Goal: Task Accomplishment & Management: Use online tool/utility

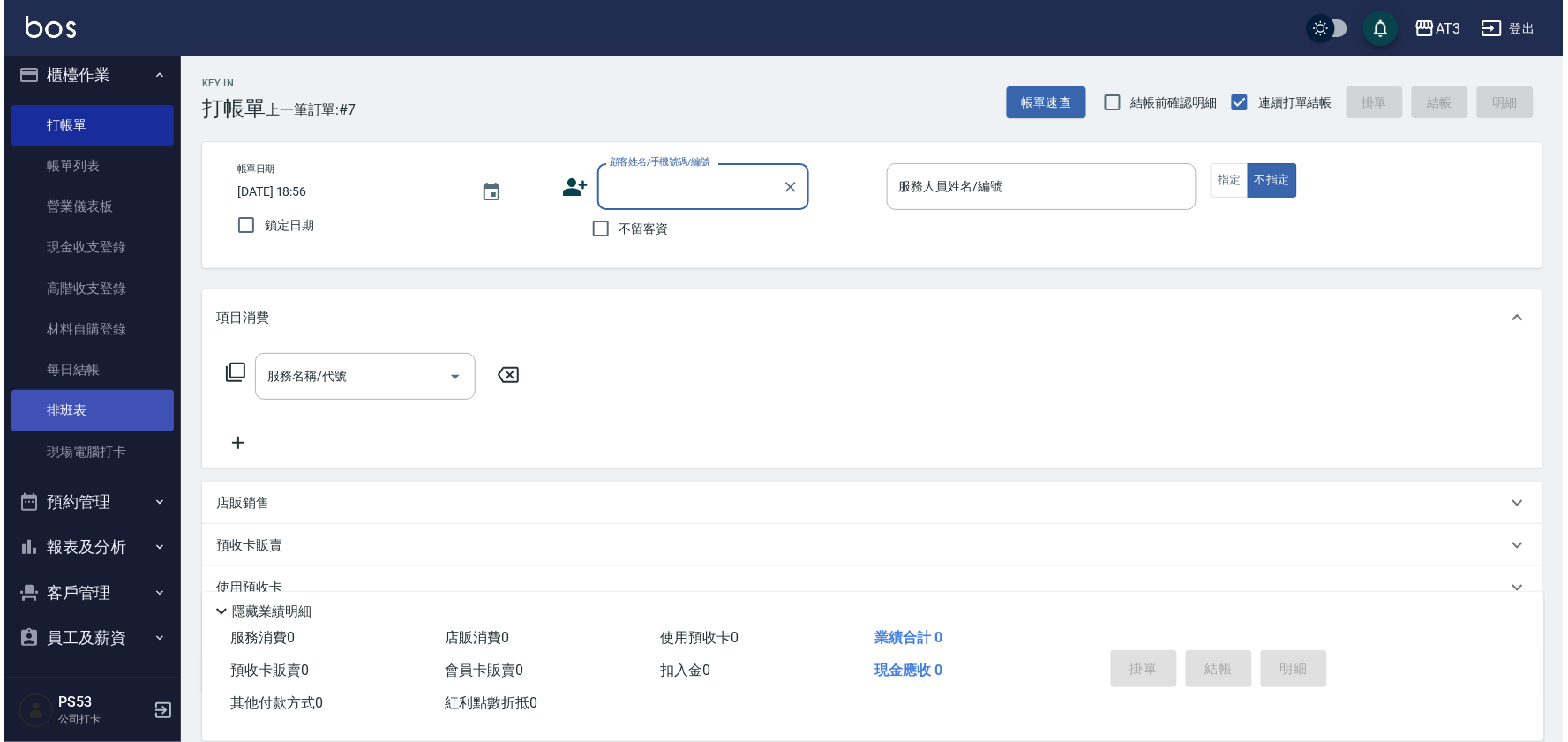
scroll to position [15, 0]
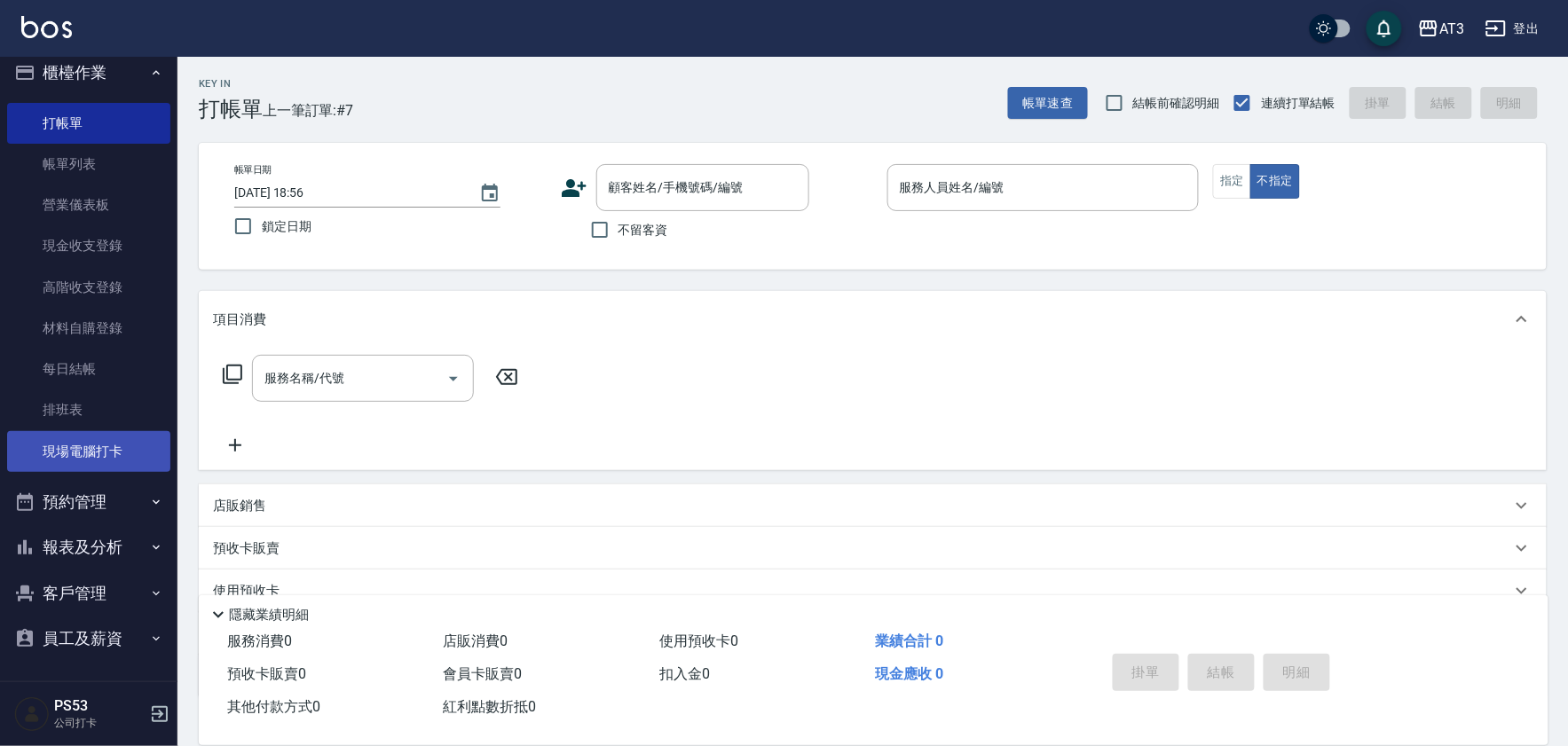
click at [128, 435] on link "現場電腦打卡" at bounding box center [89, 451] width 163 height 41
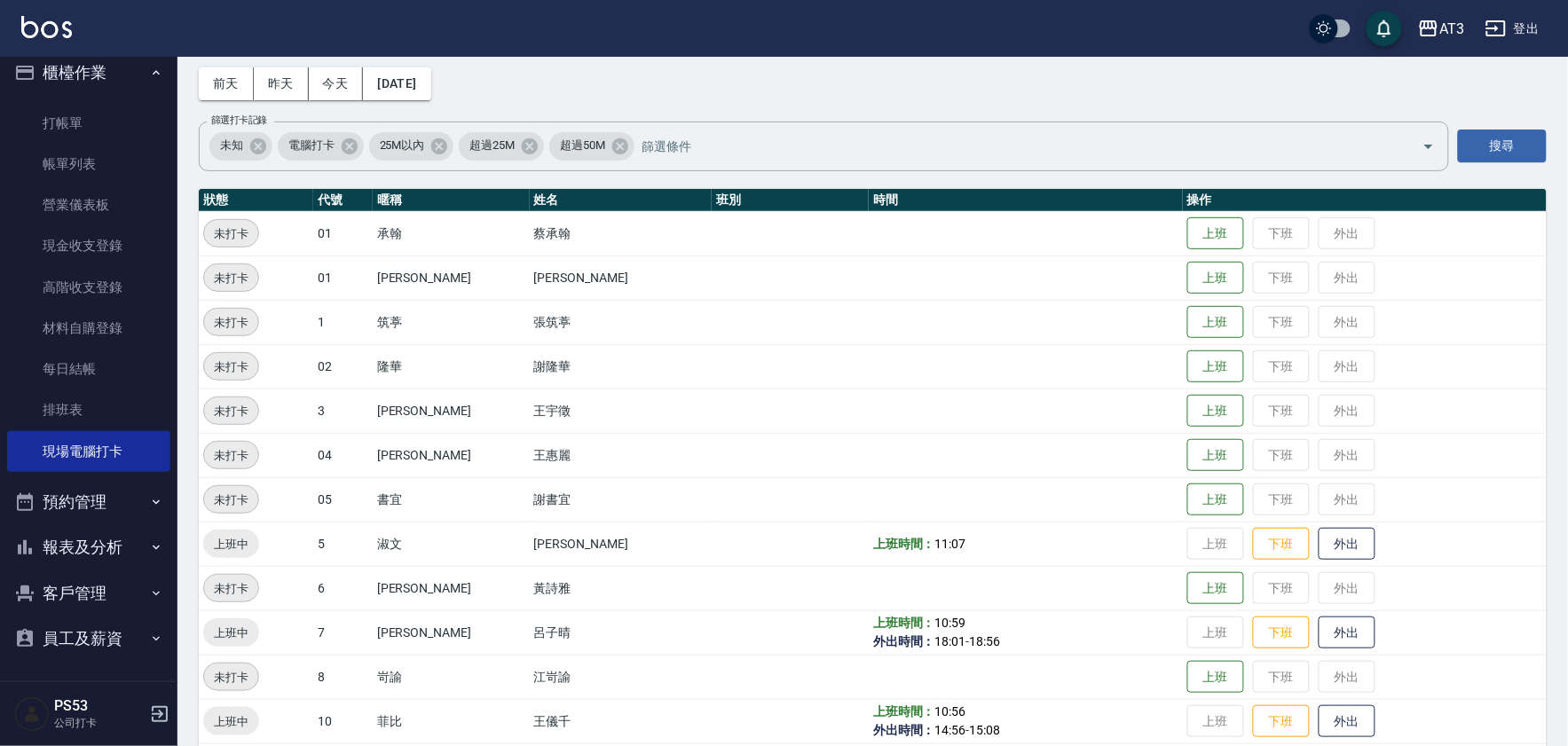
scroll to position [296, 0]
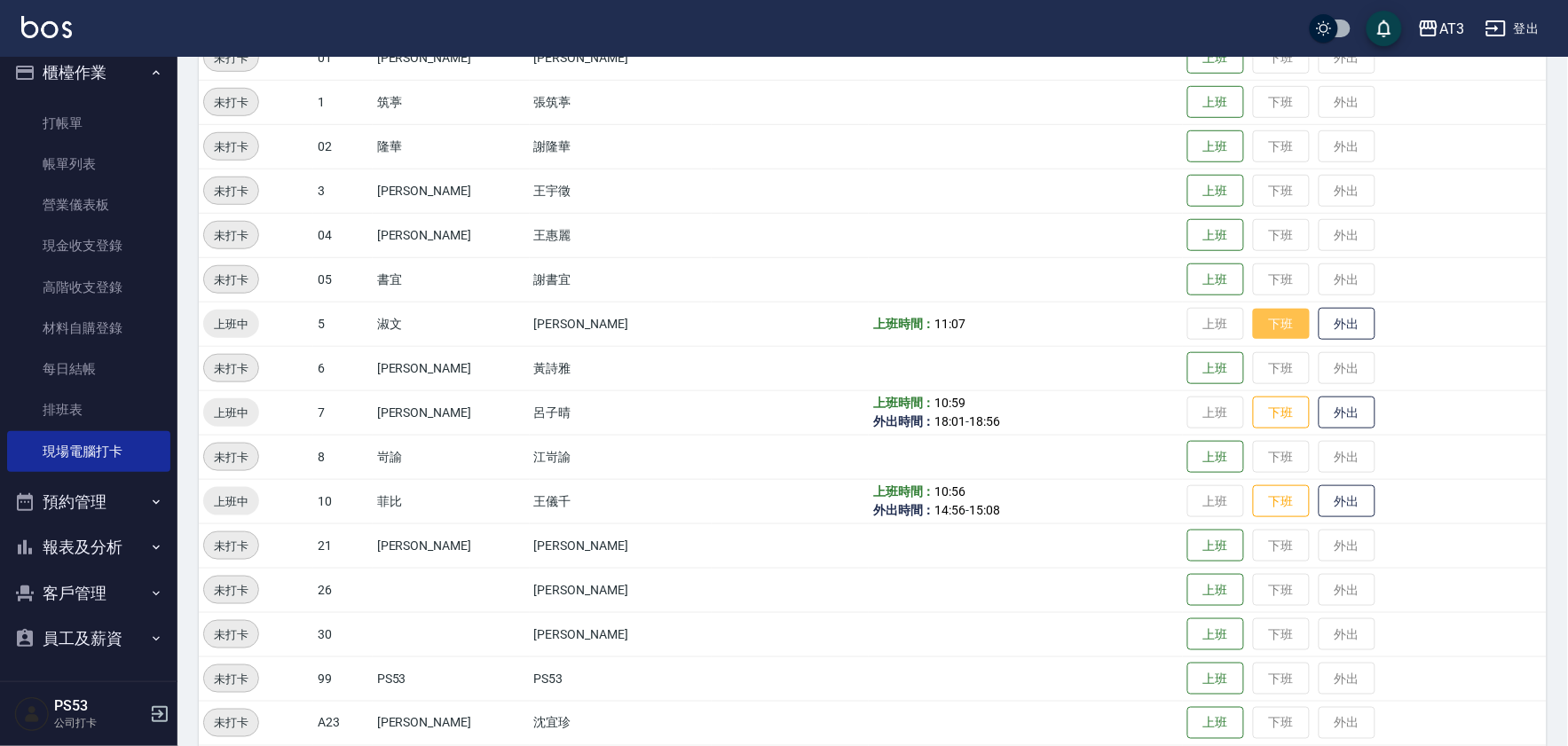
click at [1263, 315] on button "下班" at bounding box center [1281, 324] width 57 height 31
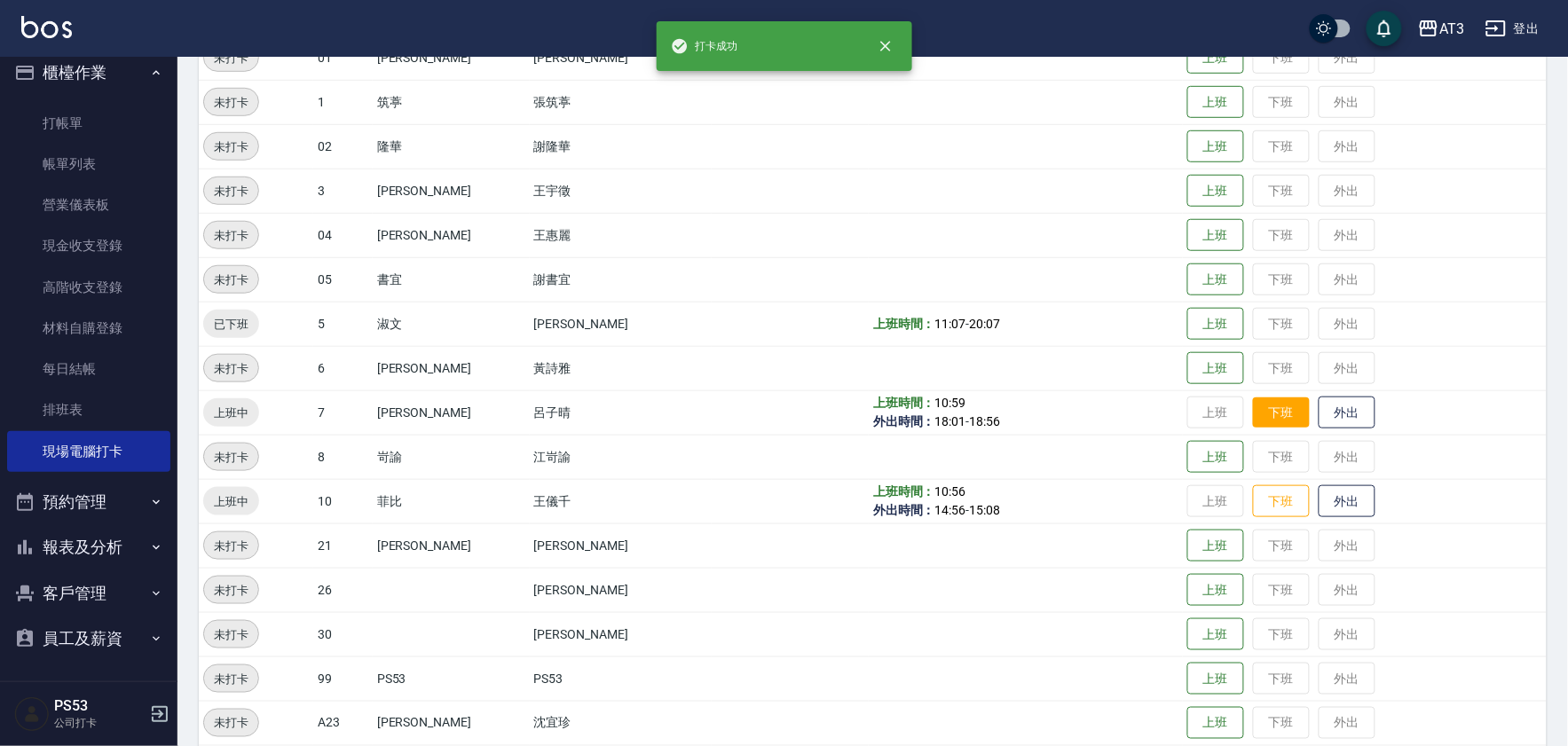
click at [1253, 402] on button "下班" at bounding box center [1281, 413] width 57 height 31
click at [1253, 514] on button "下班" at bounding box center [1281, 502] width 57 height 31
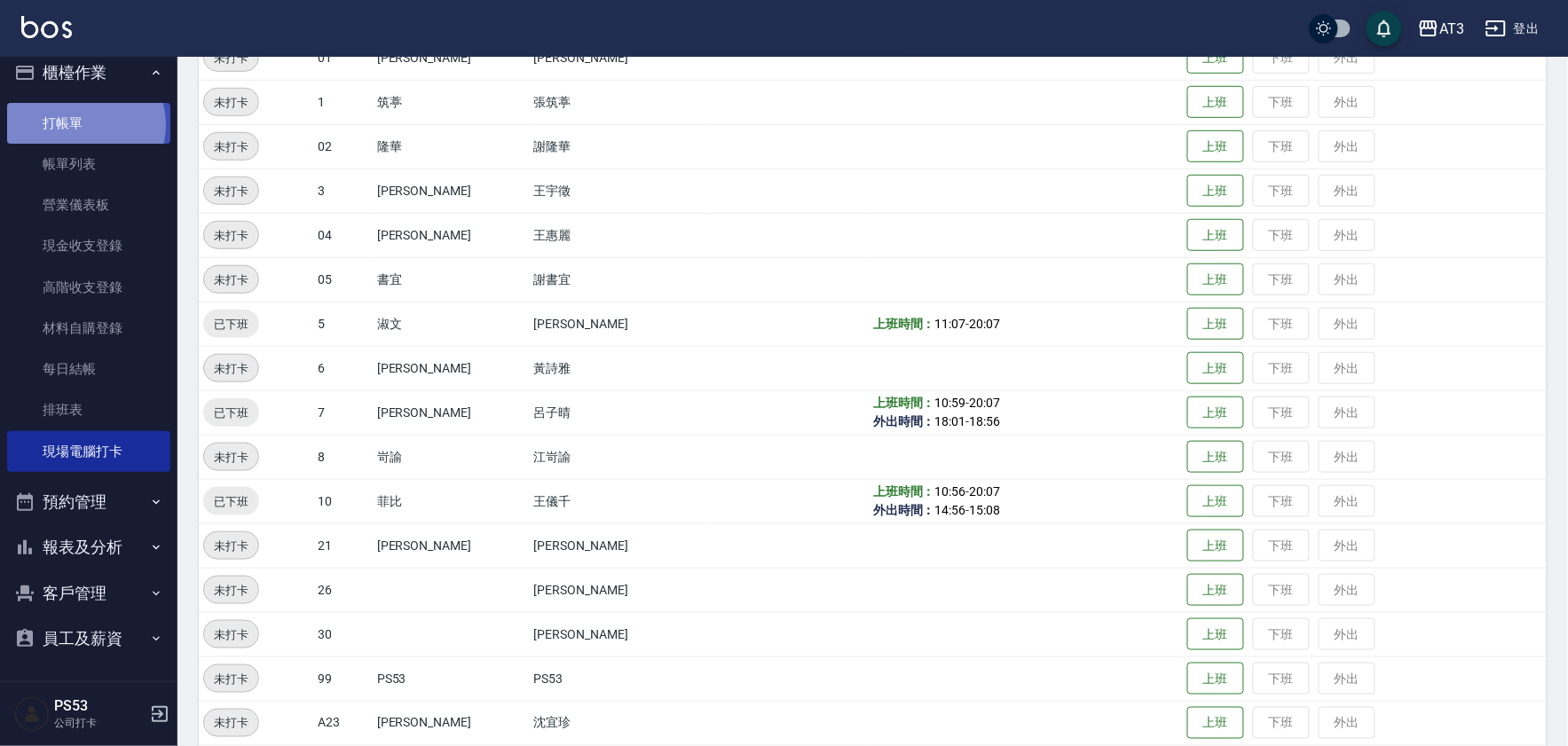
click at [82, 124] on link "打帳單" at bounding box center [89, 123] width 163 height 41
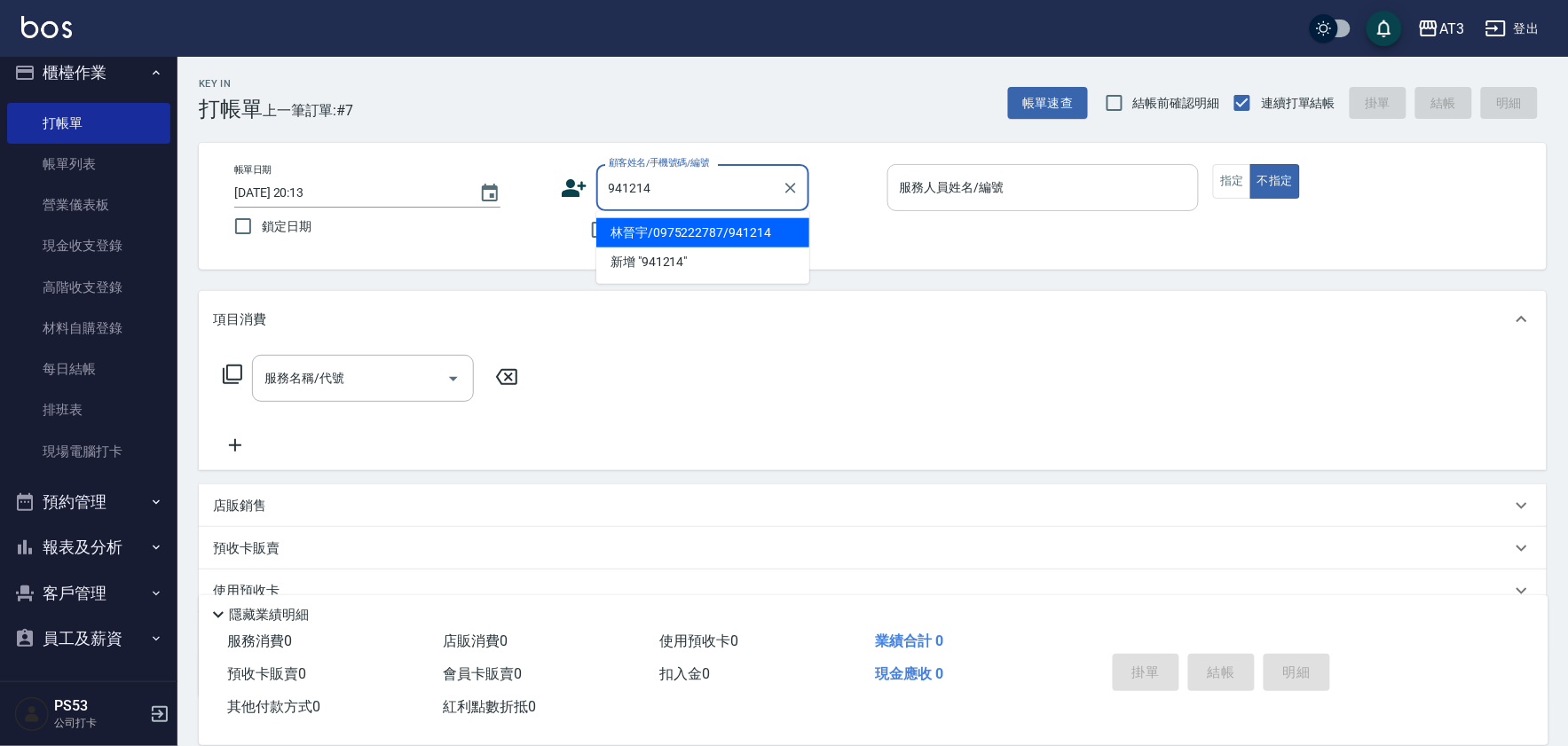
type input "林晉宇/0975222787/941214"
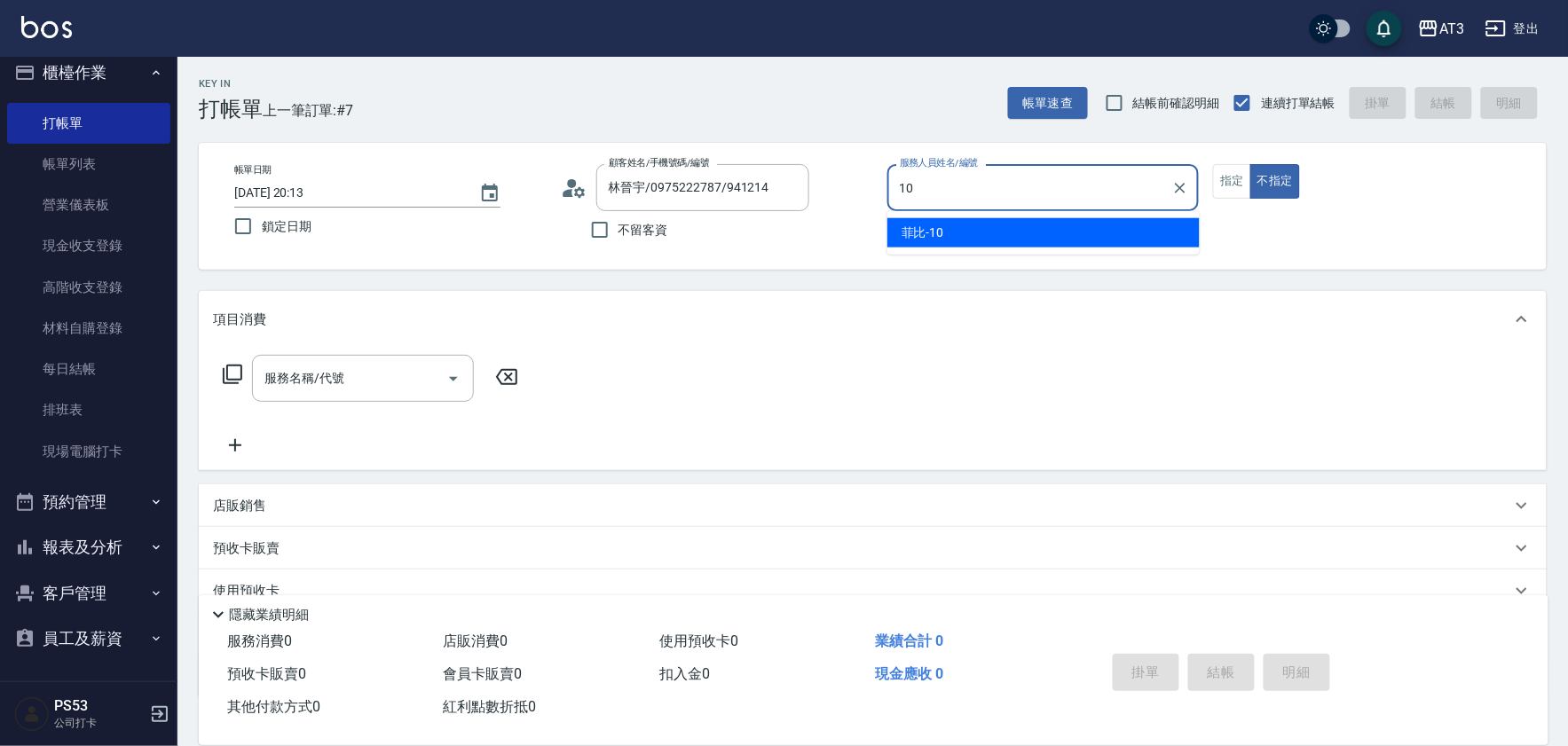
type input "菲比-10"
type button "false"
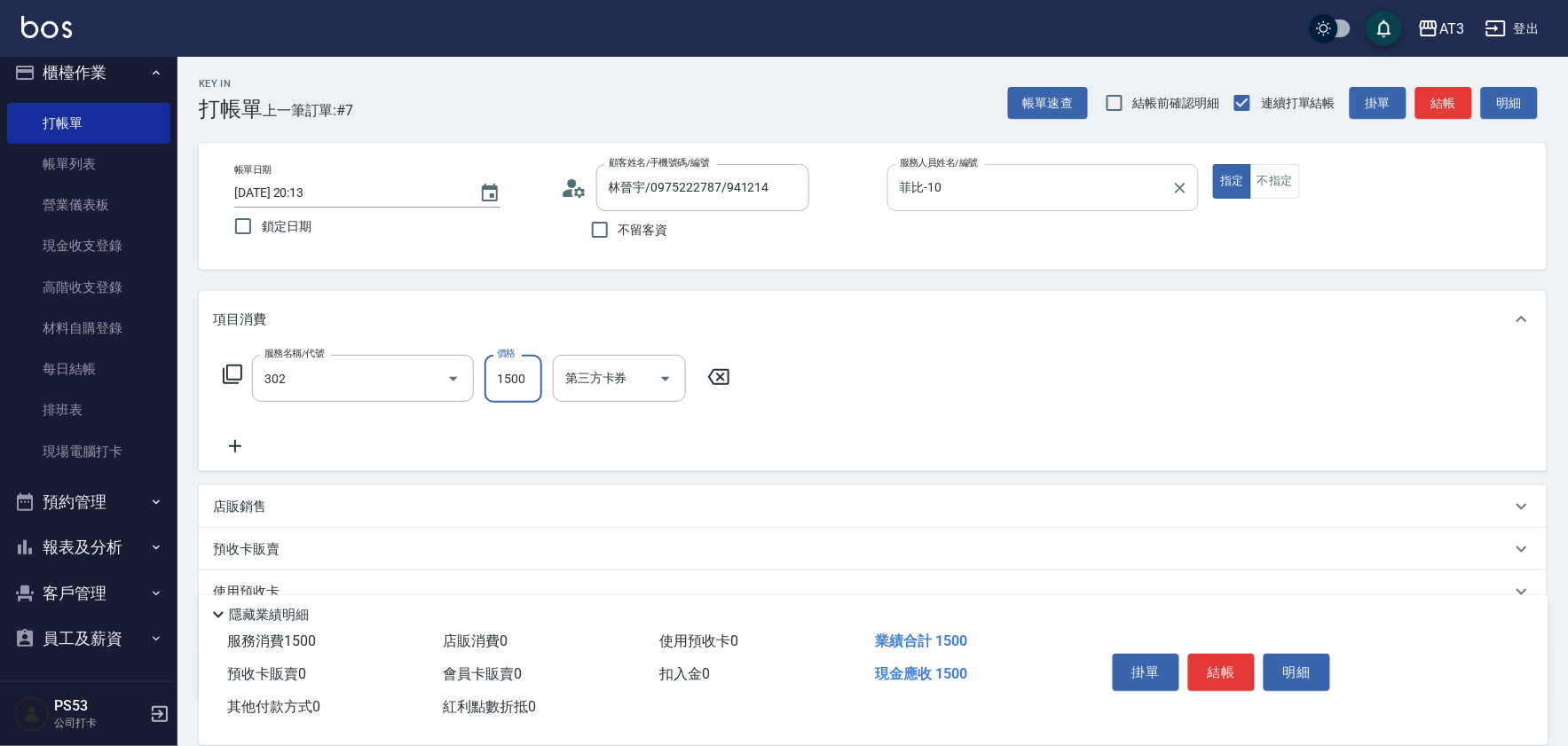
type input "設計燙髮(302)"
type input "799"
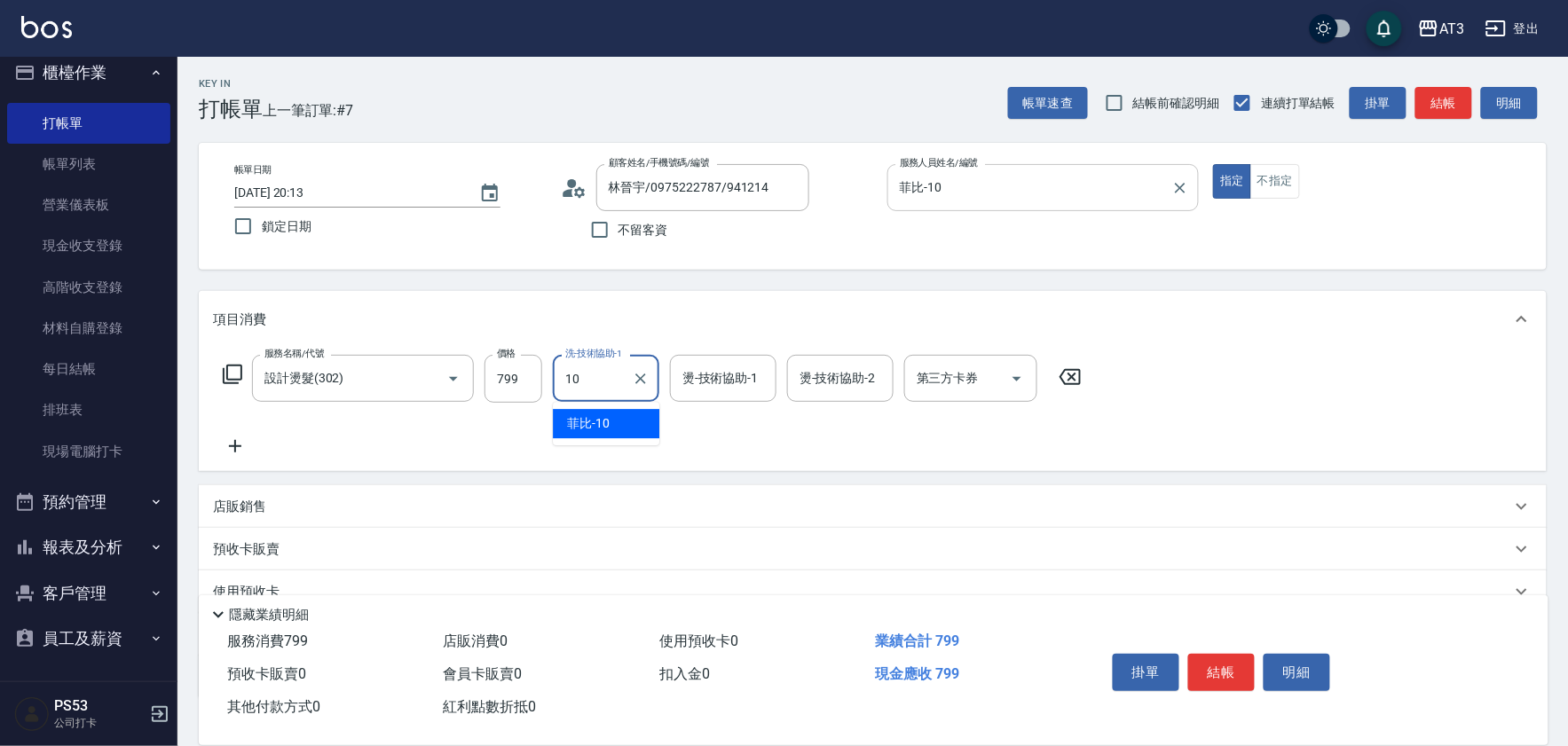
type input "菲比-10"
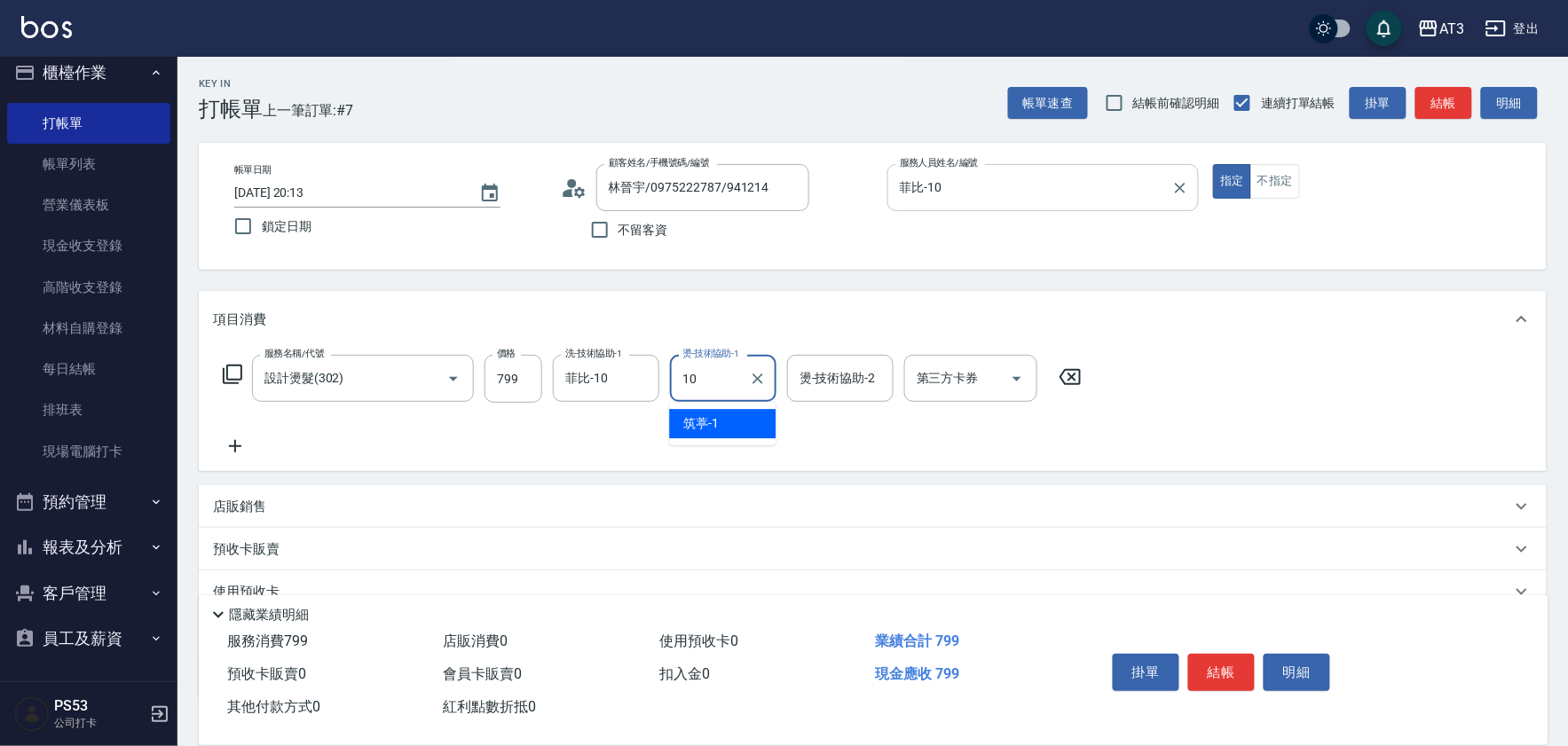
type input "菲比-10"
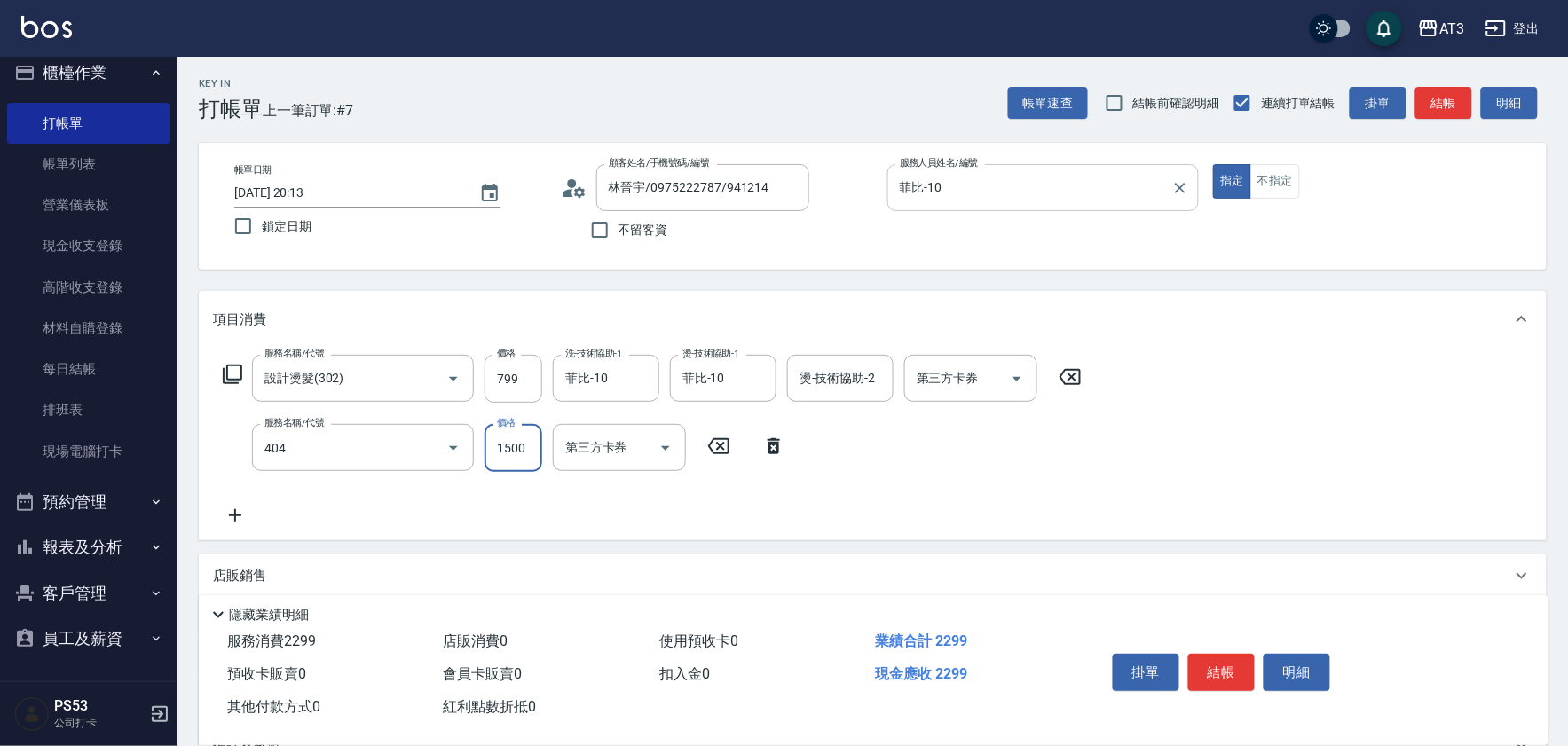
type input "設計染髮(404)"
type input "800"
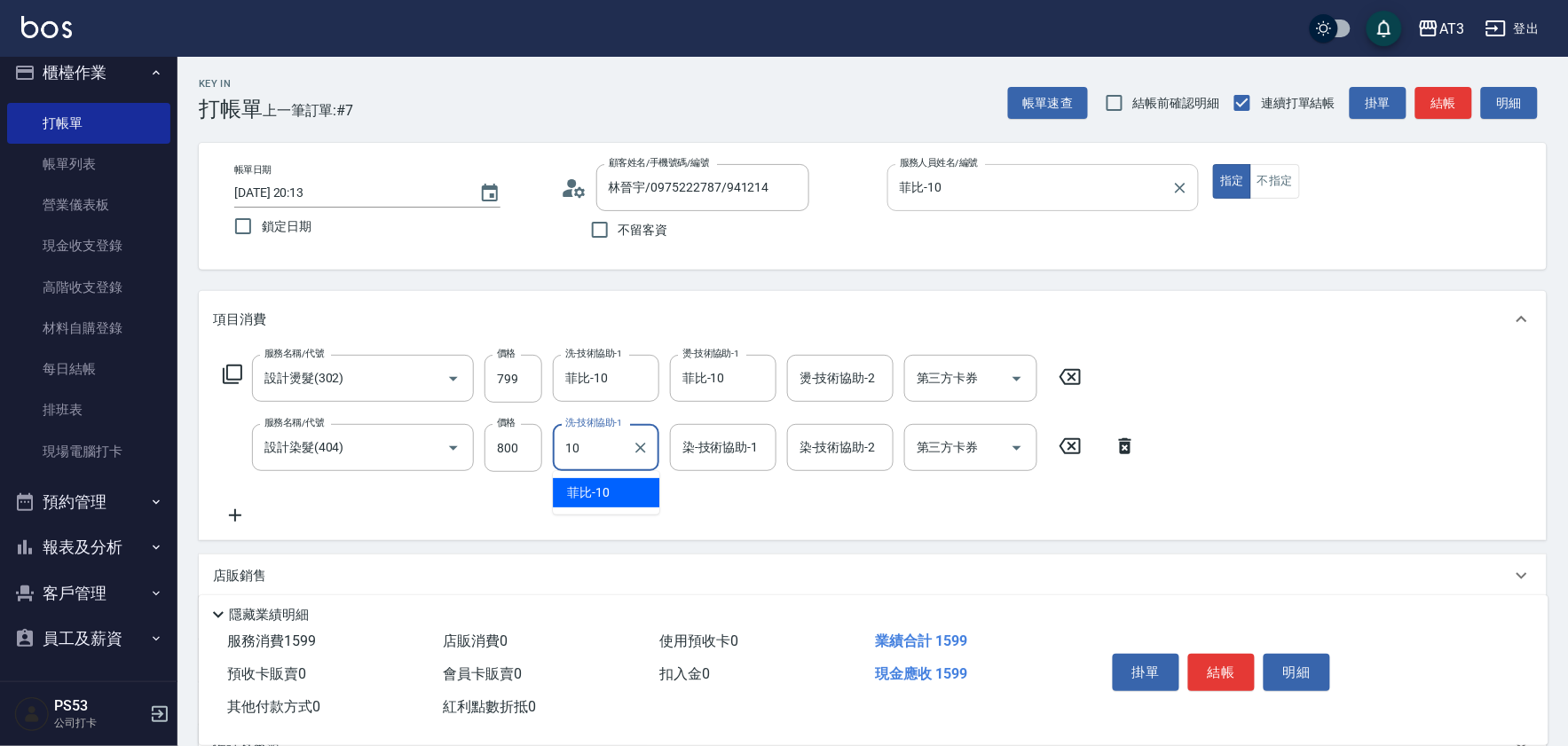
type input "菲比-10"
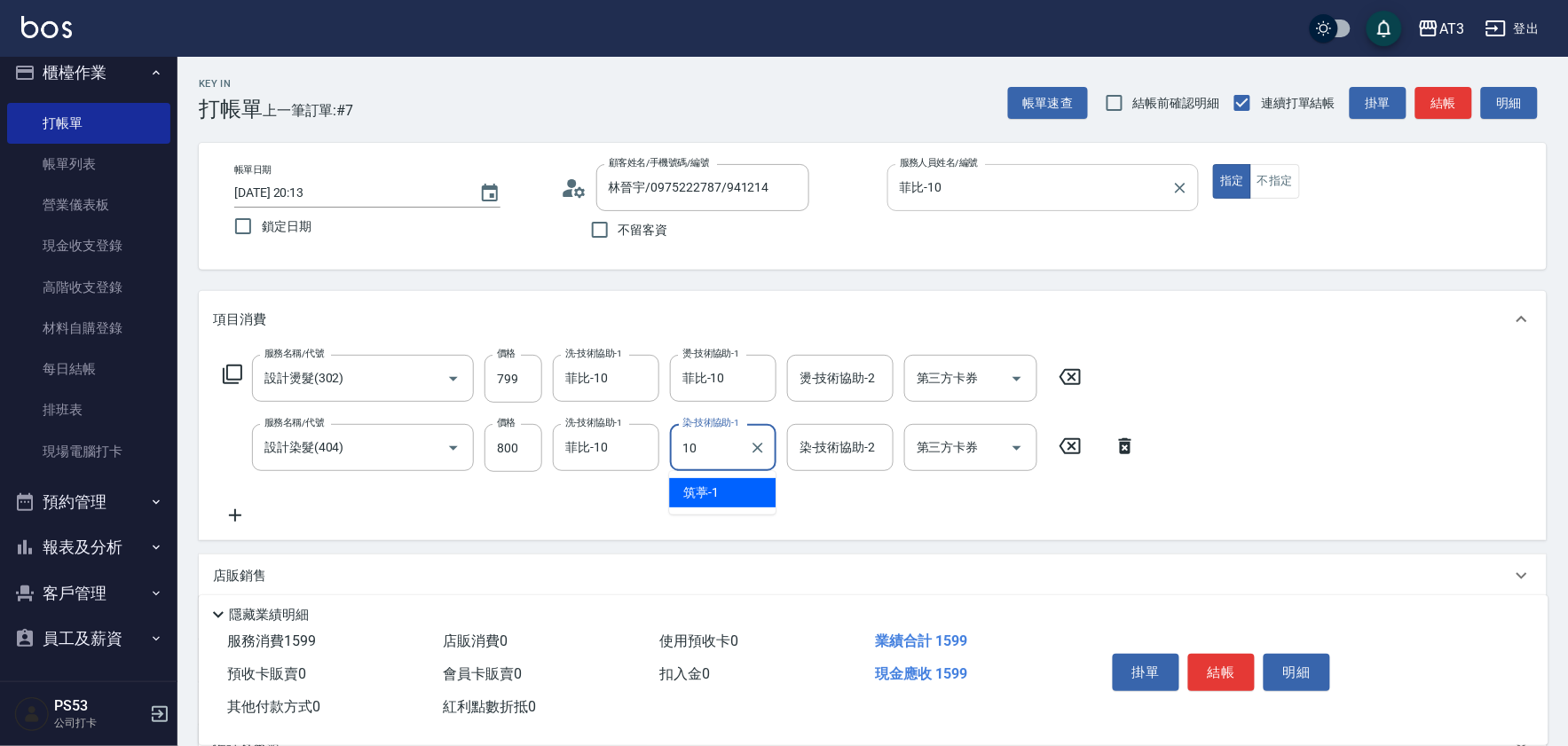
type input "菲比-10"
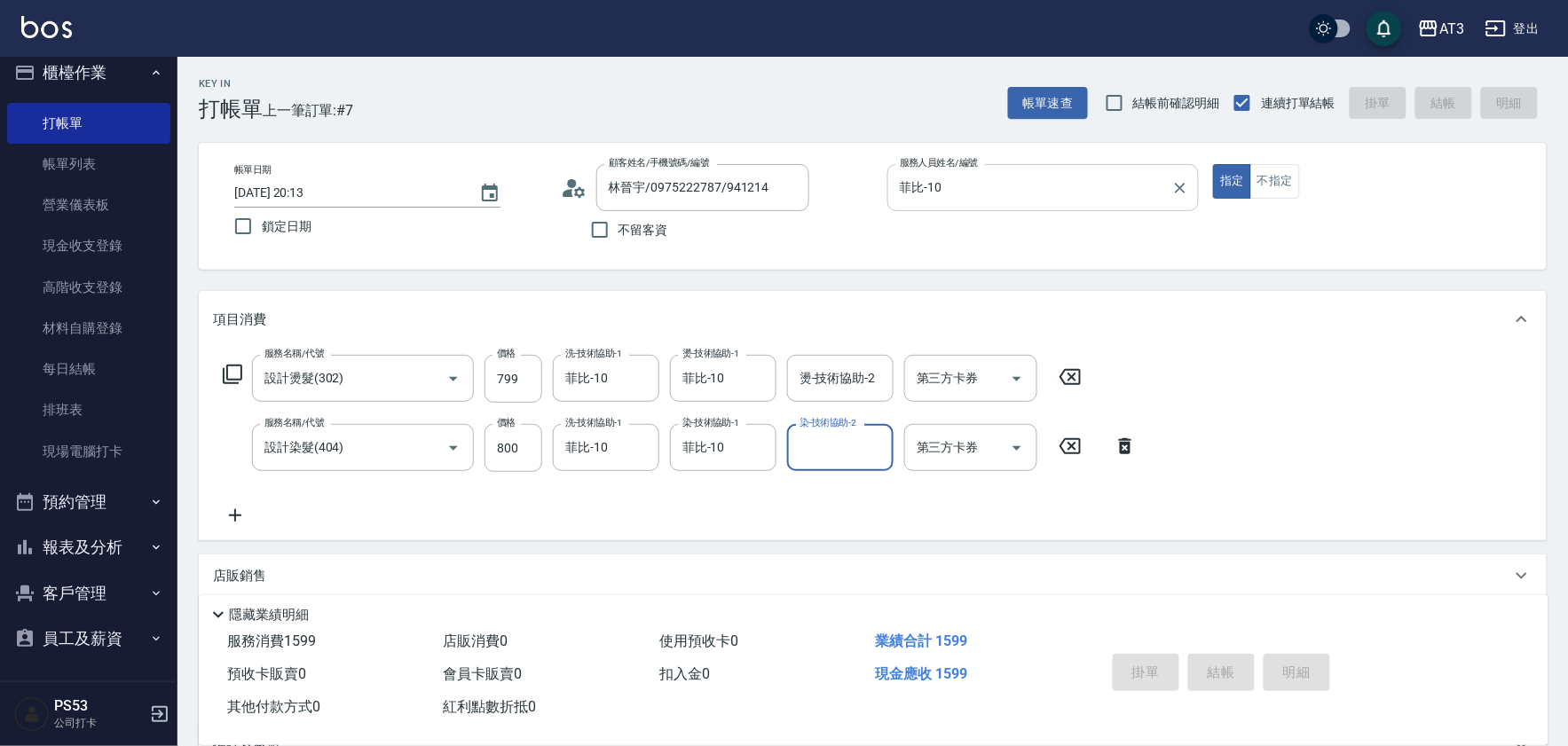
type input "[DATE] 20:14"
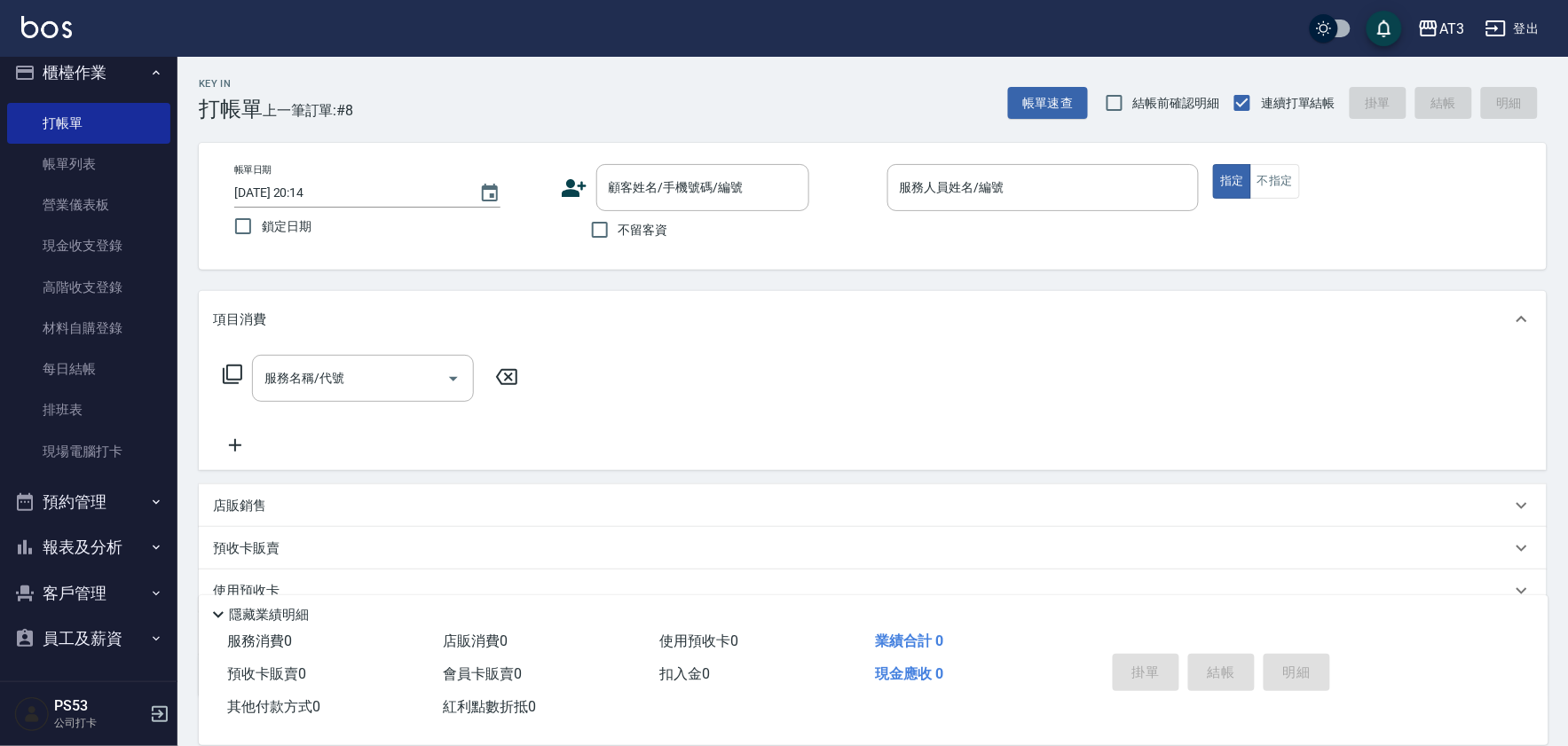
click at [572, 186] on icon at bounding box center [573, 188] width 25 height 17
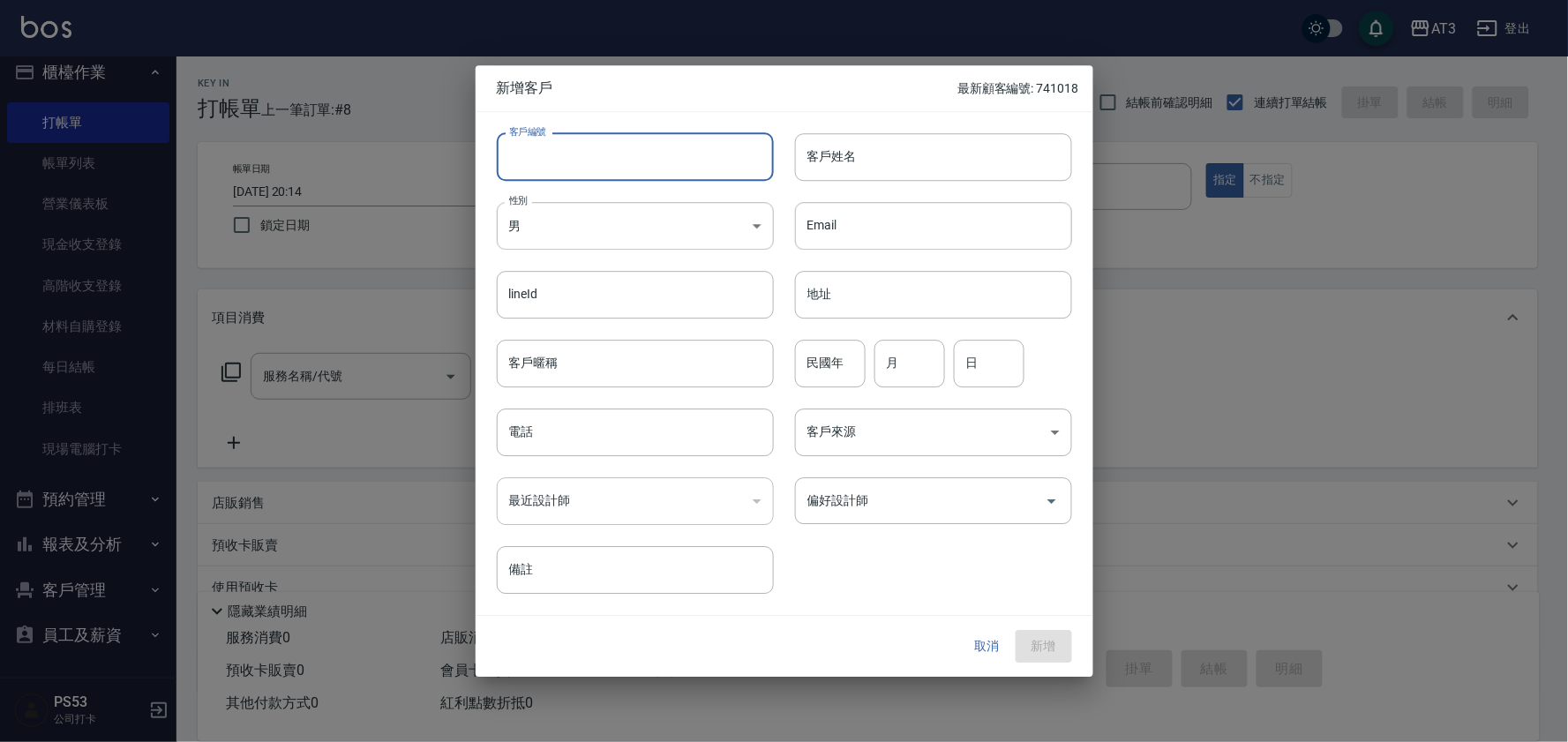
click at [584, 147] on input "客戶編號" at bounding box center [636, 157] width 277 height 47
type input "890506-3"
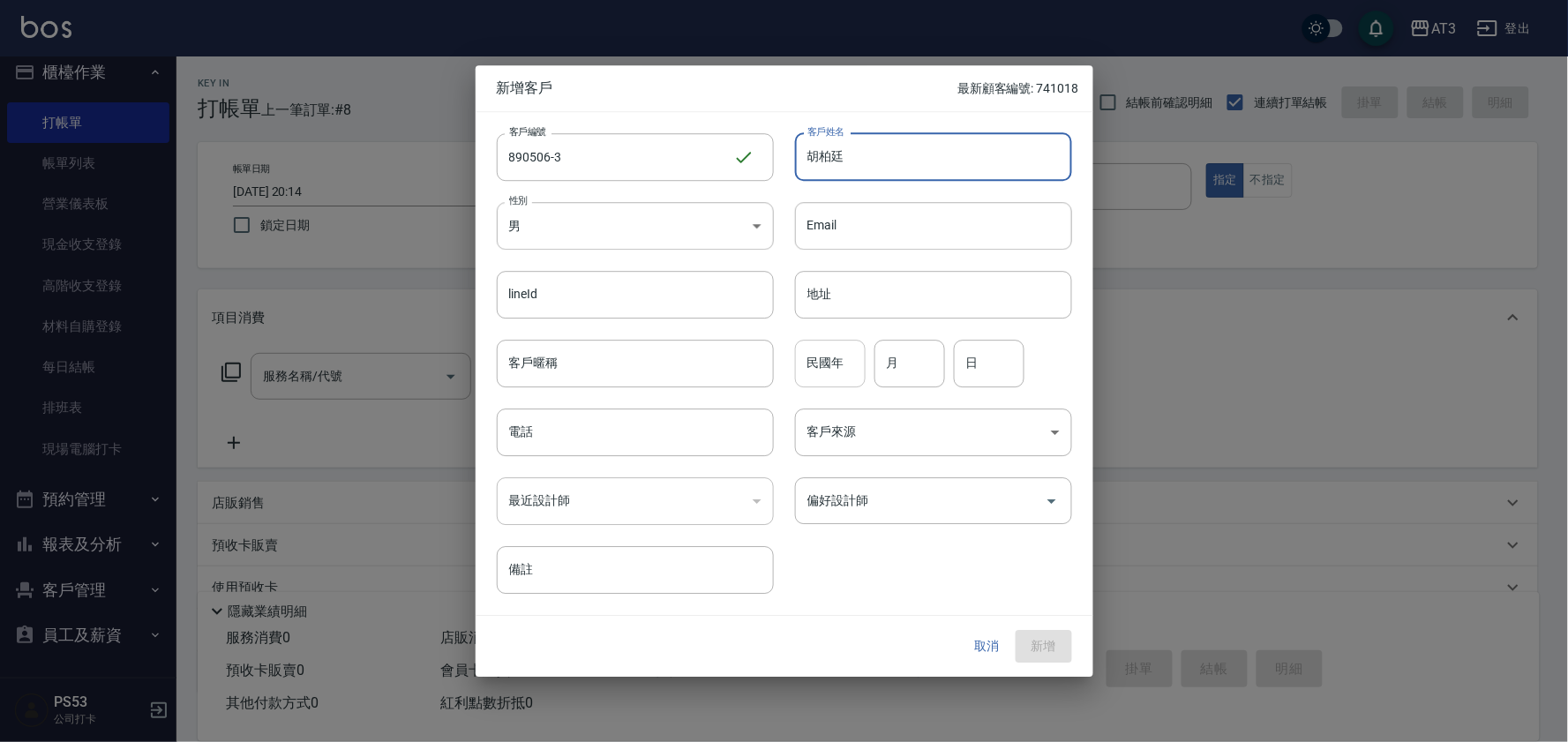
type input "胡柏廷"
click at [823, 358] on input "民國年" at bounding box center [830, 363] width 71 height 47
type input "89"
type input "05"
type input "06"
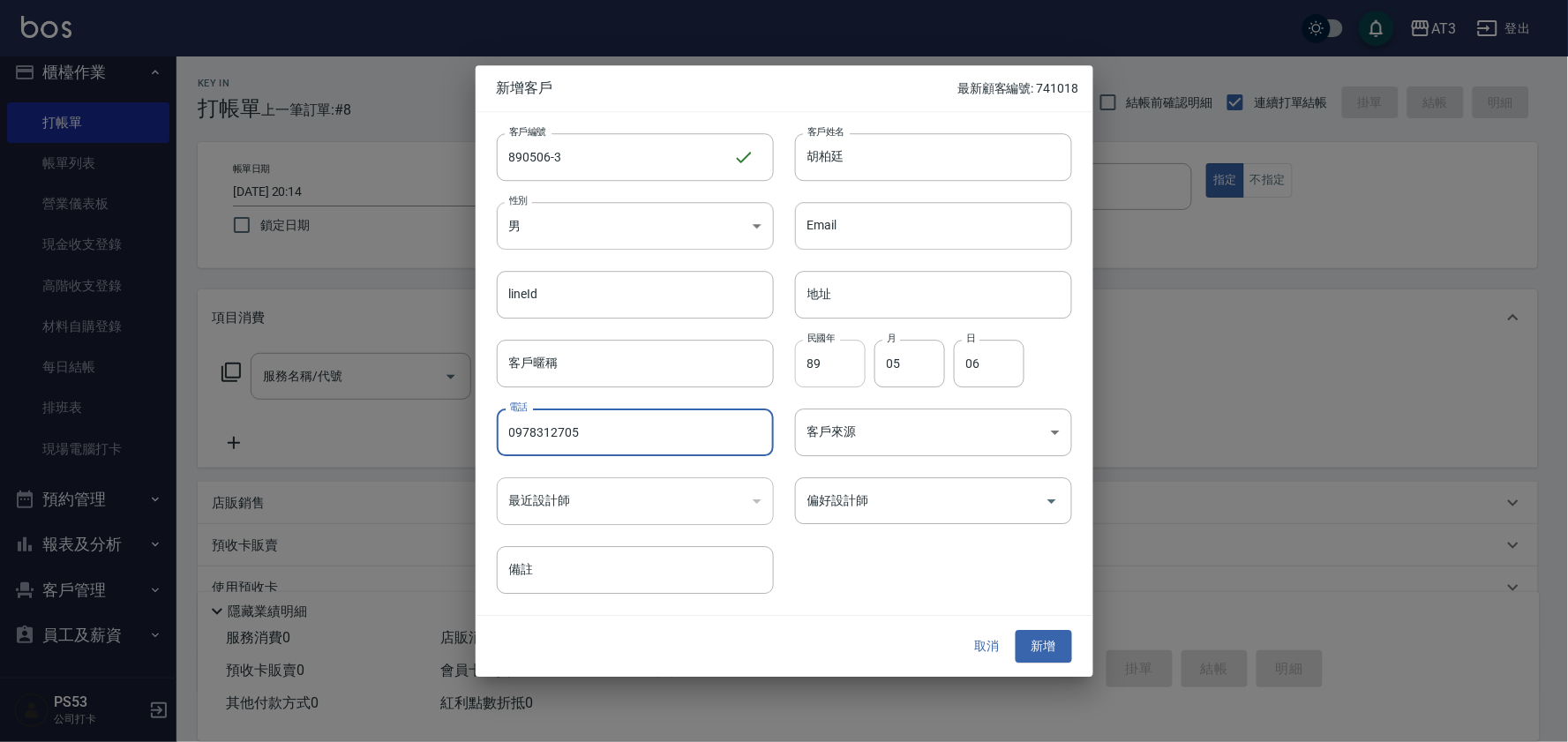
type input "0978312705"
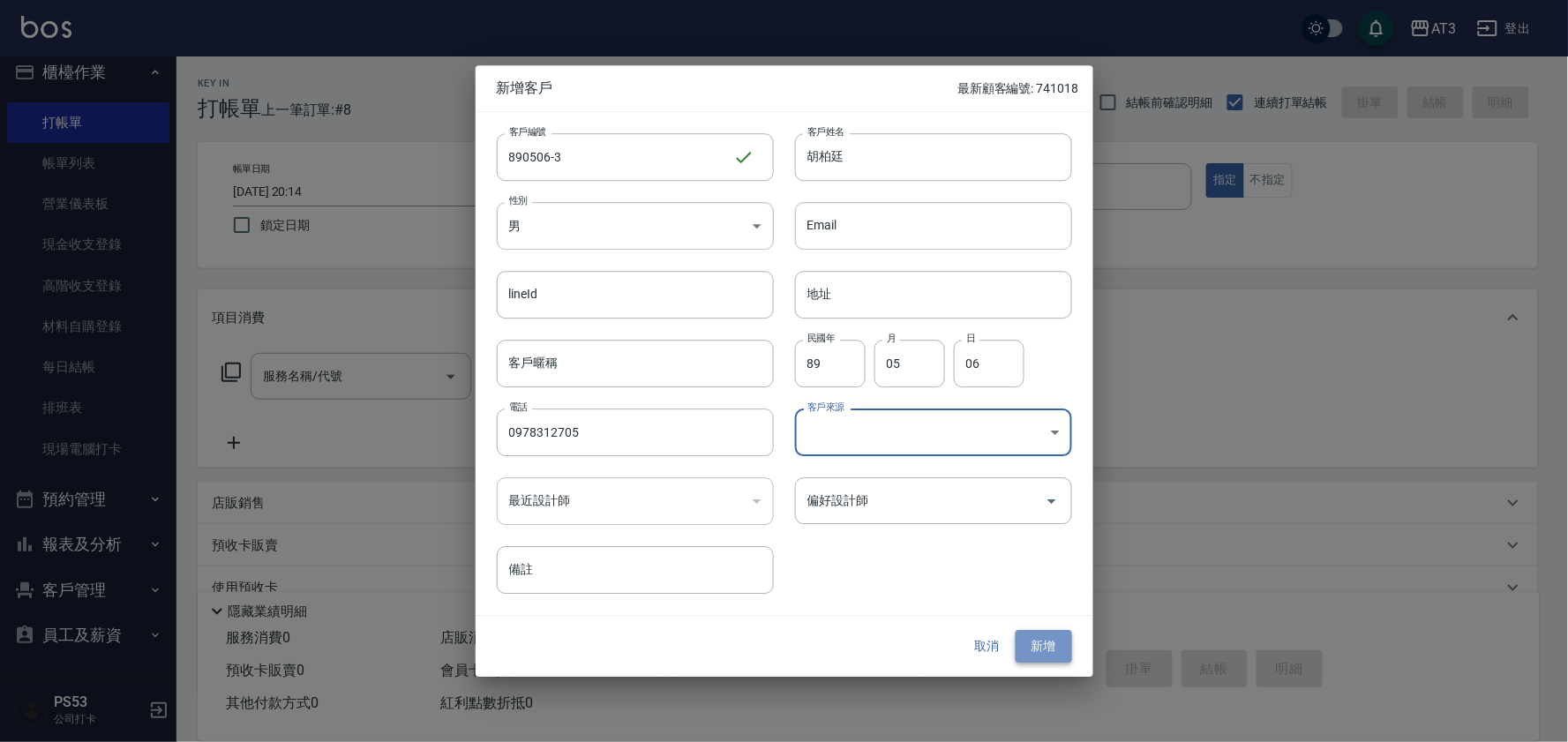
click at [1044, 654] on button "新增" at bounding box center [1044, 647] width 56 height 33
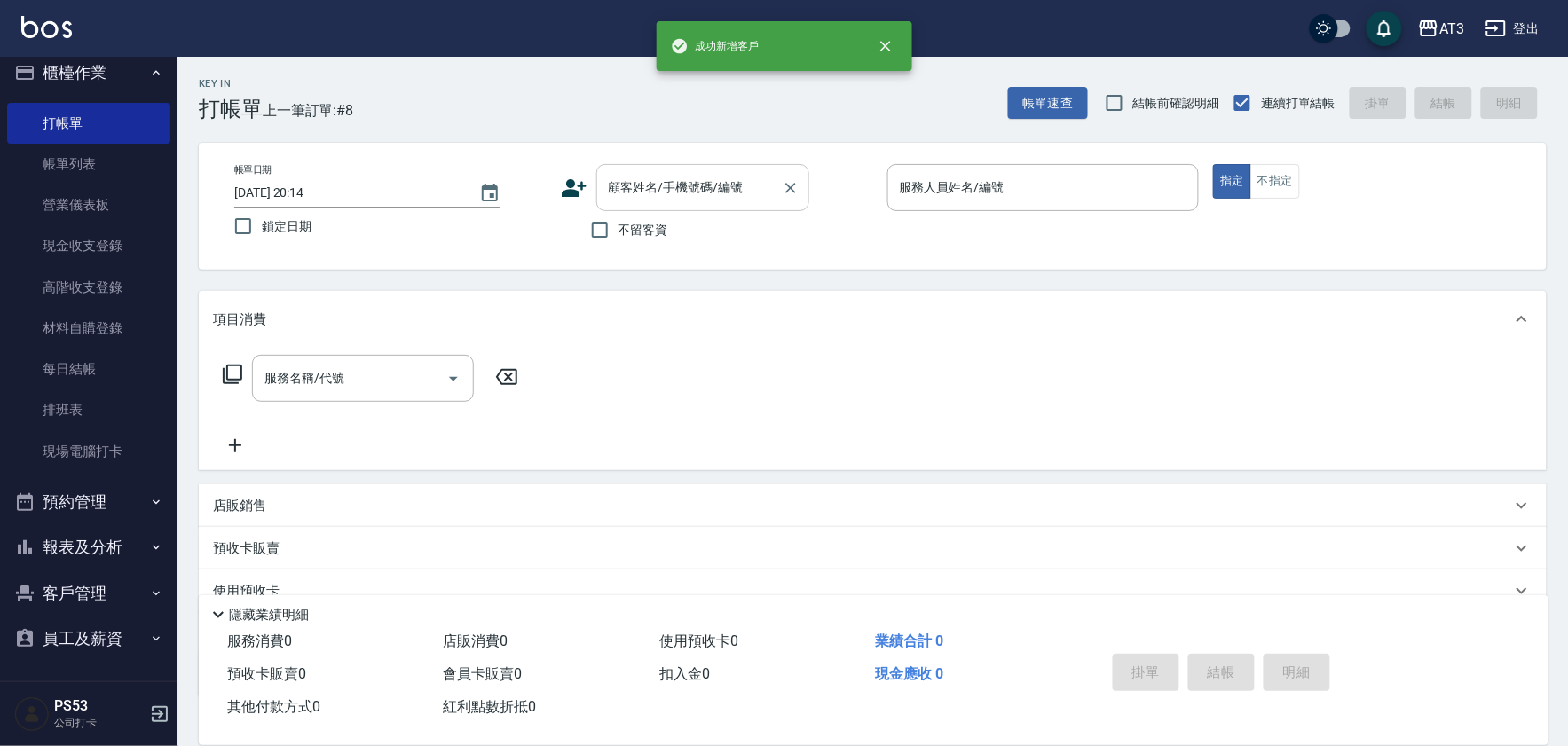
click at [657, 190] on input "顧客姓名/手機號碼/編號" at bounding box center [690, 188] width 170 height 31
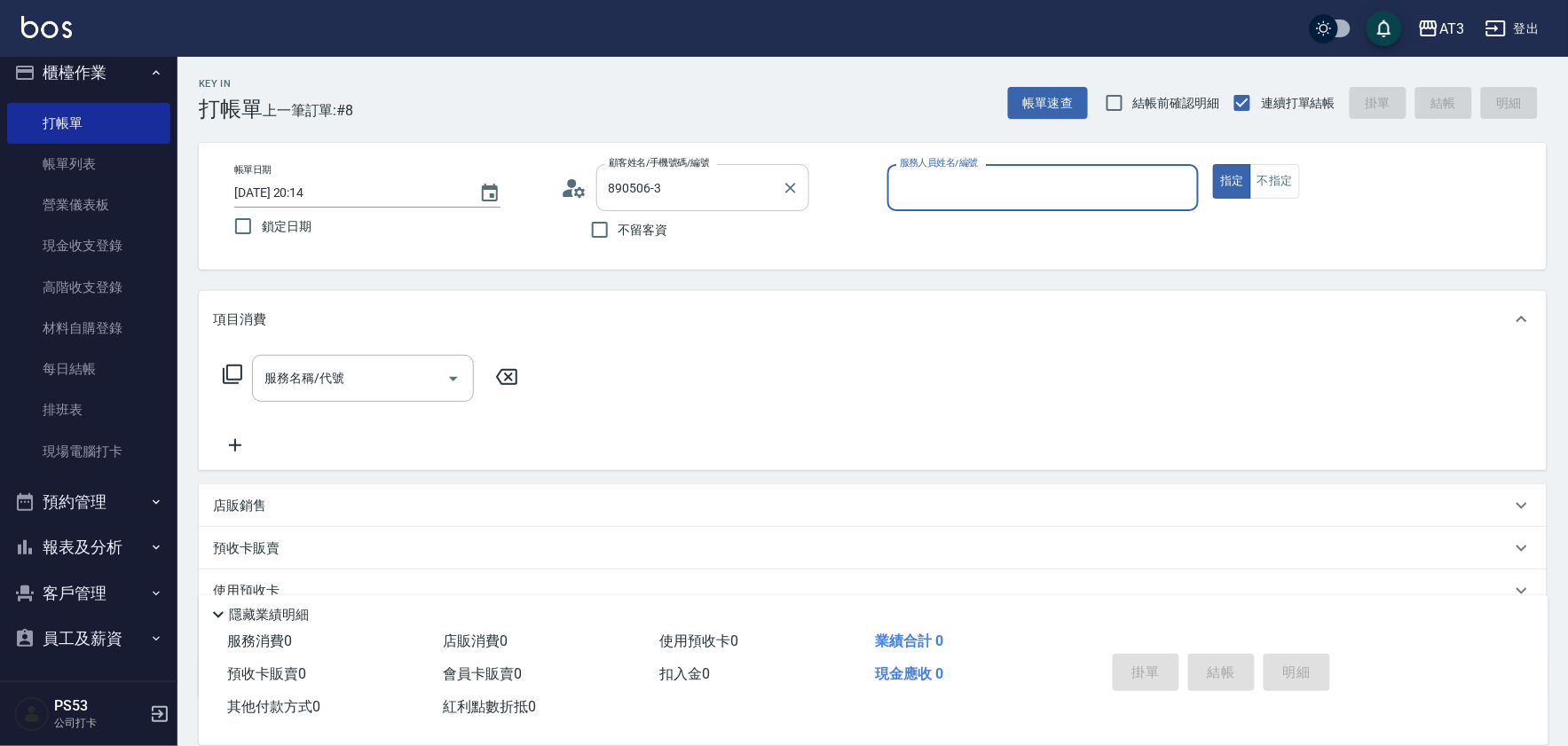
type input "胡柏廷/0978312705/890506-3"
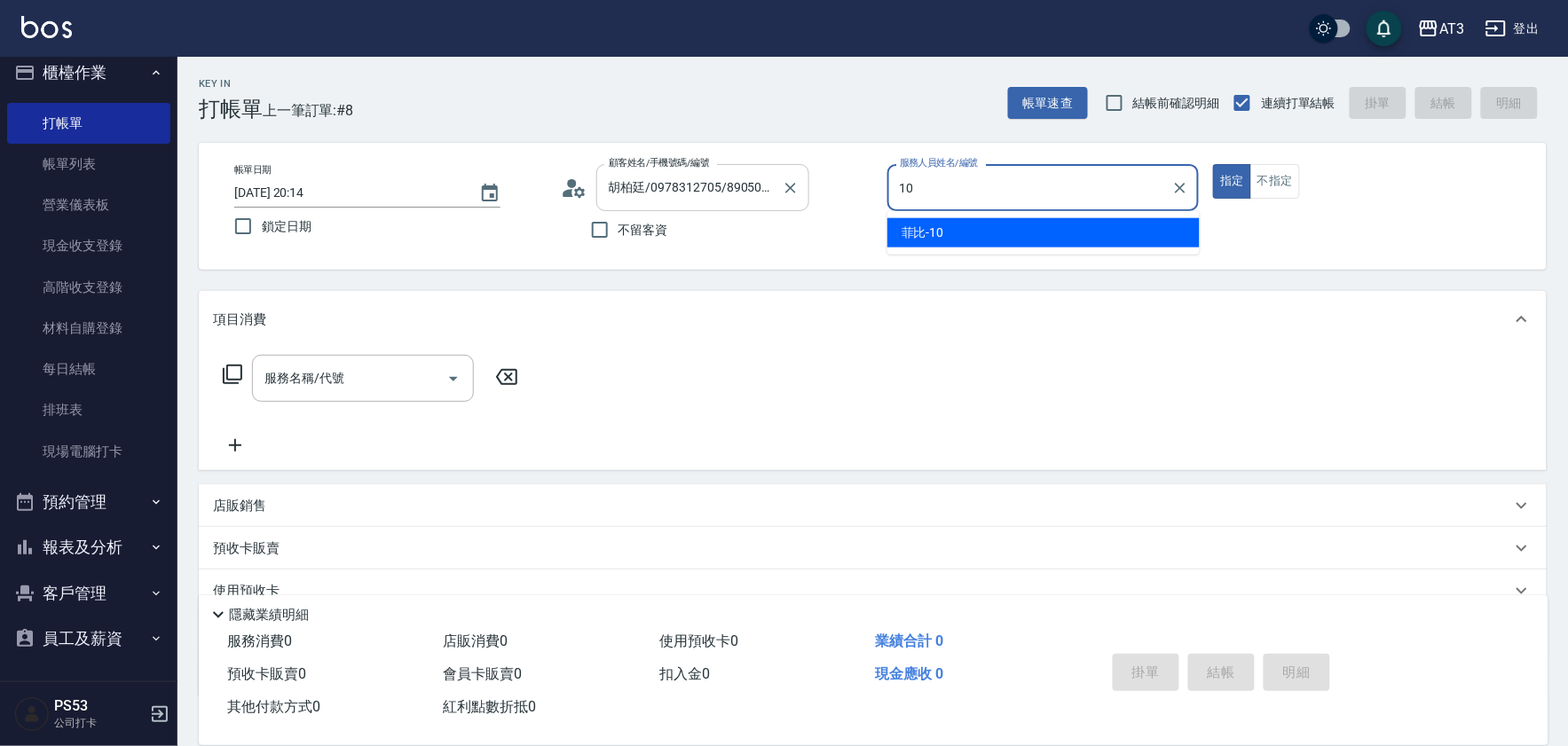
type input "10"
type button "true"
type input "菲比-10"
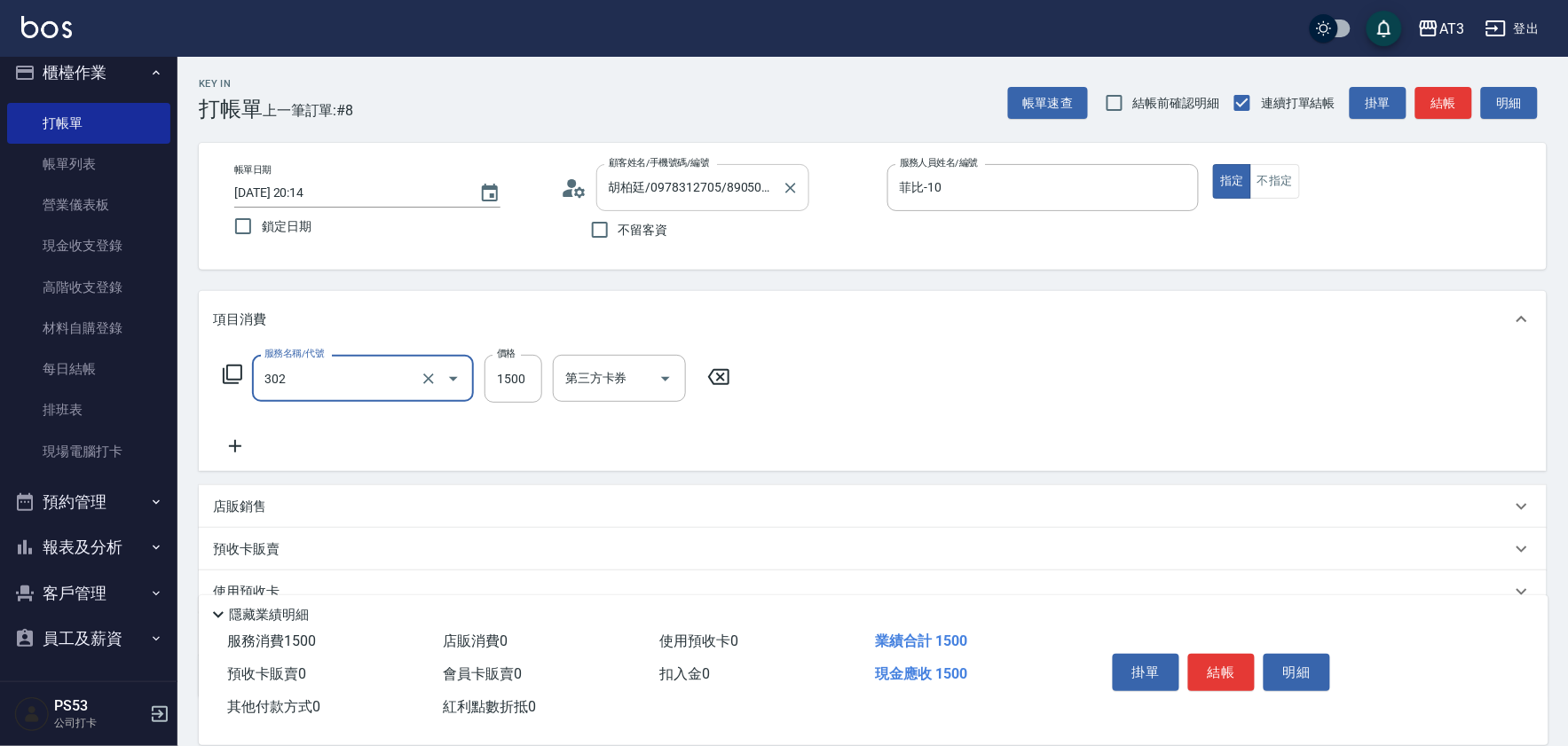
type input "設計燙髮(302)"
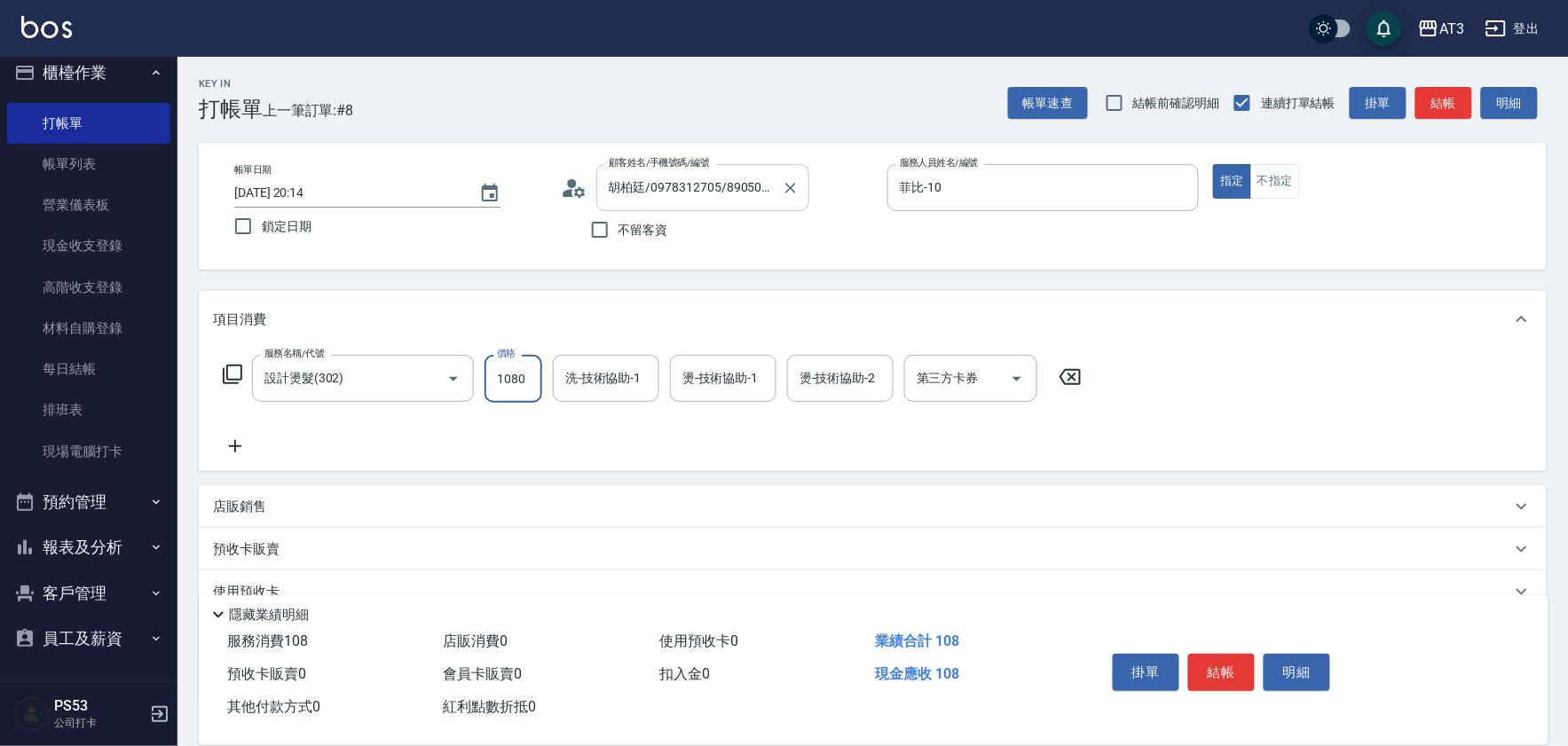
type input "1080"
type input "惠麗-04"
click at [1216, 678] on button "結帳" at bounding box center [1221, 672] width 67 height 38
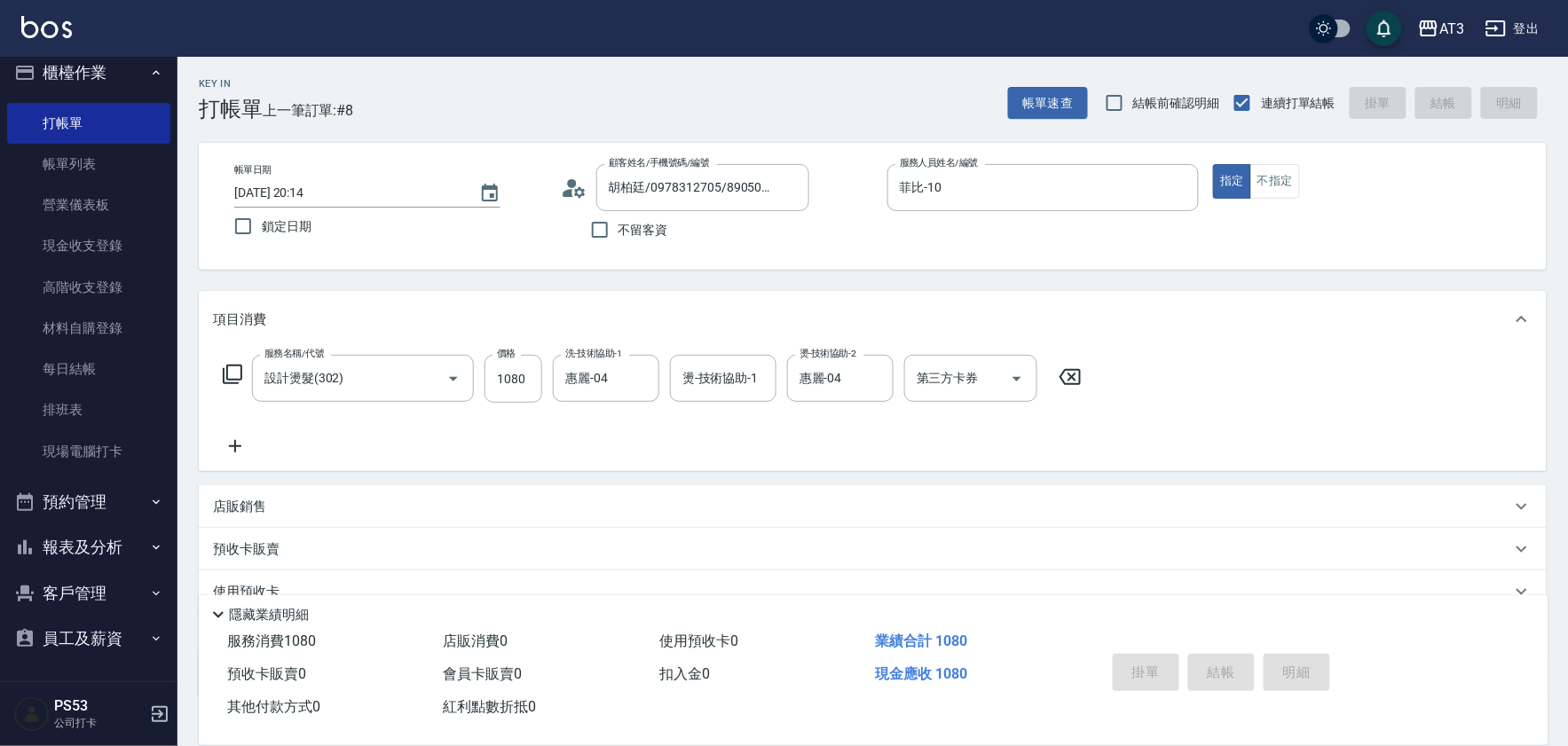
type input "[DATE] 20:17"
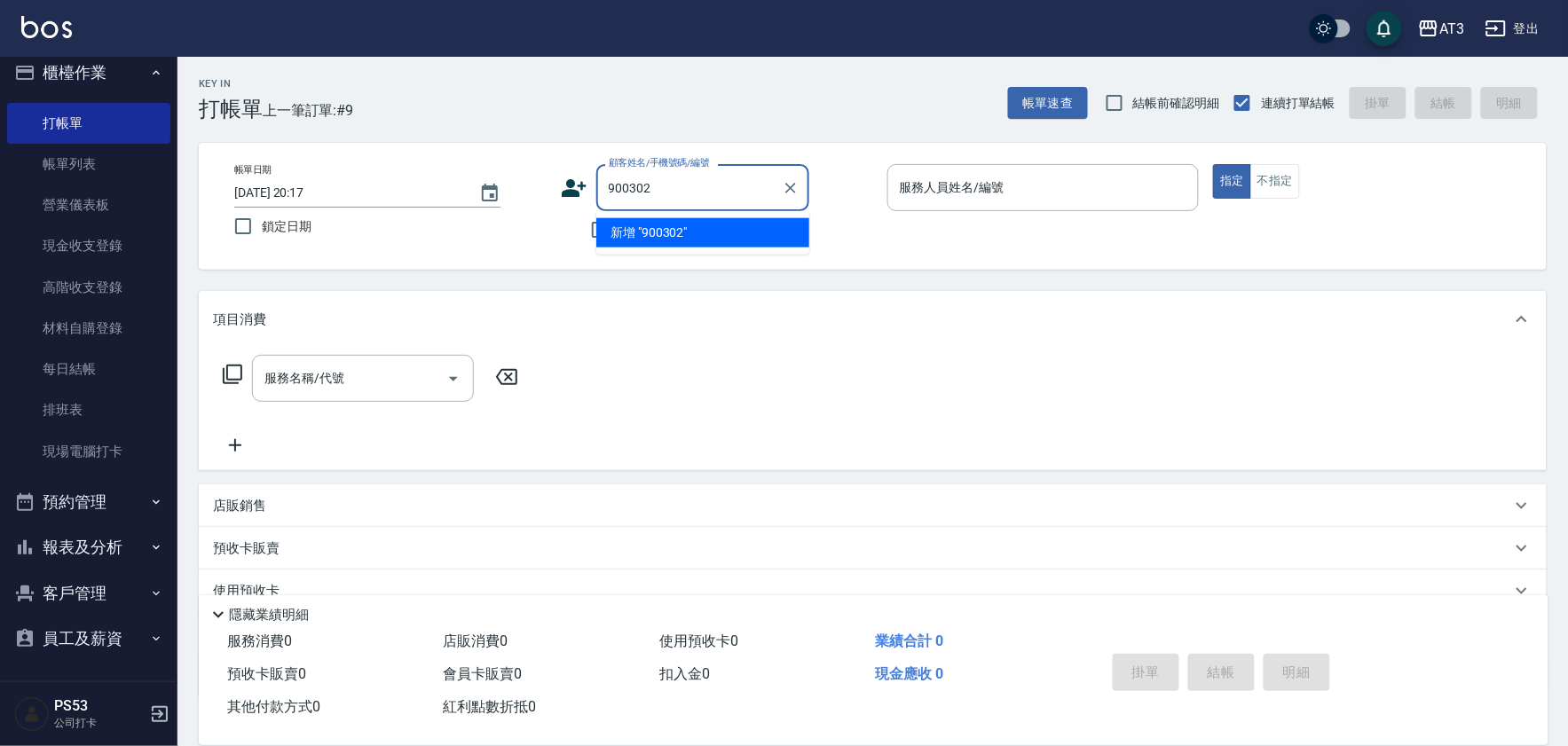
type input "900302"
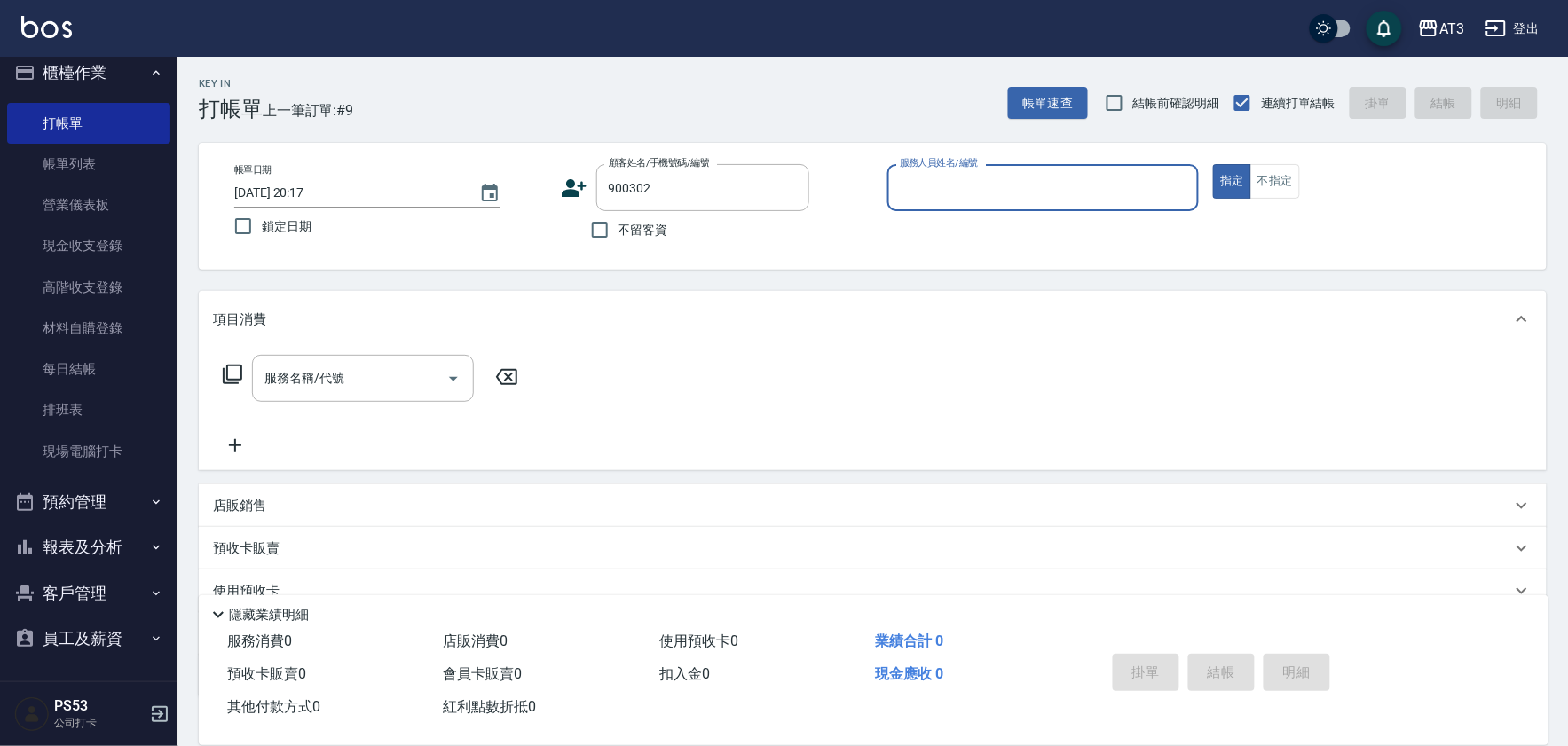
type input "1"
type input "[PERSON_NAME]/0925151552/900302"
type input "菲比-10"
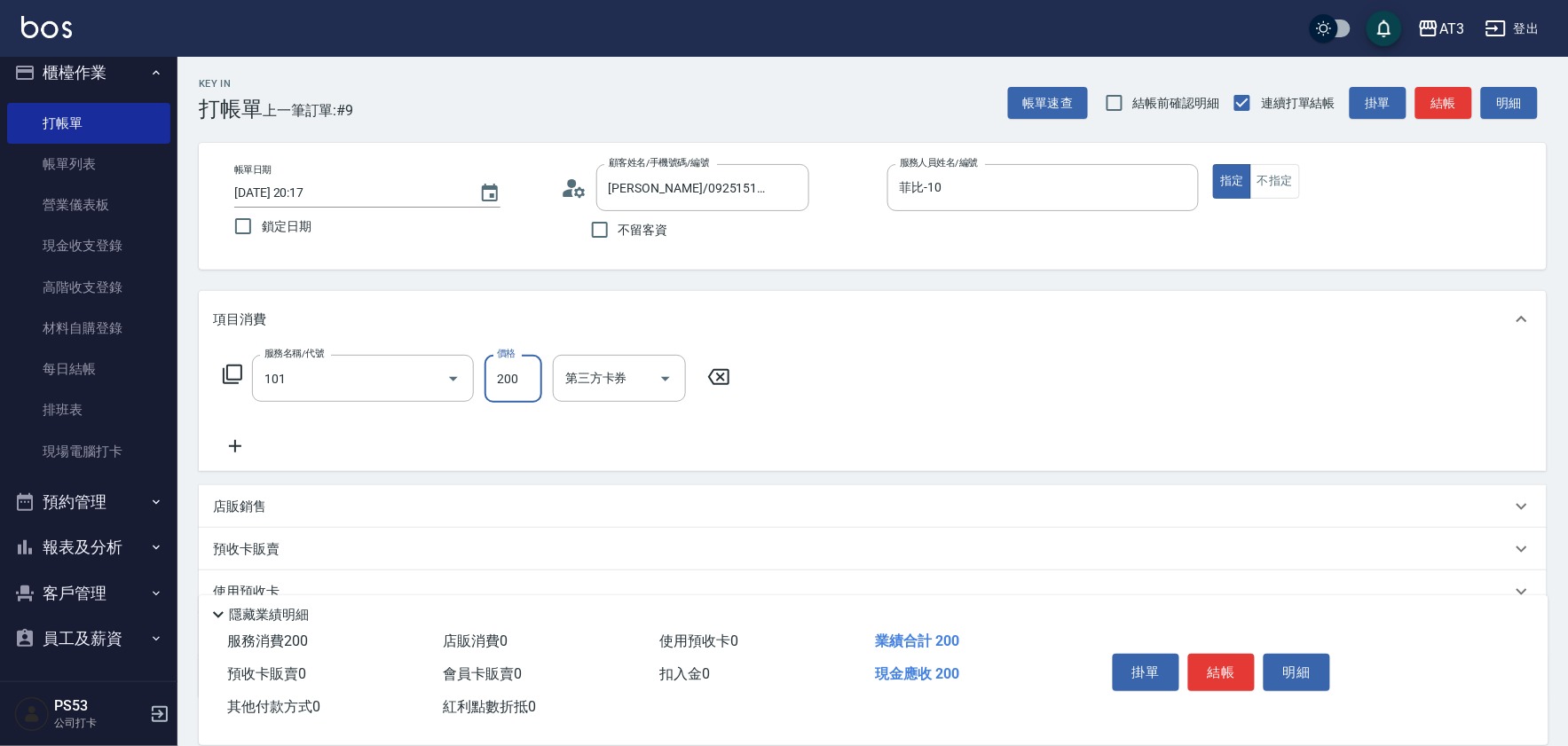
type input "洗髮(101)"
type input "菲比-10"
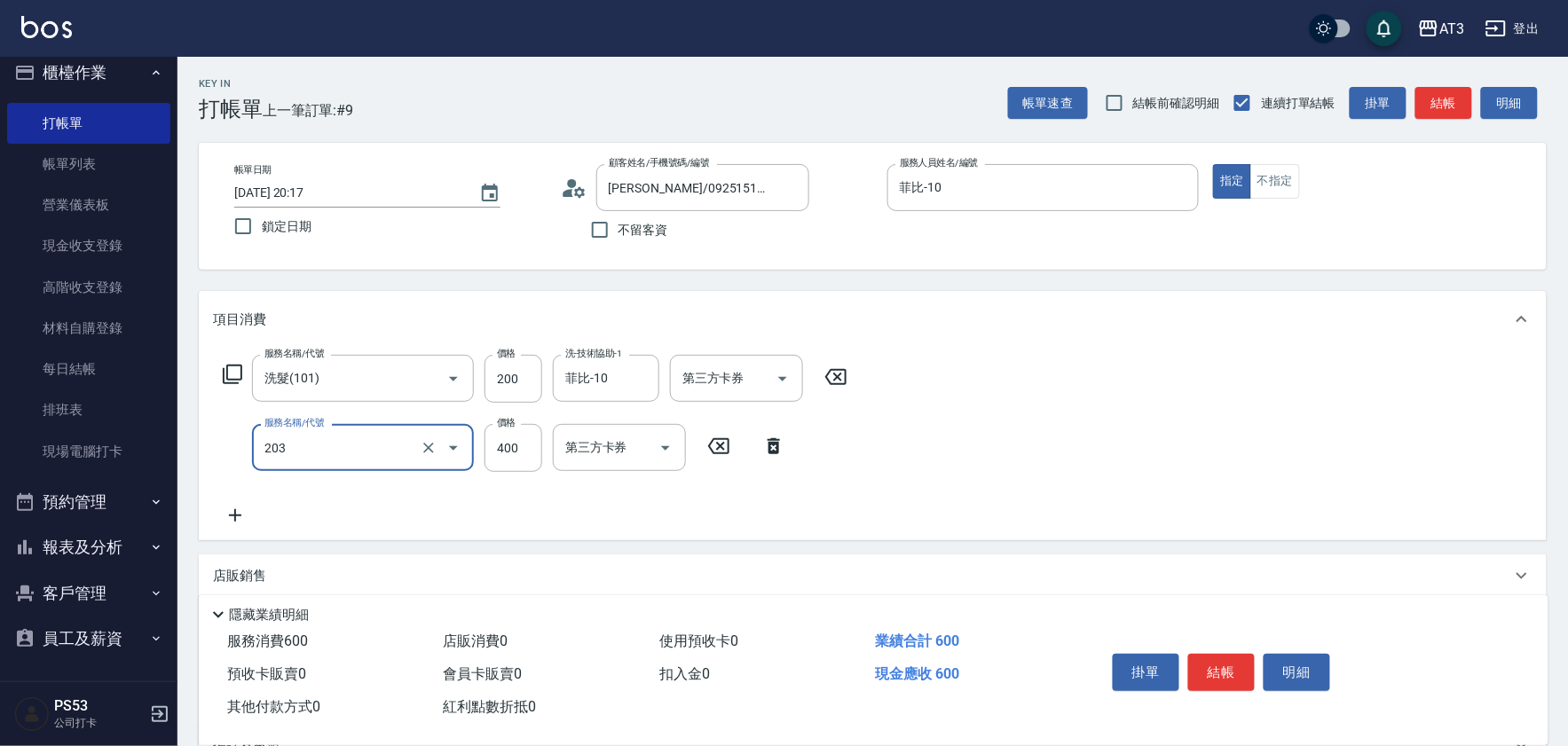
type input "指定單剪(203)"
type input "250"
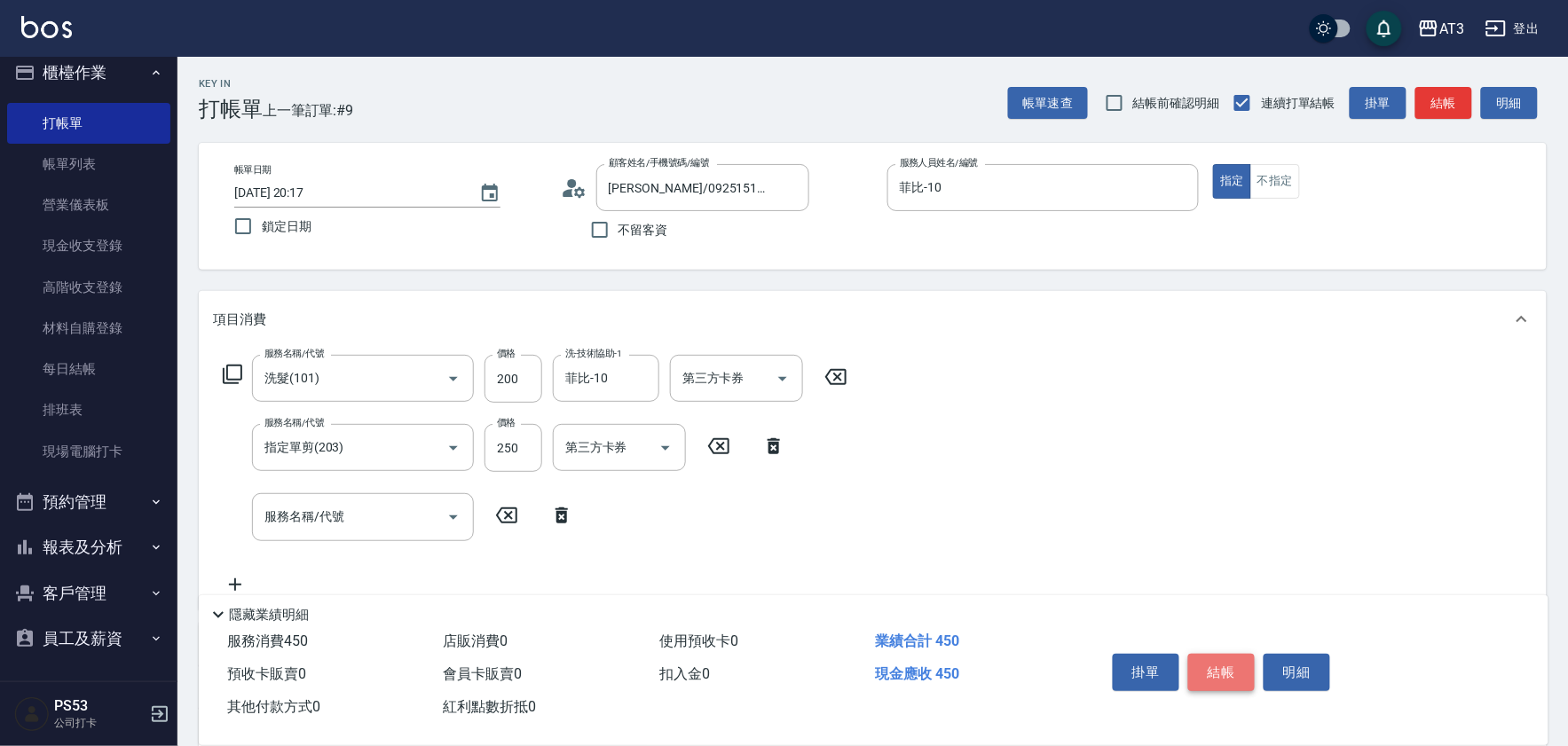
click at [1213, 671] on button "結帳" at bounding box center [1221, 672] width 67 height 38
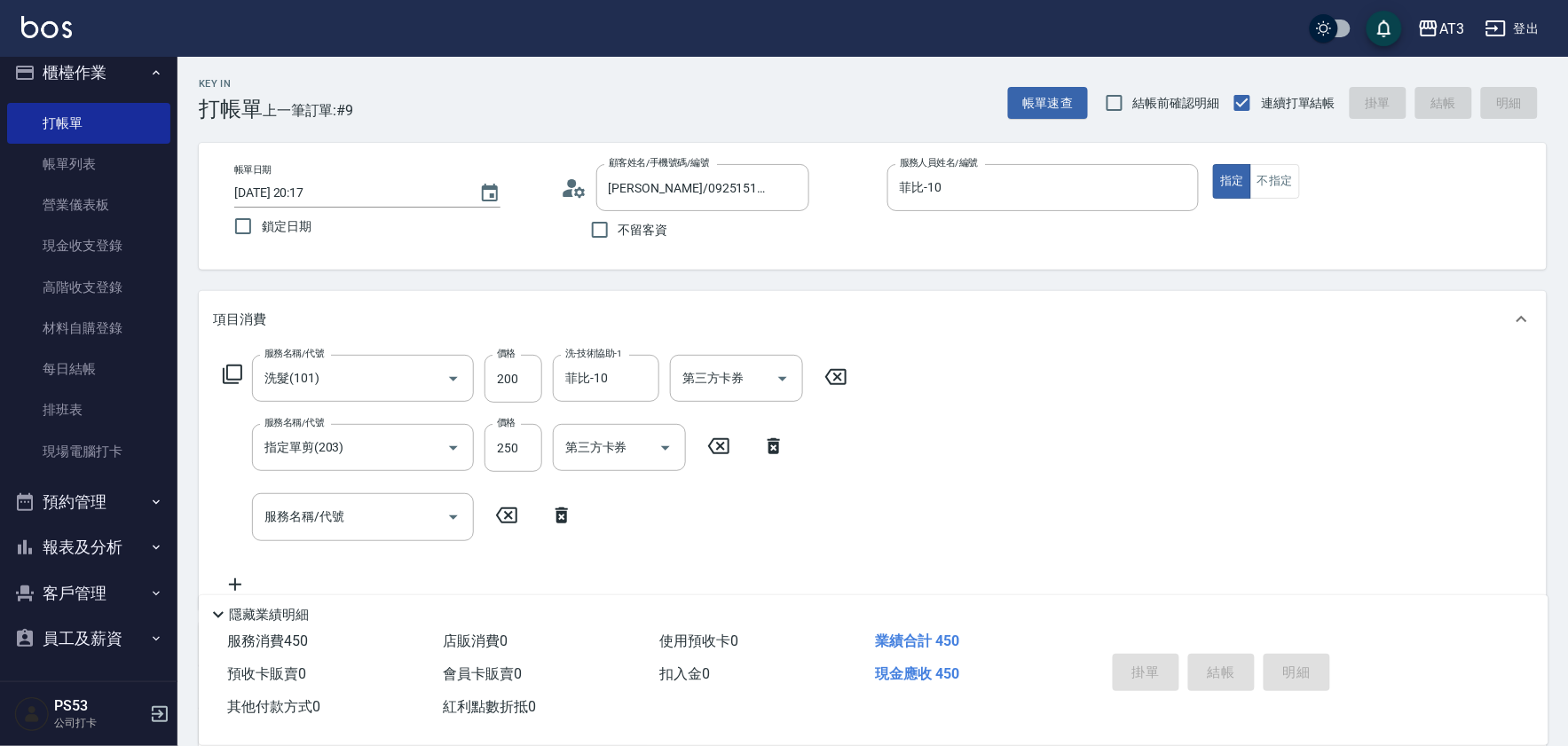
type input "[DATE] 20:18"
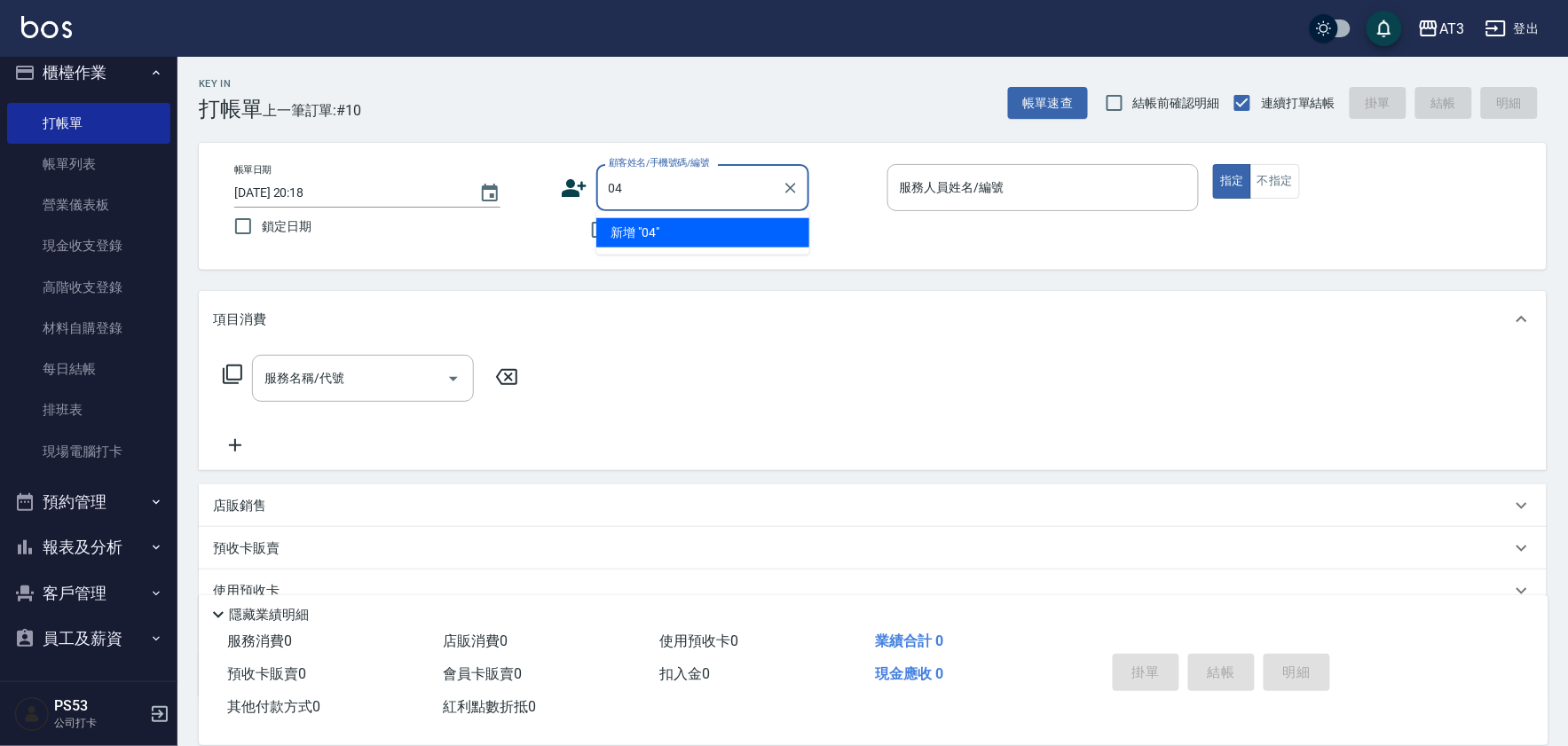
type input "04"
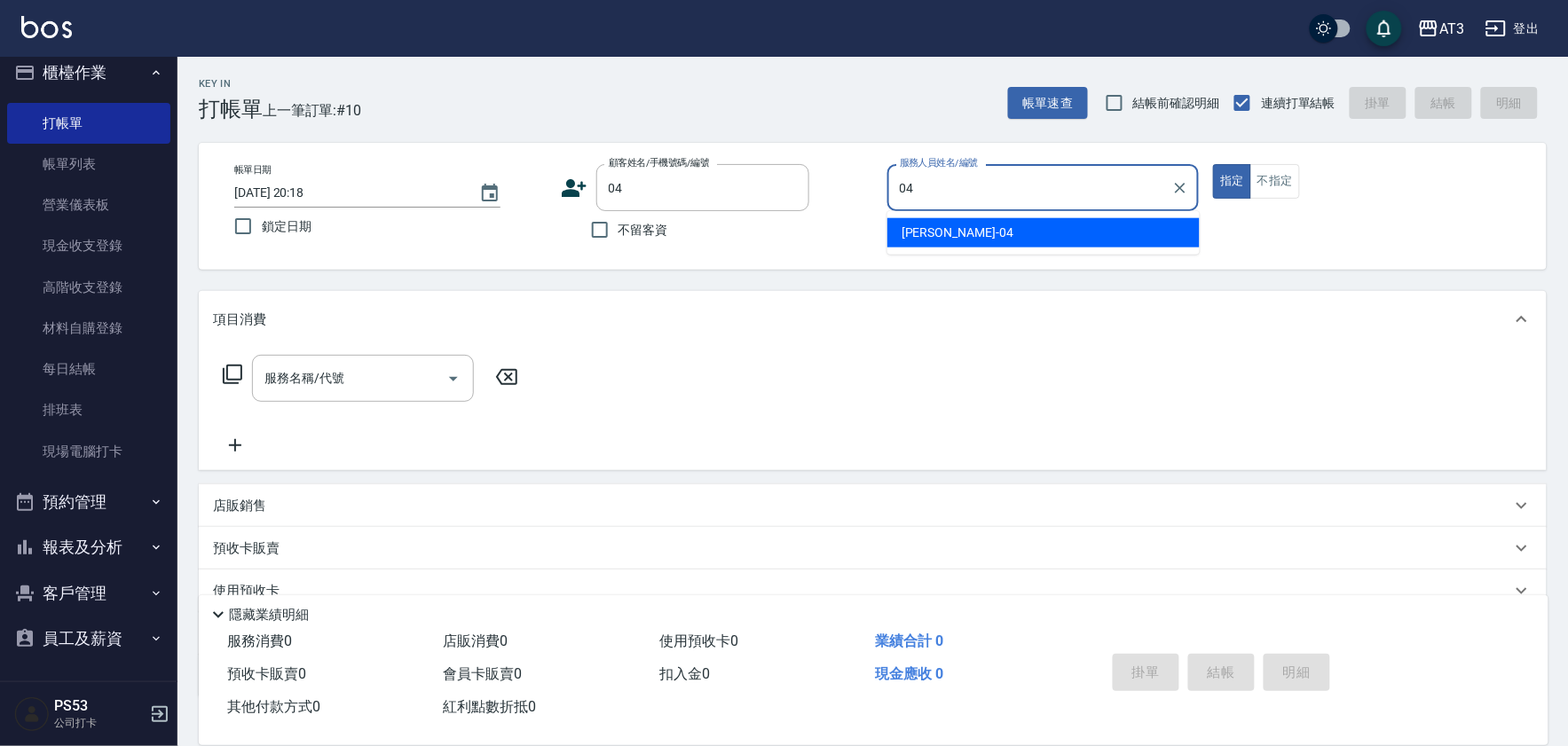
type input "惠麗-04"
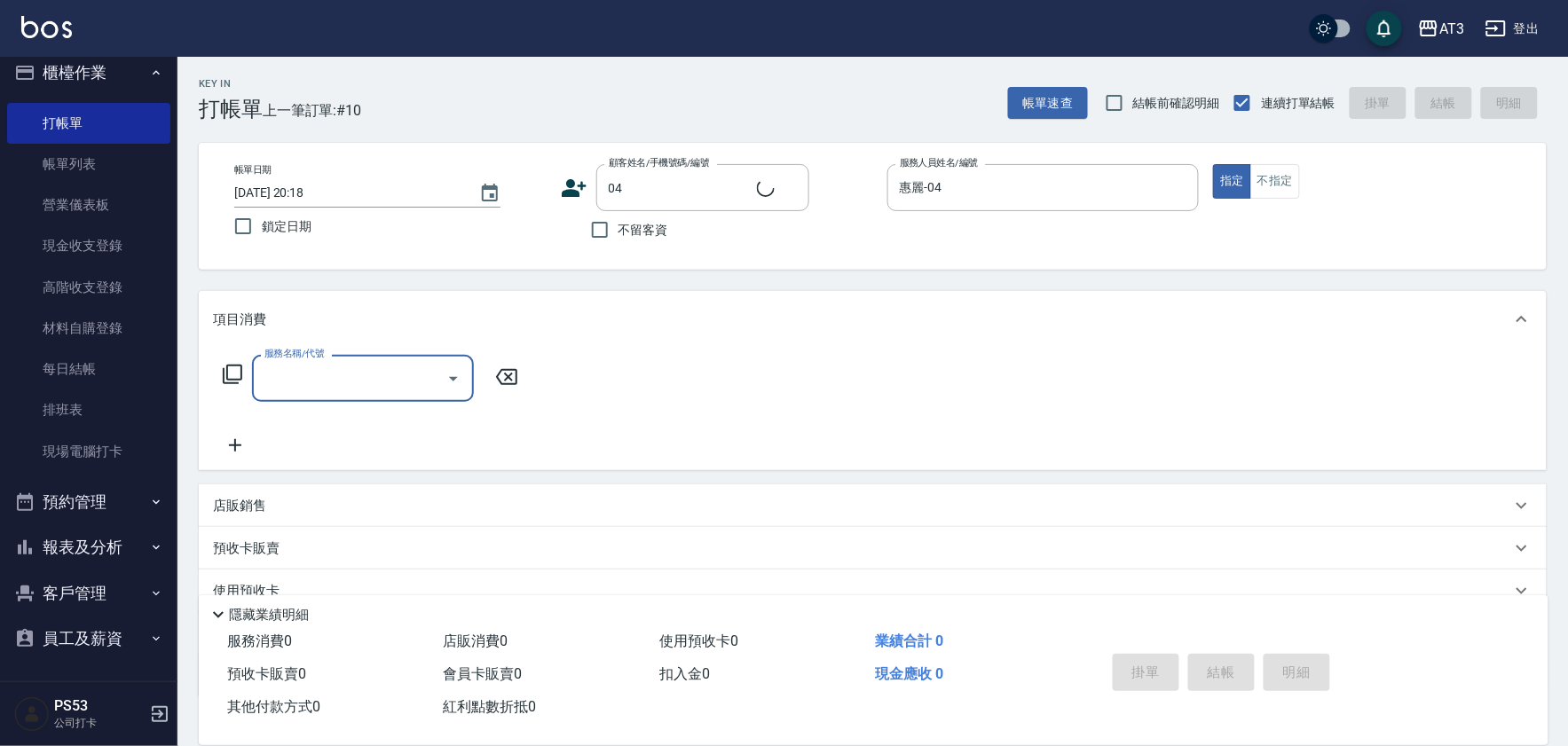
type input "[PERSON_NAME]/04_[PERSON_NAME]/04"
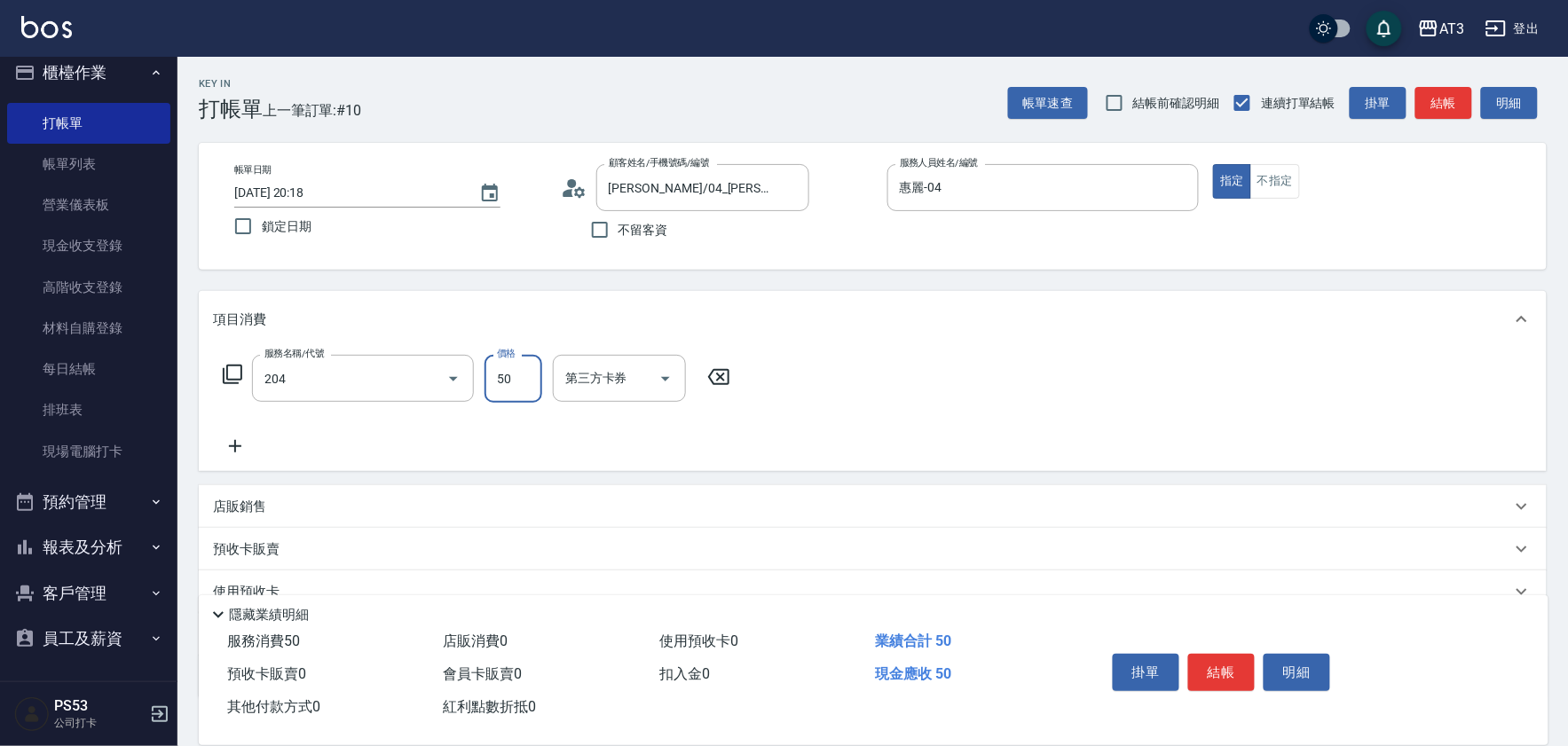
type input "修眉毛(204)"
type input "200"
click at [1231, 669] on button "結帳" at bounding box center [1221, 672] width 67 height 38
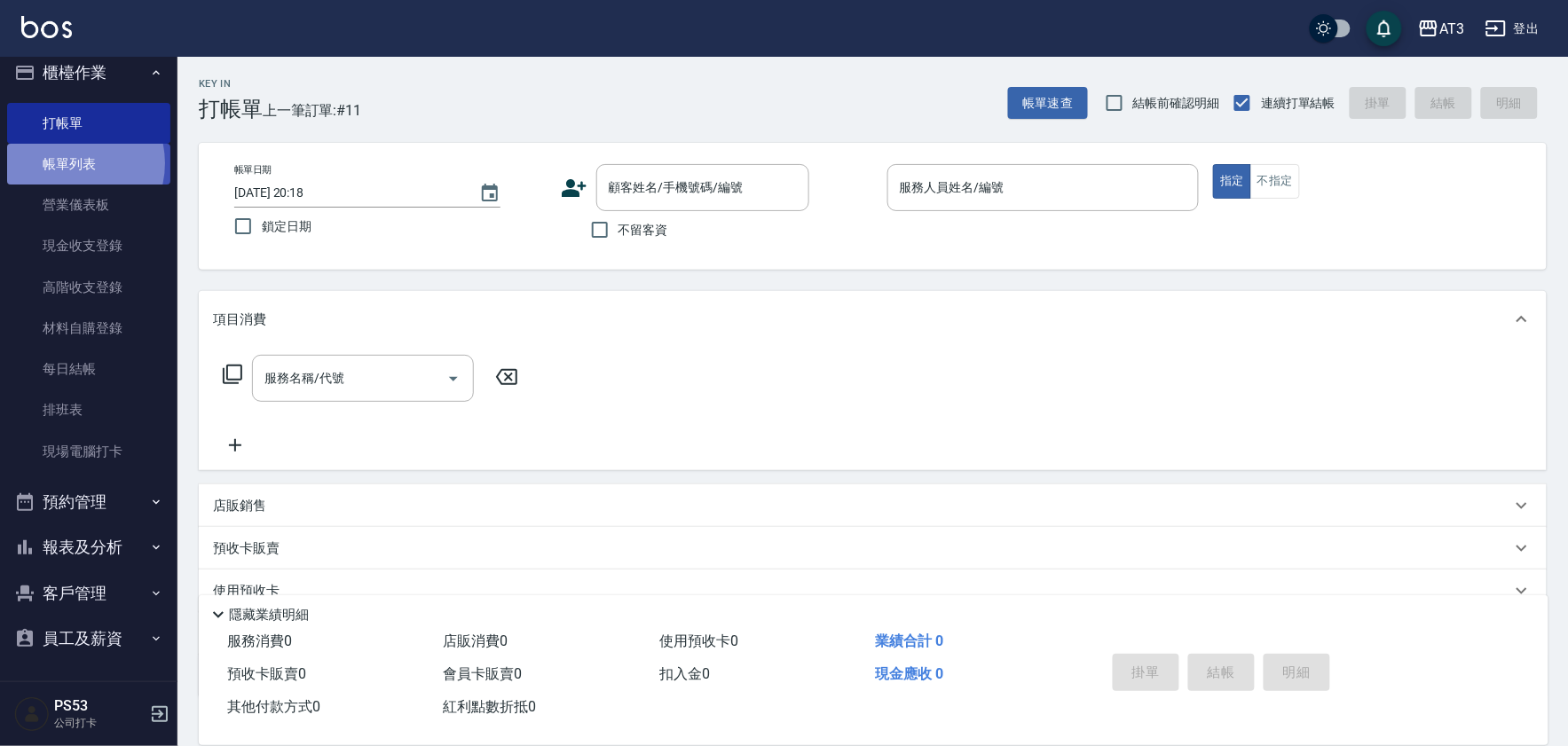
click at [70, 162] on link "帳單列表" at bounding box center [89, 164] width 163 height 41
click at [70, 535] on button "報表及分析" at bounding box center [89, 547] width 163 height 46
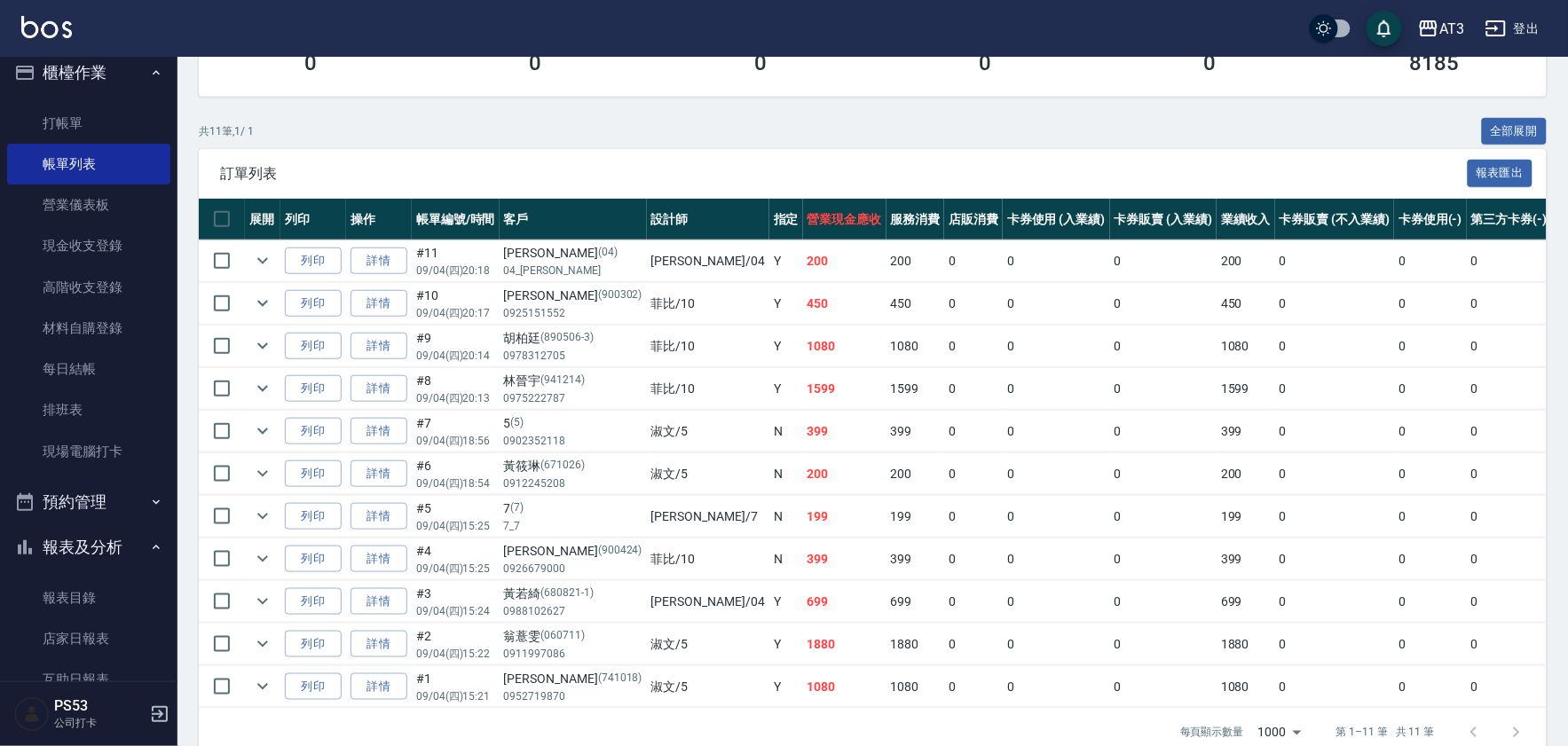
scroll to position [296, 0]
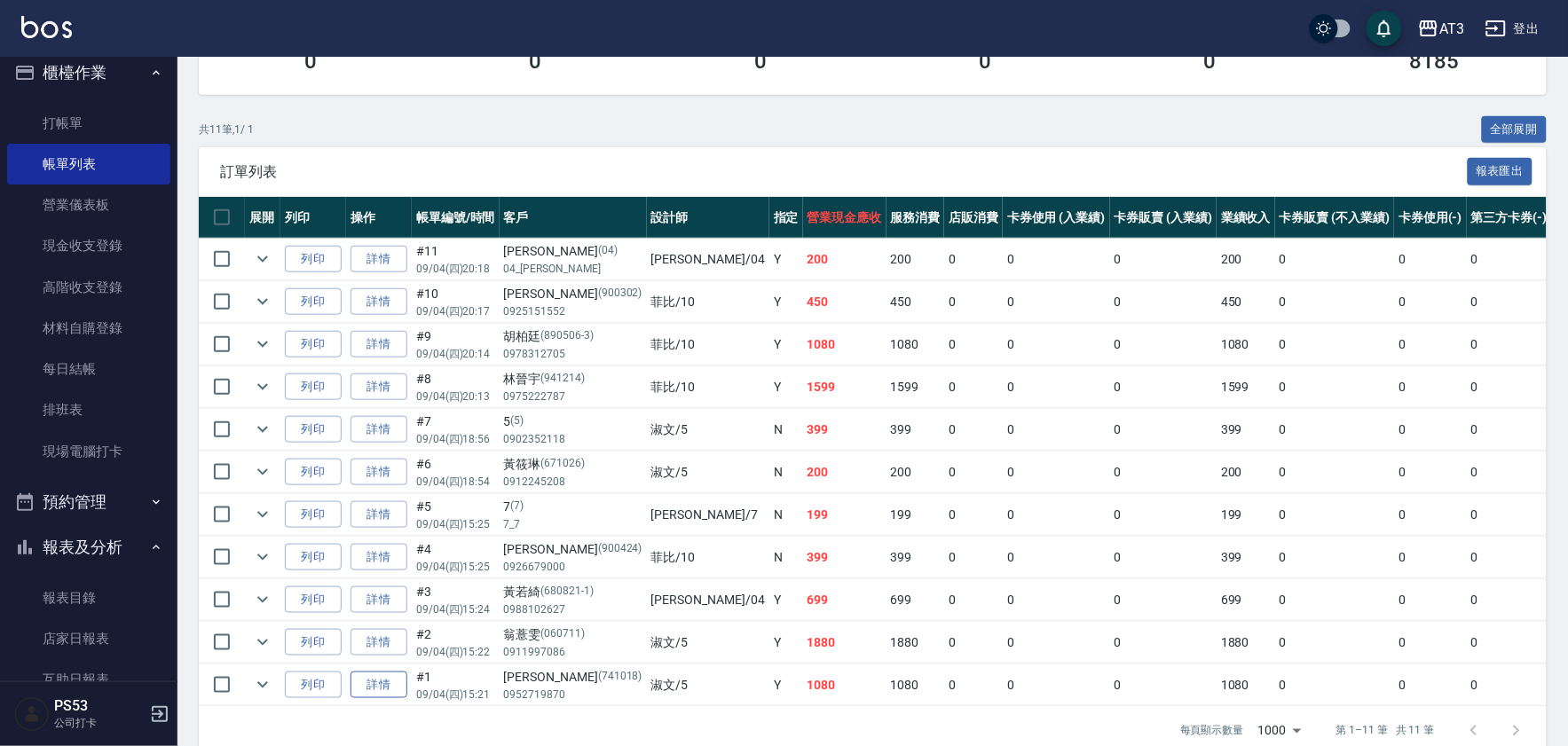
click at [390, 695] on link "詳情" at bounding box center [379, 685] width 57 height 27
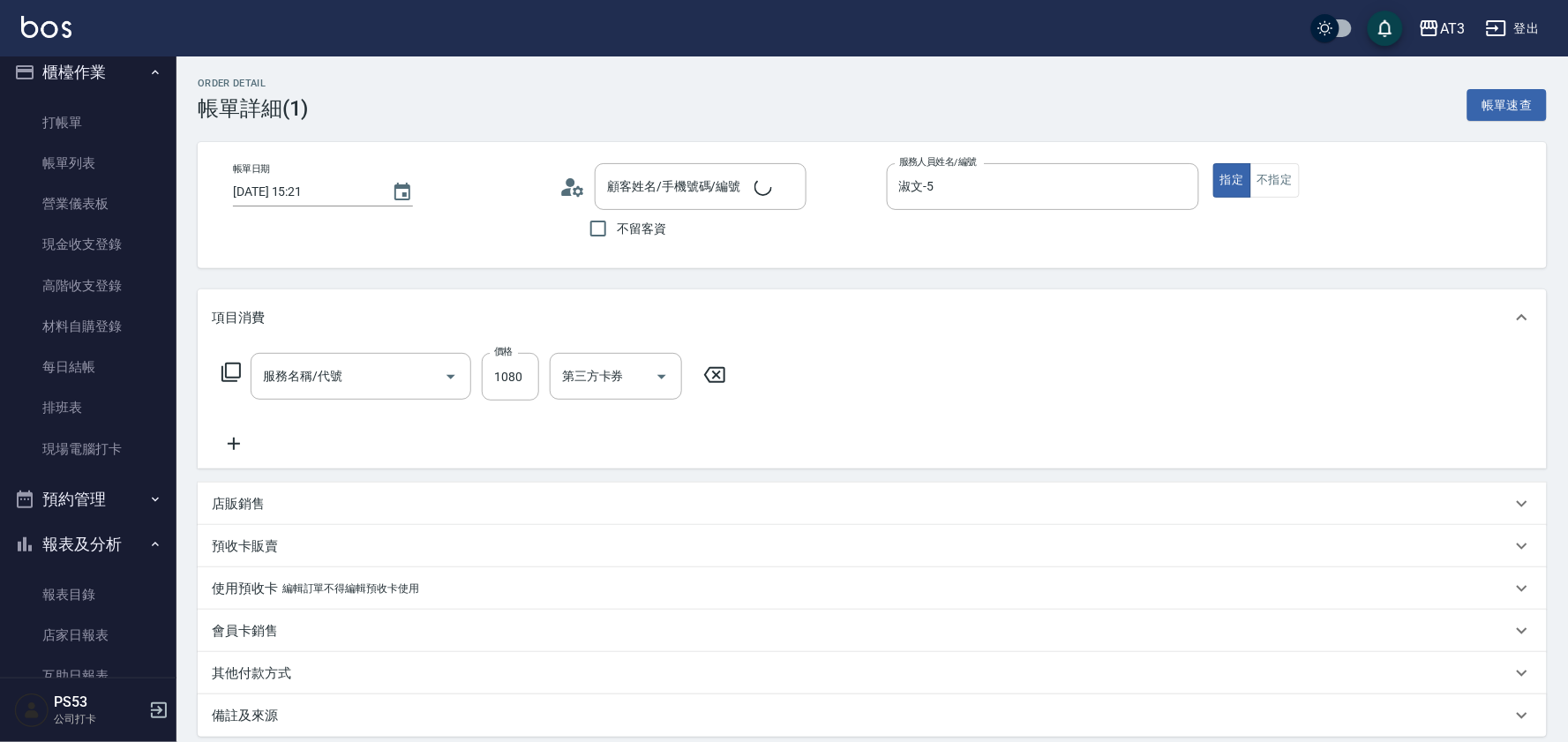
type input "[DATE] 15:21"
type input "淑文-5"
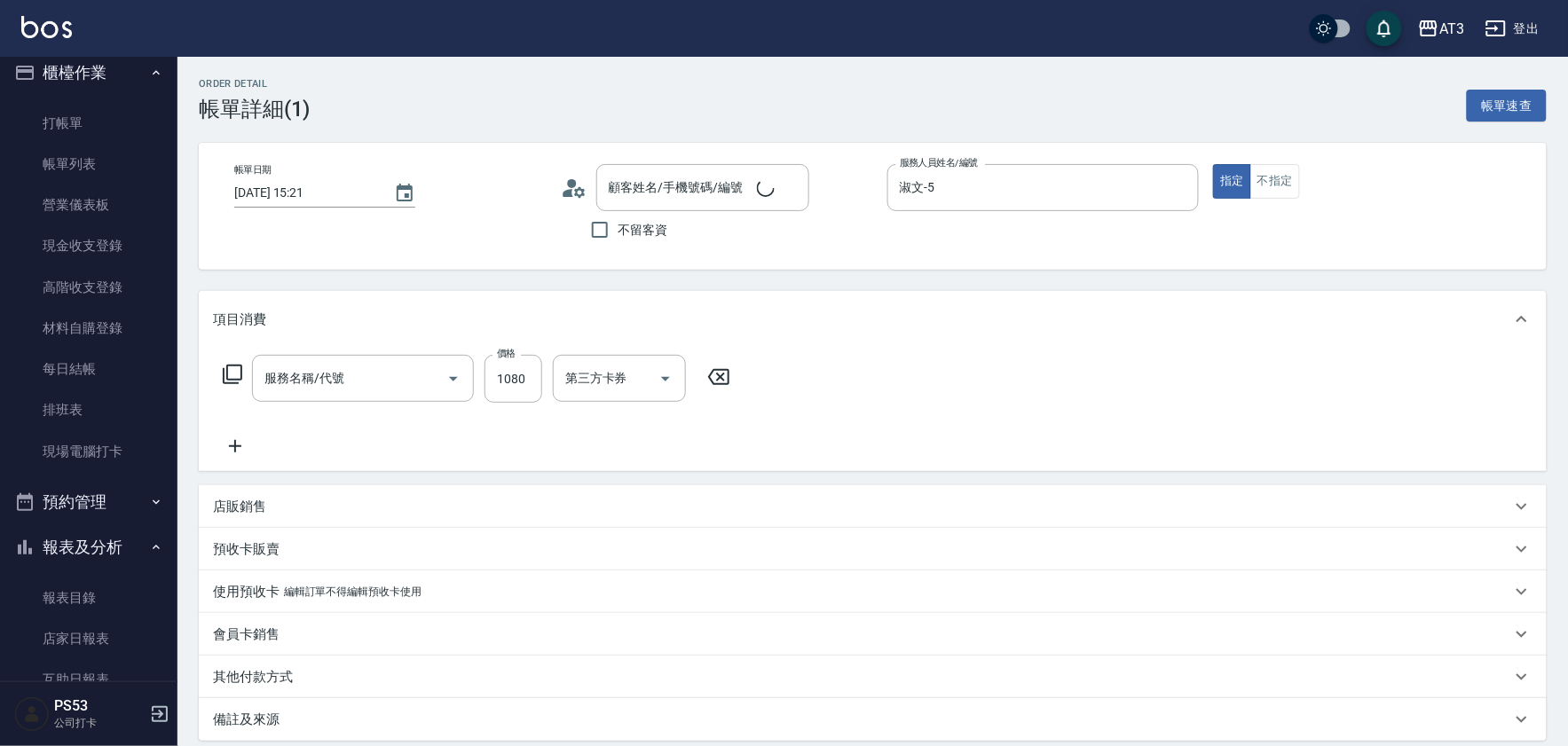
click at [577, 188] on icon at bounding box center [573, 188] width 27 height 27
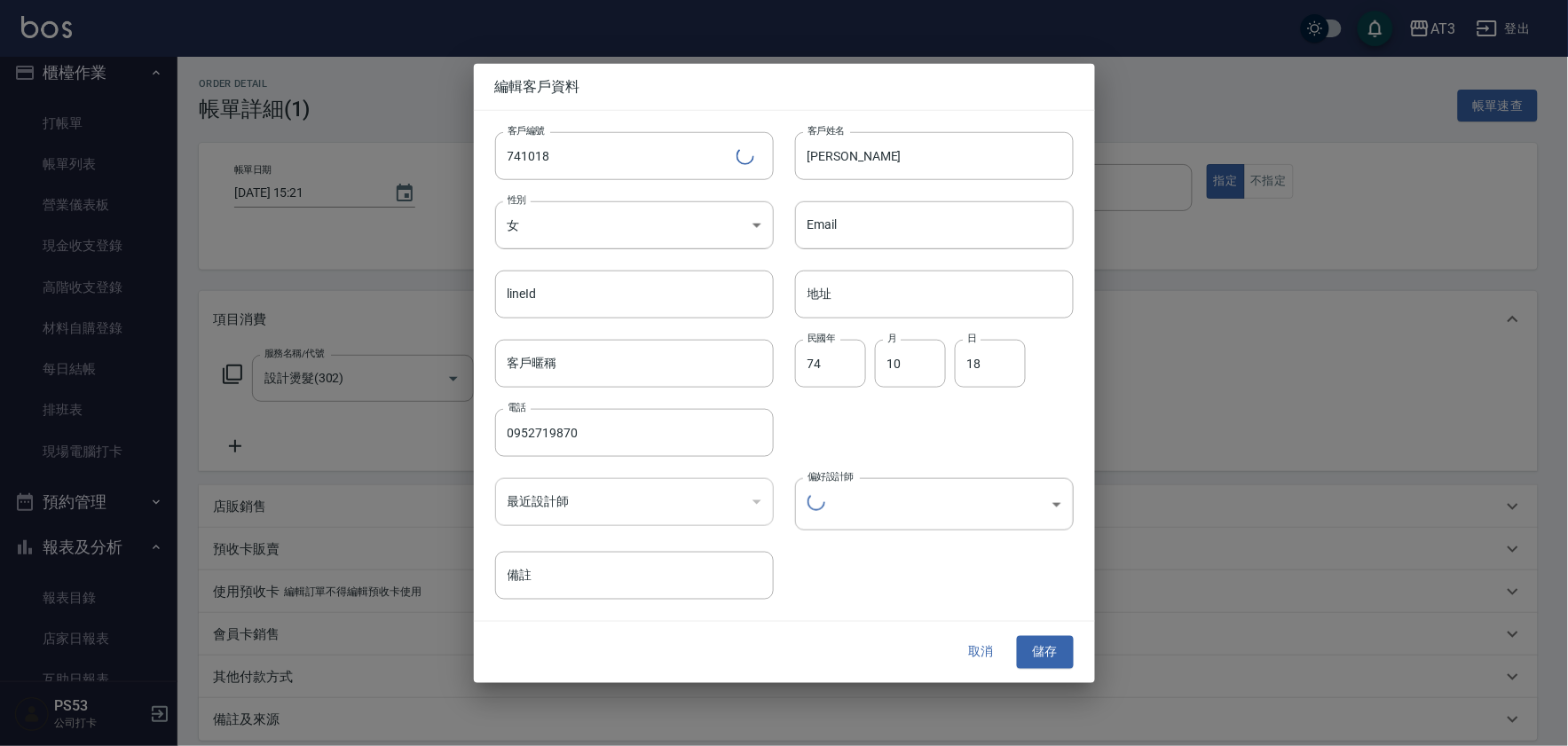
type input "[PERSON_NAME]/0952719870/741018"
type input "設計燙髮(302)"
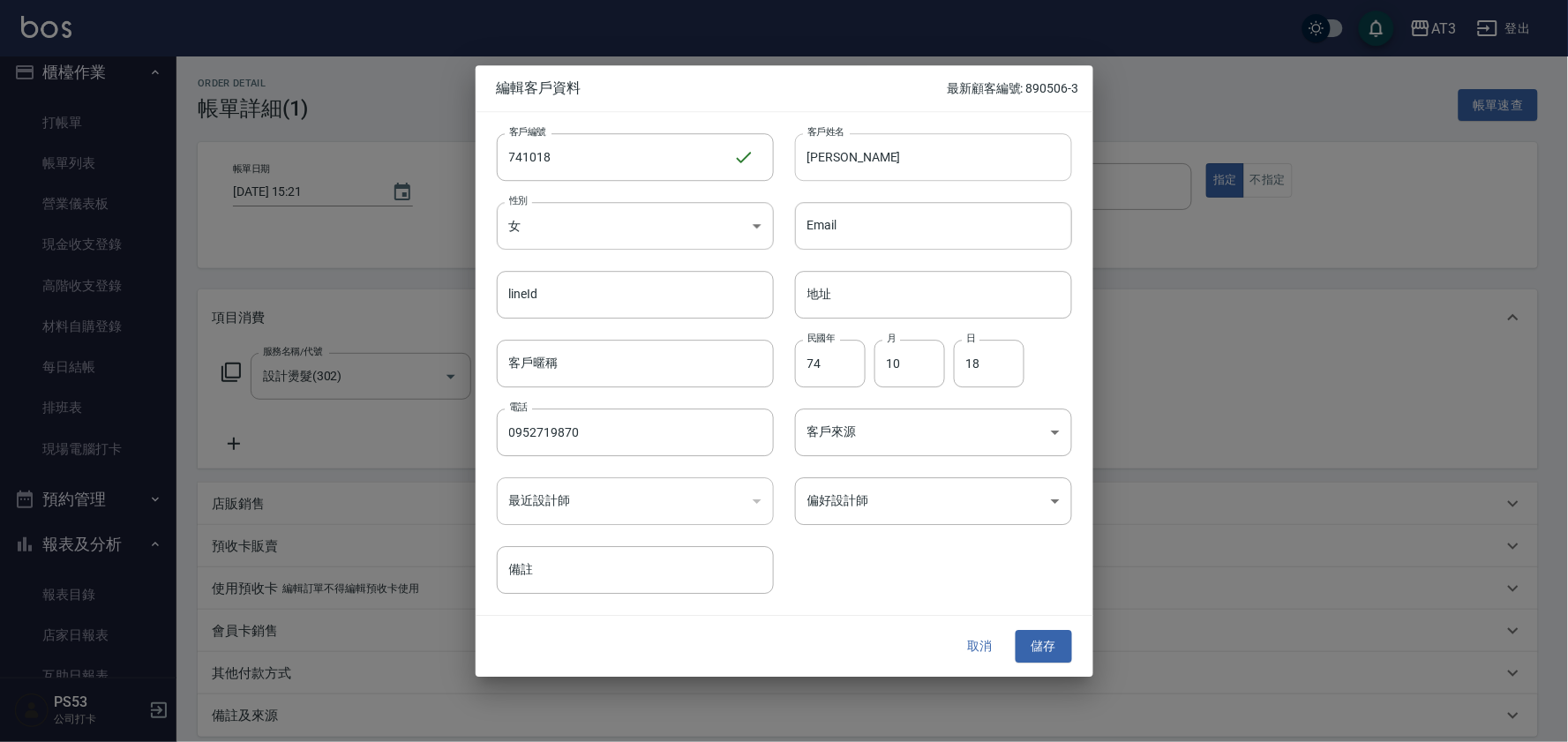
click at [819, 162] on input "[PERSON_NAME]" at bounding box center [933, 157] width 277 height 47
type input "楊琇雲"
click at [1057, 655] on button "儲存" at bounding box center [1044, 647] width 56 height 33
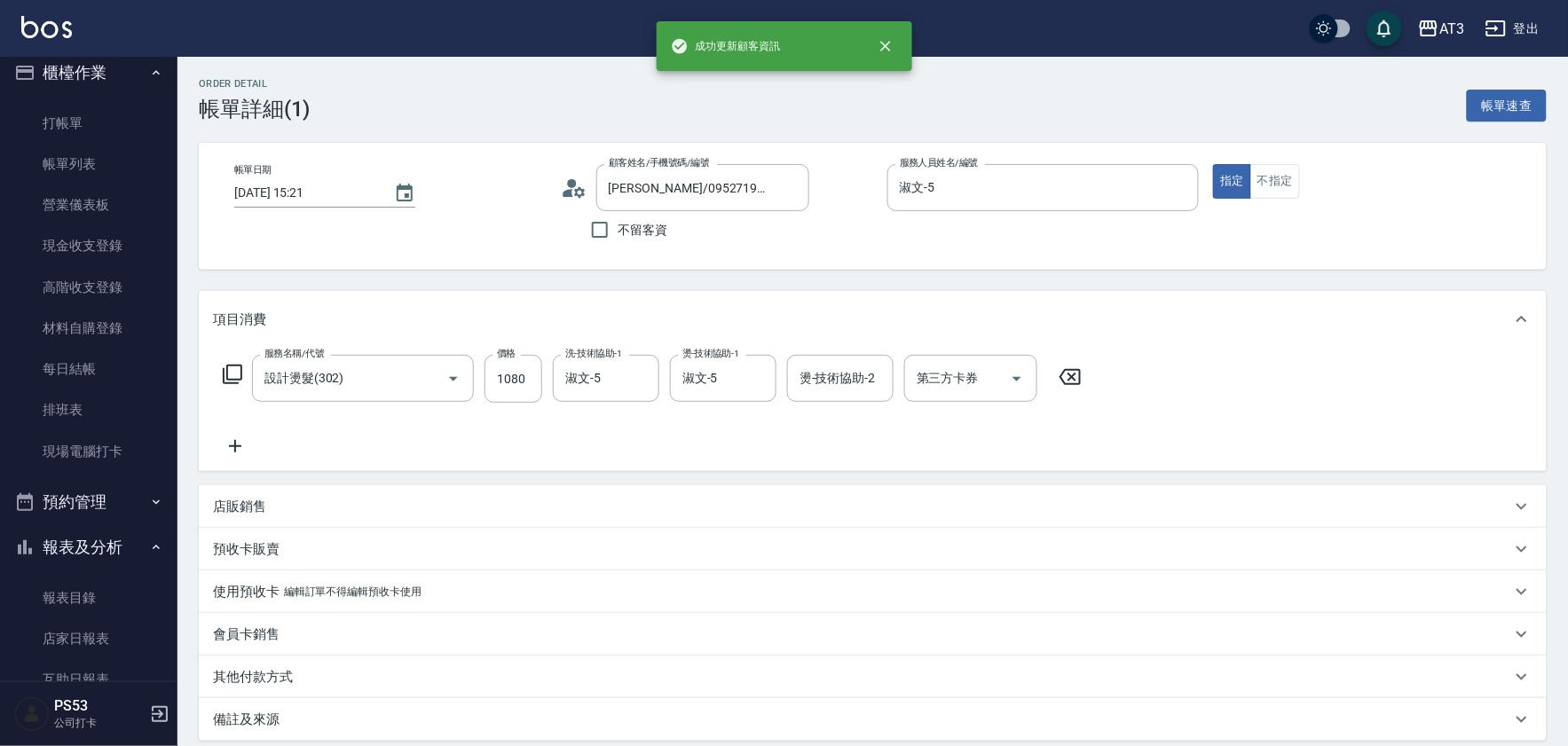
type input "楊琇雲/0952719870/741018"
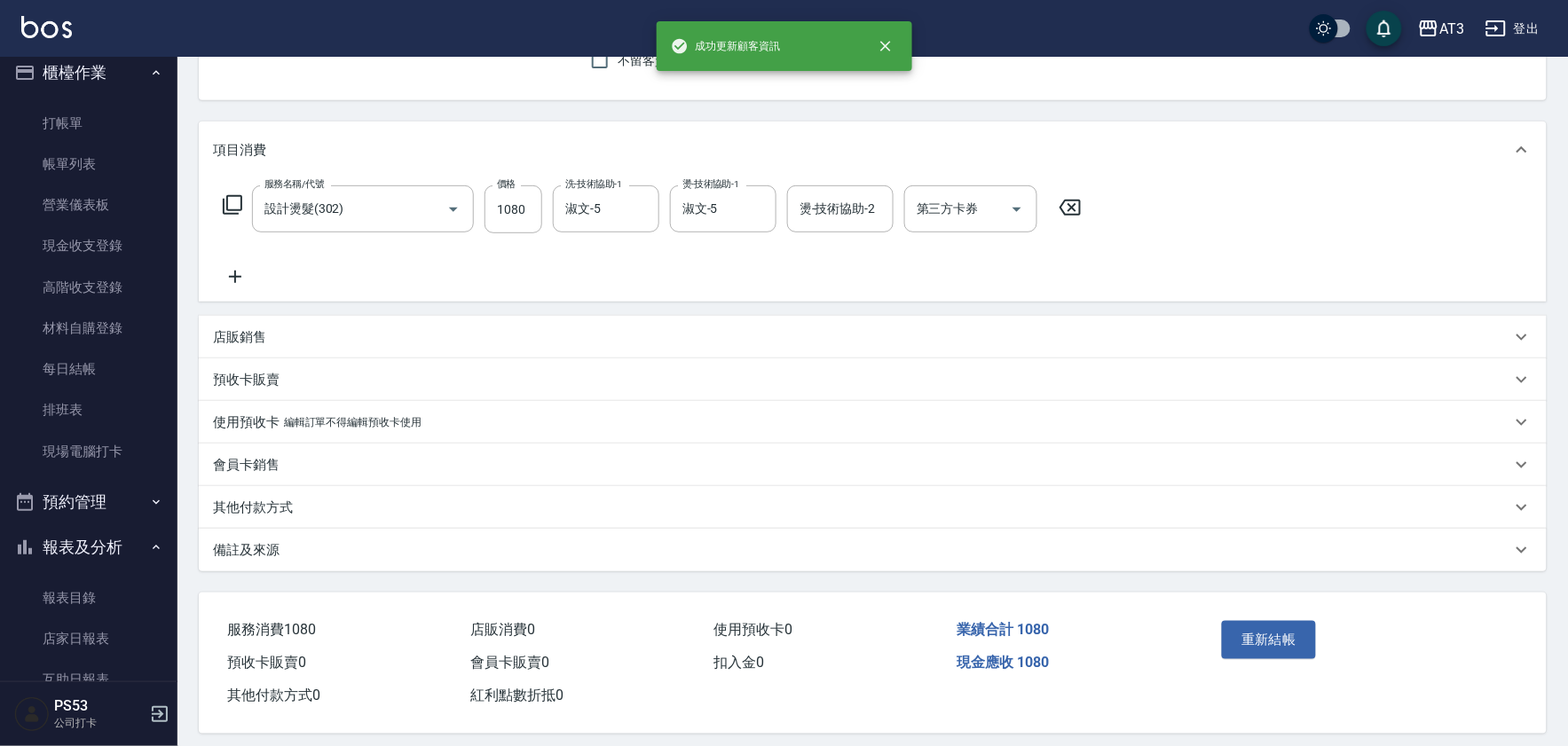
scroll to position [184, 0]
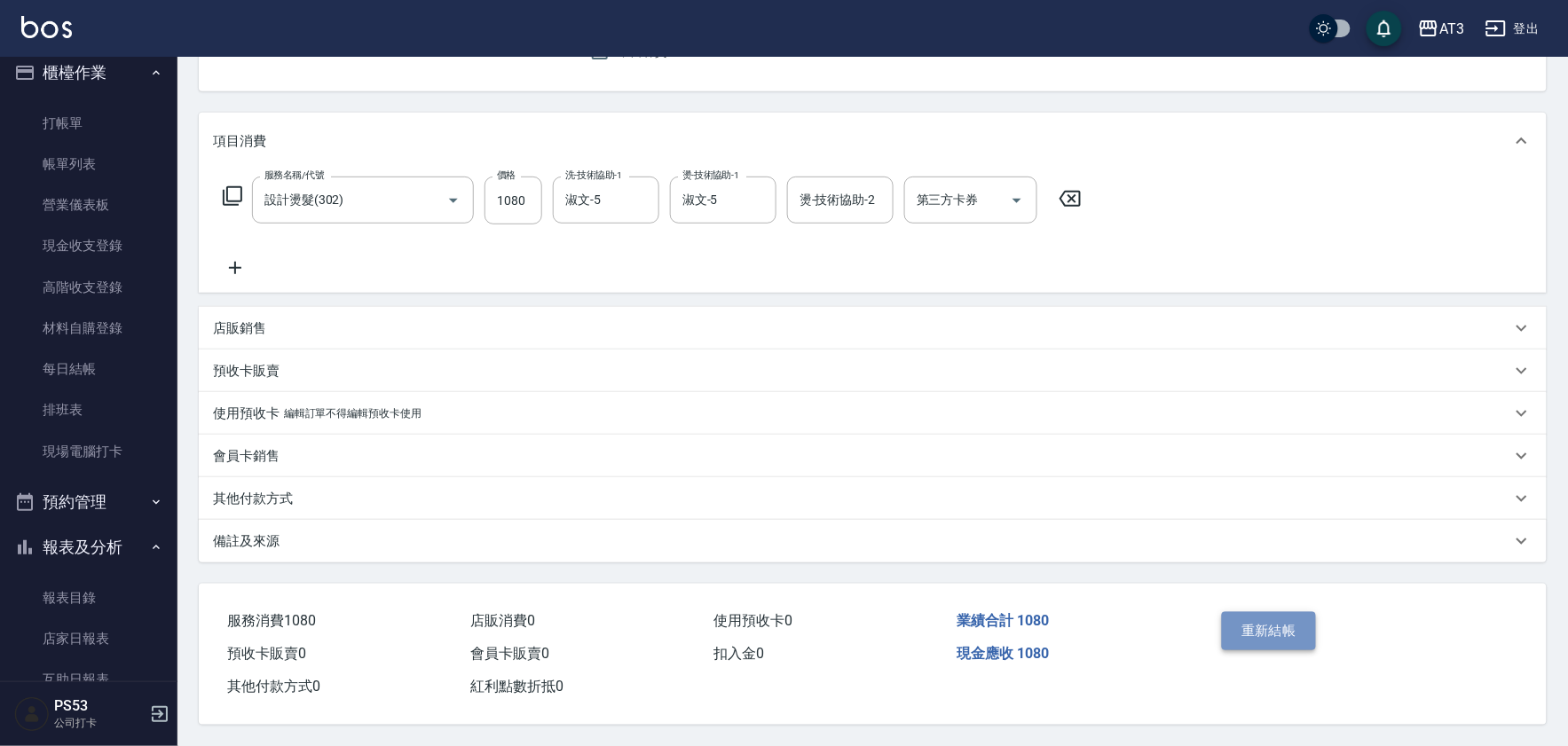
click at [1265, 622] on button "重新結帳" at bounding box center [1269, 631] width 94 height 38
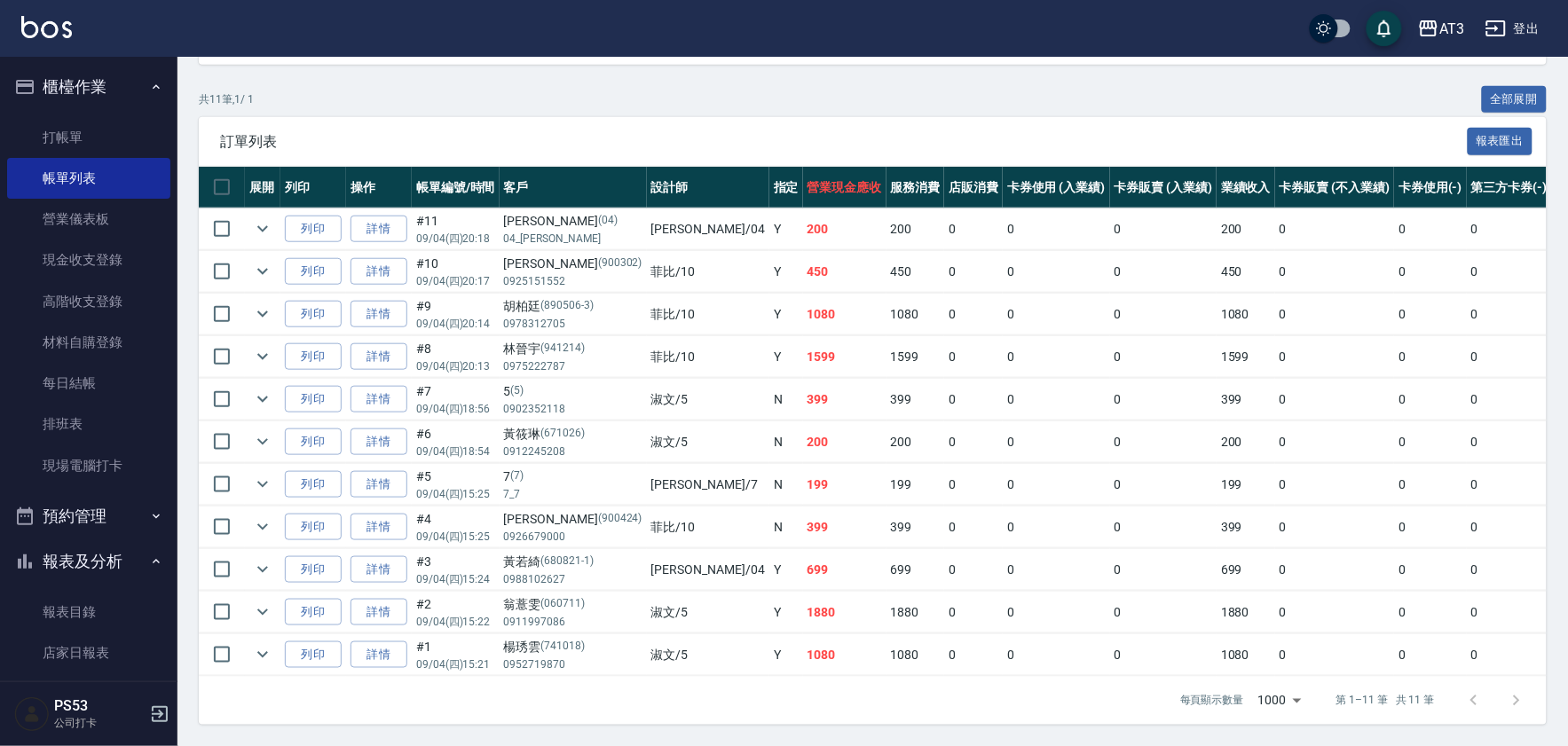
click at [86, 577] on button "報表及分析" at bounding box center [89, 561] width 163 height 46
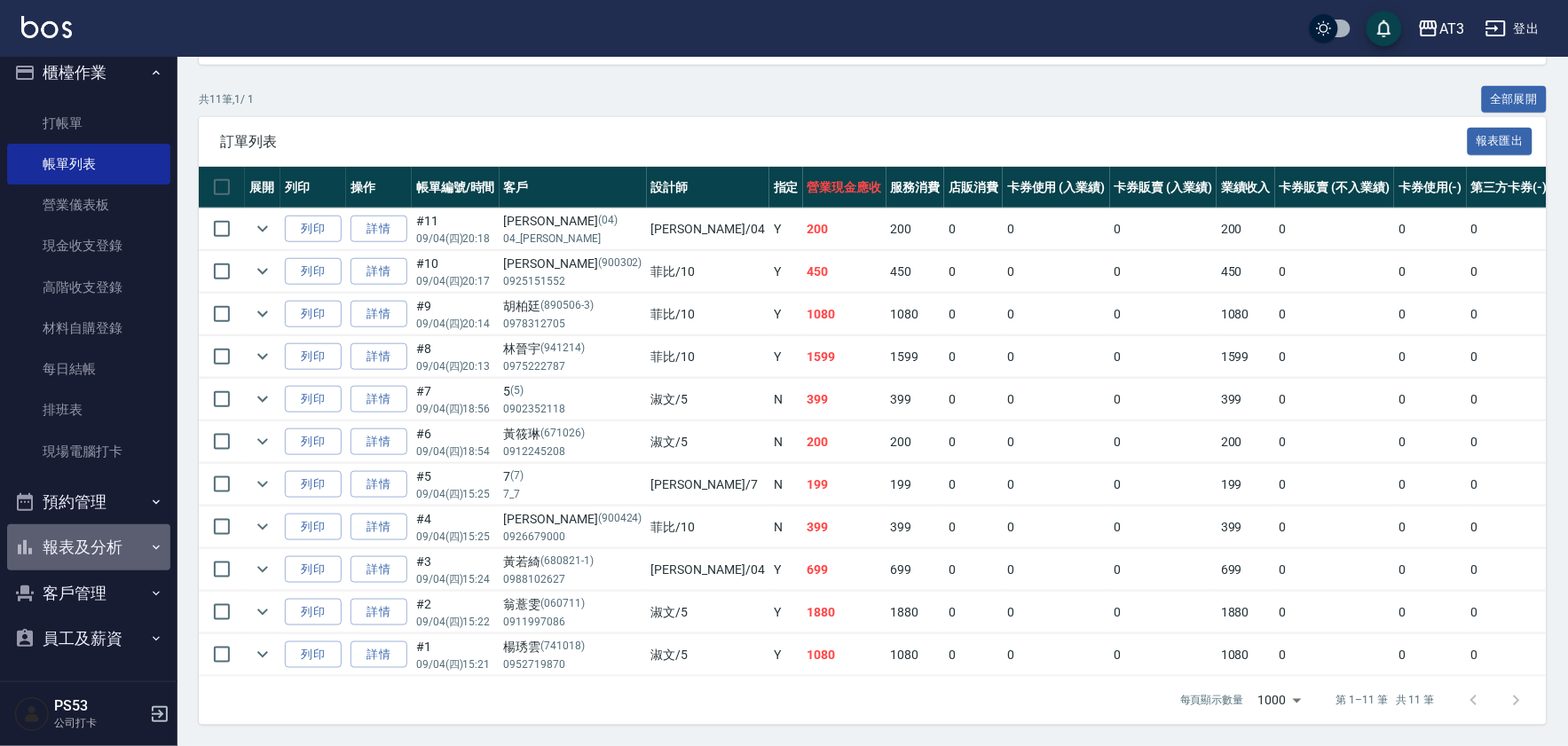
click at [96, 546] on button "報表及分析" at bounding box center [89, 547] width 163 height 46
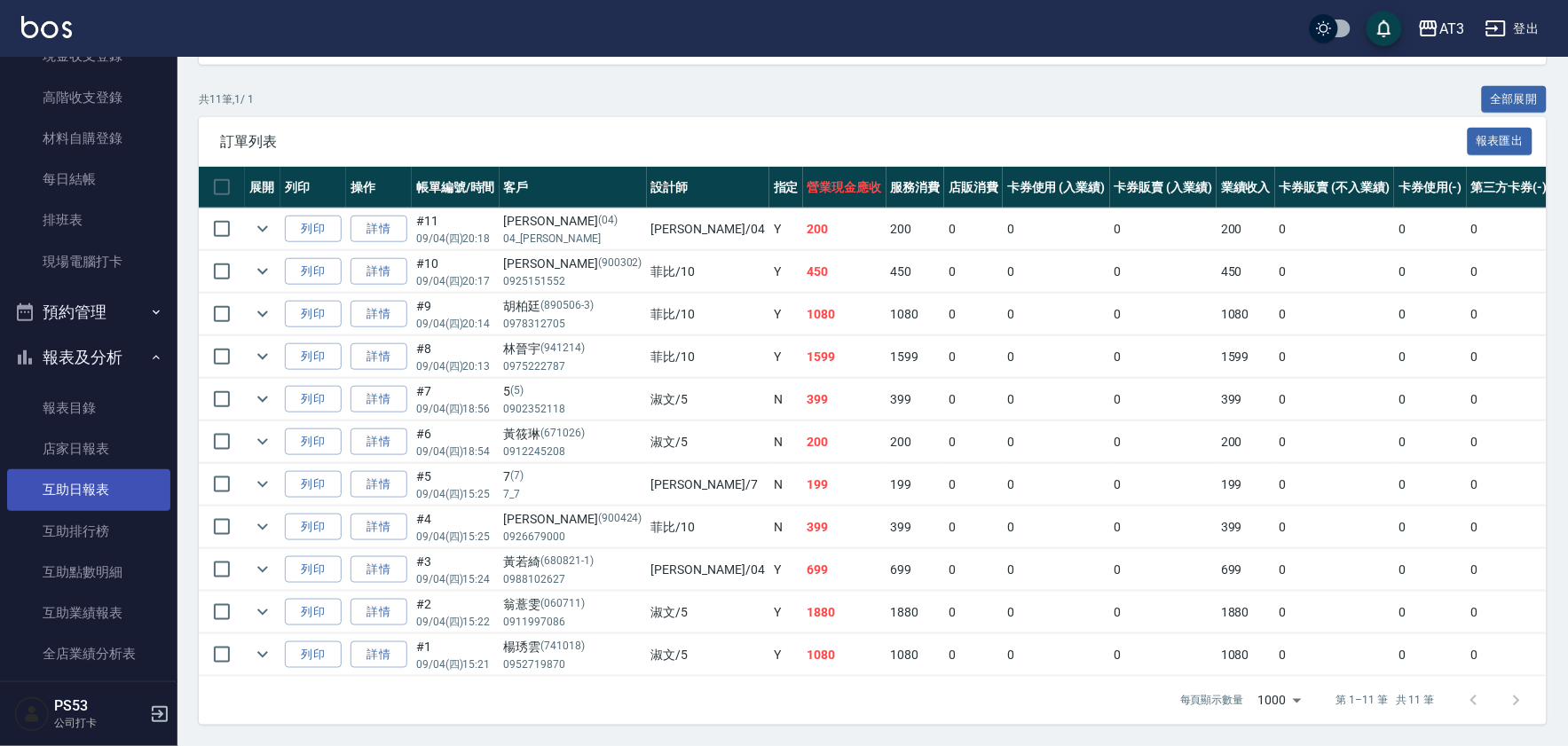
scroll to position [211, 0]
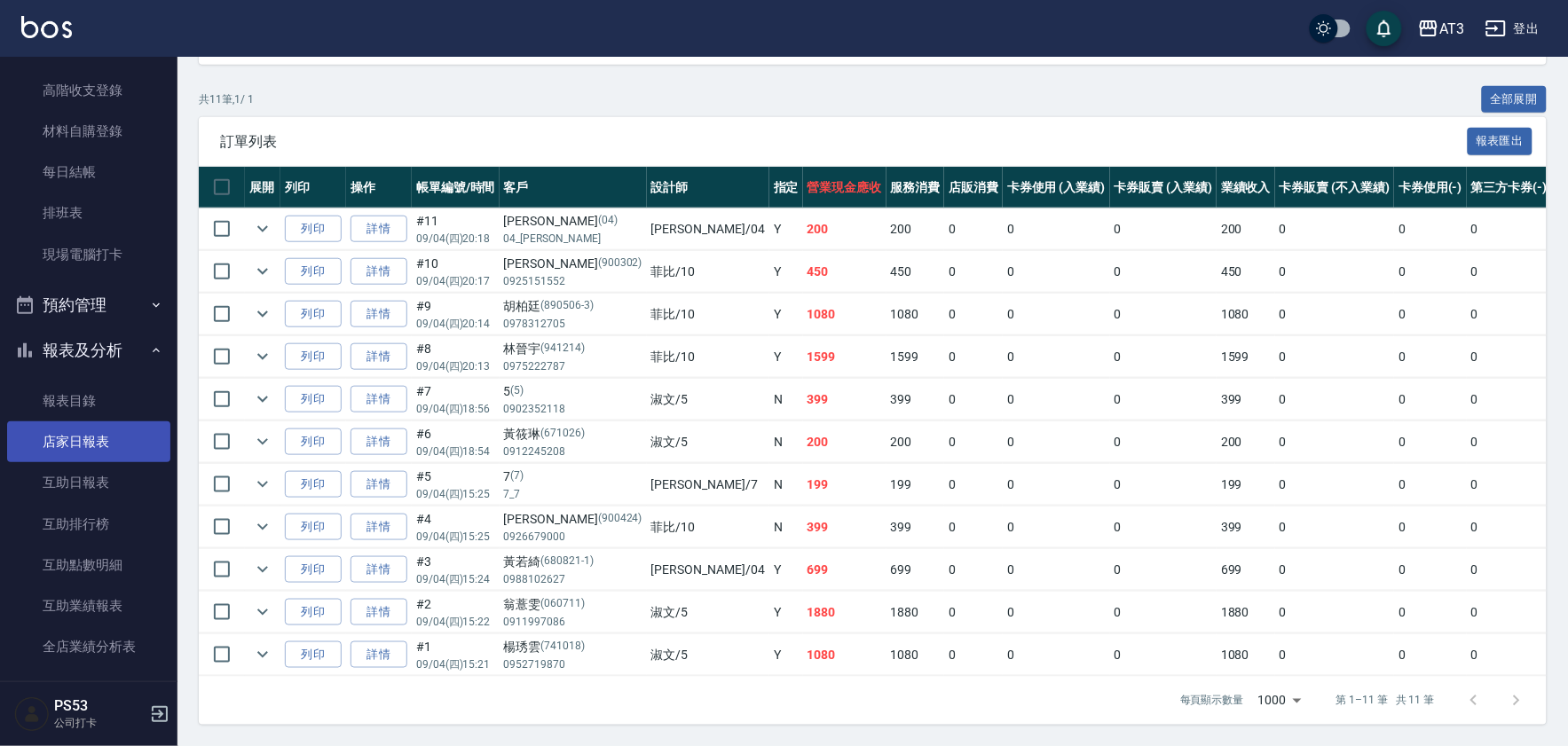
click at [96, 452] on link "店家日報表" at bounding box center [89, 441] width 163 height 41
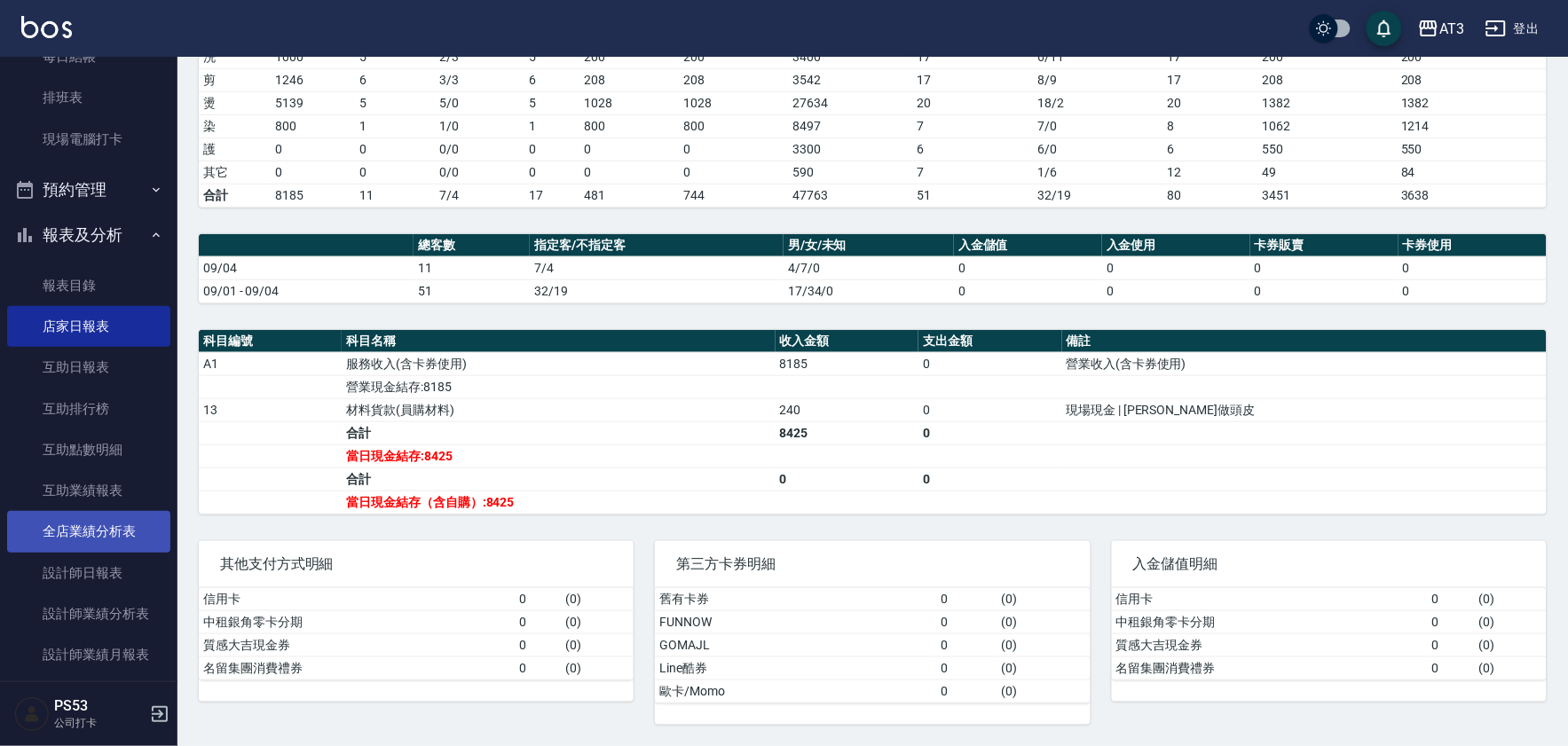
scroll to position [507, 0]
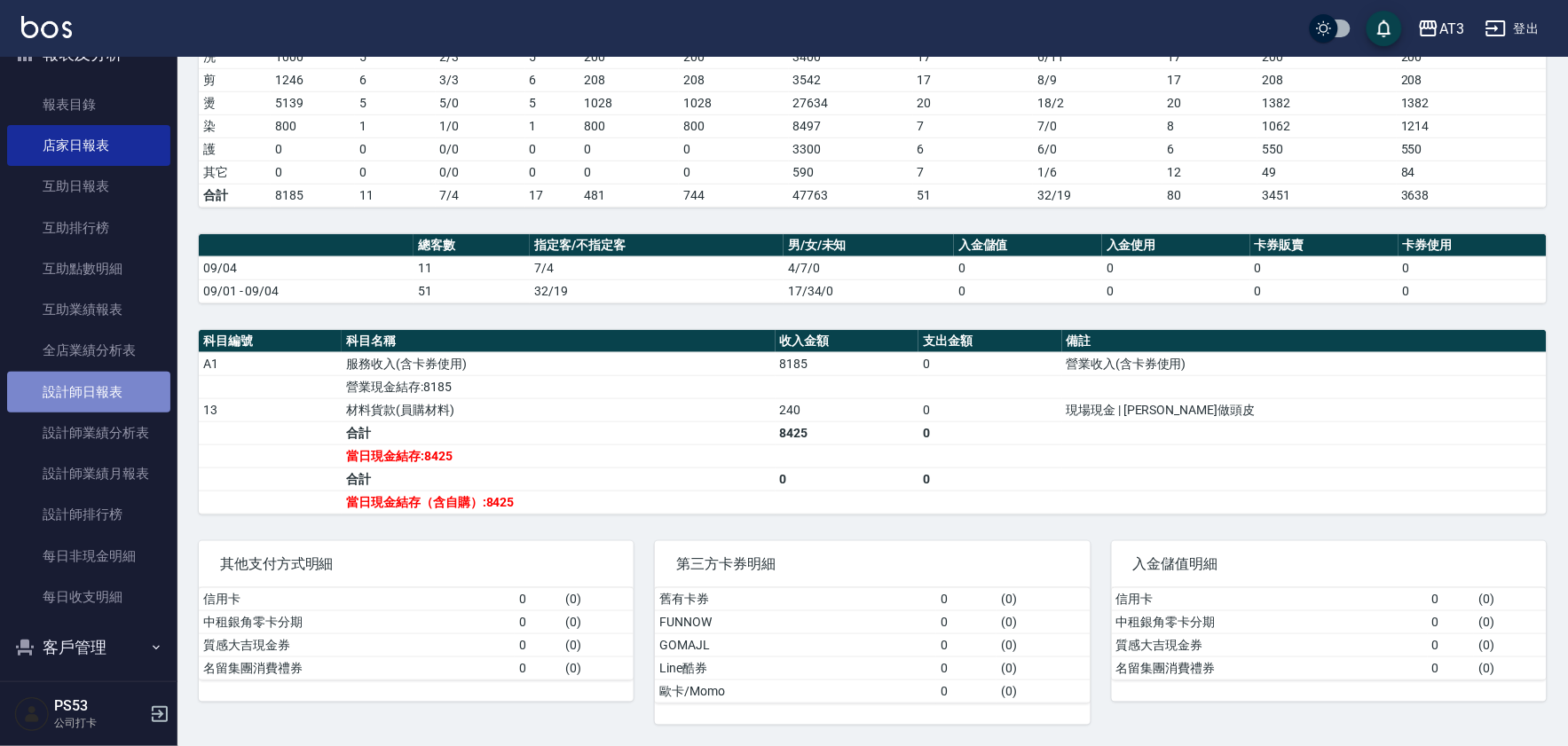
click at [102, 388] on link "設計師日報表" at bounding box center [89, 392] width 163 height 41
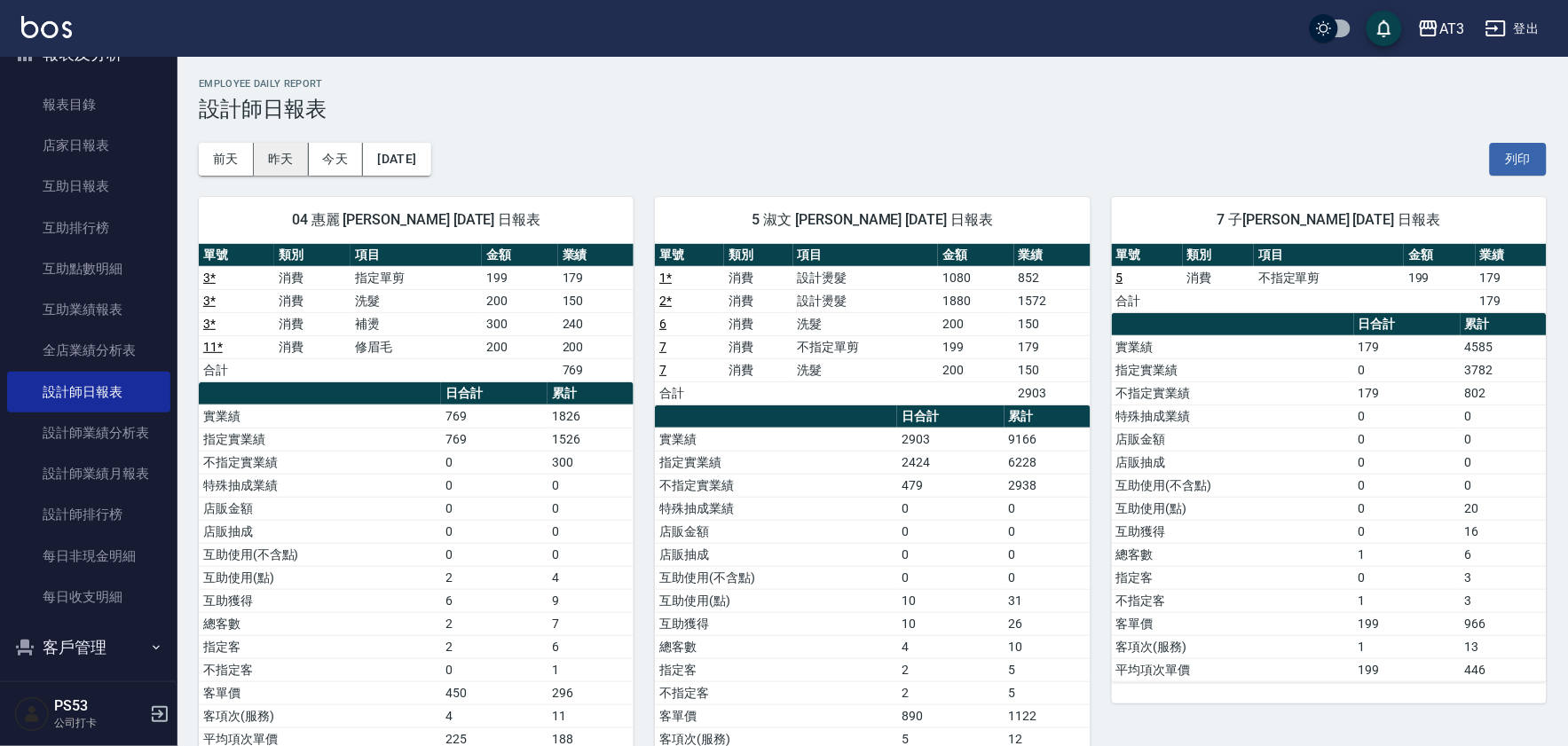
click at [286, 164] on button "昨天" at bounding box center [281, 159] width 55 height 33
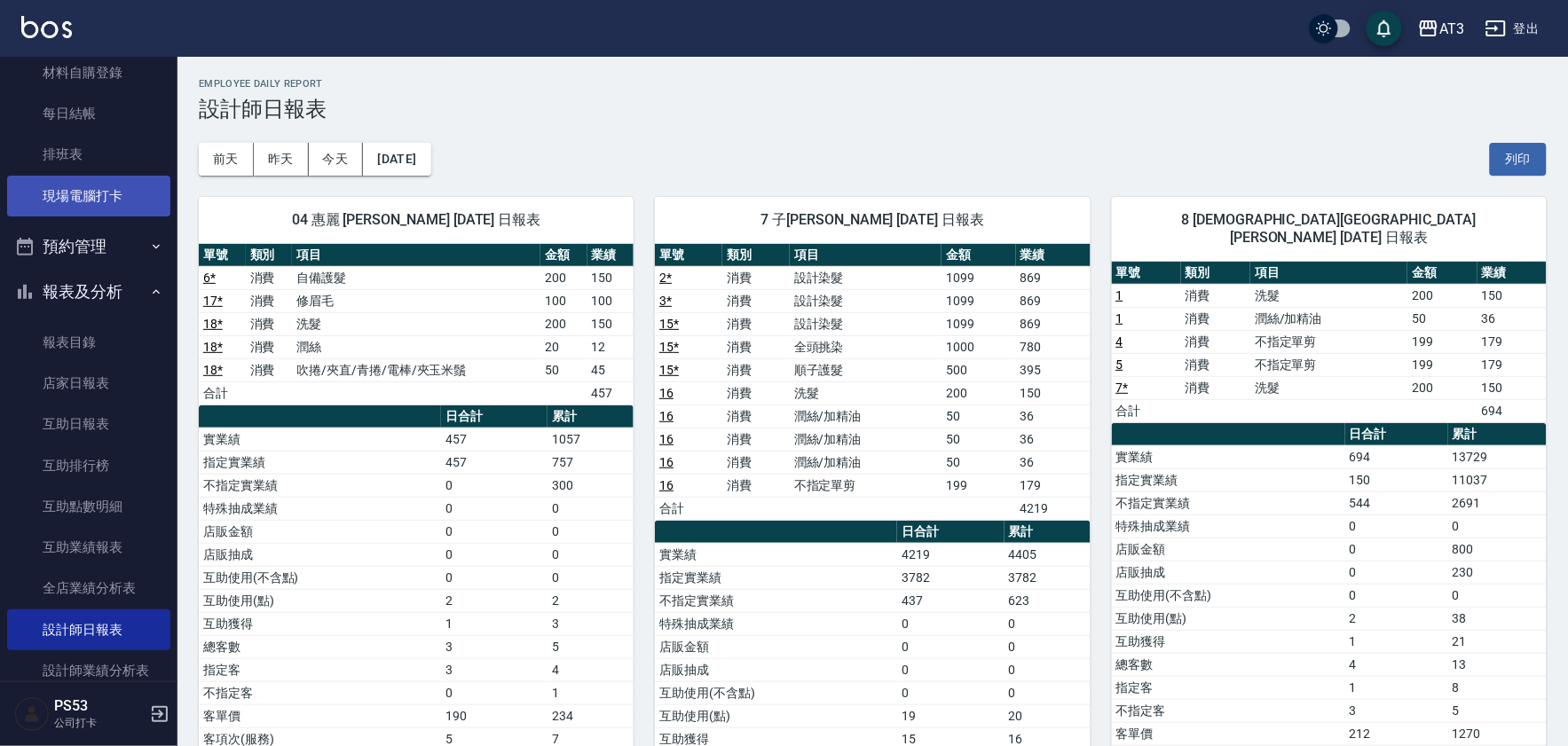
scroll to position [15, 0]
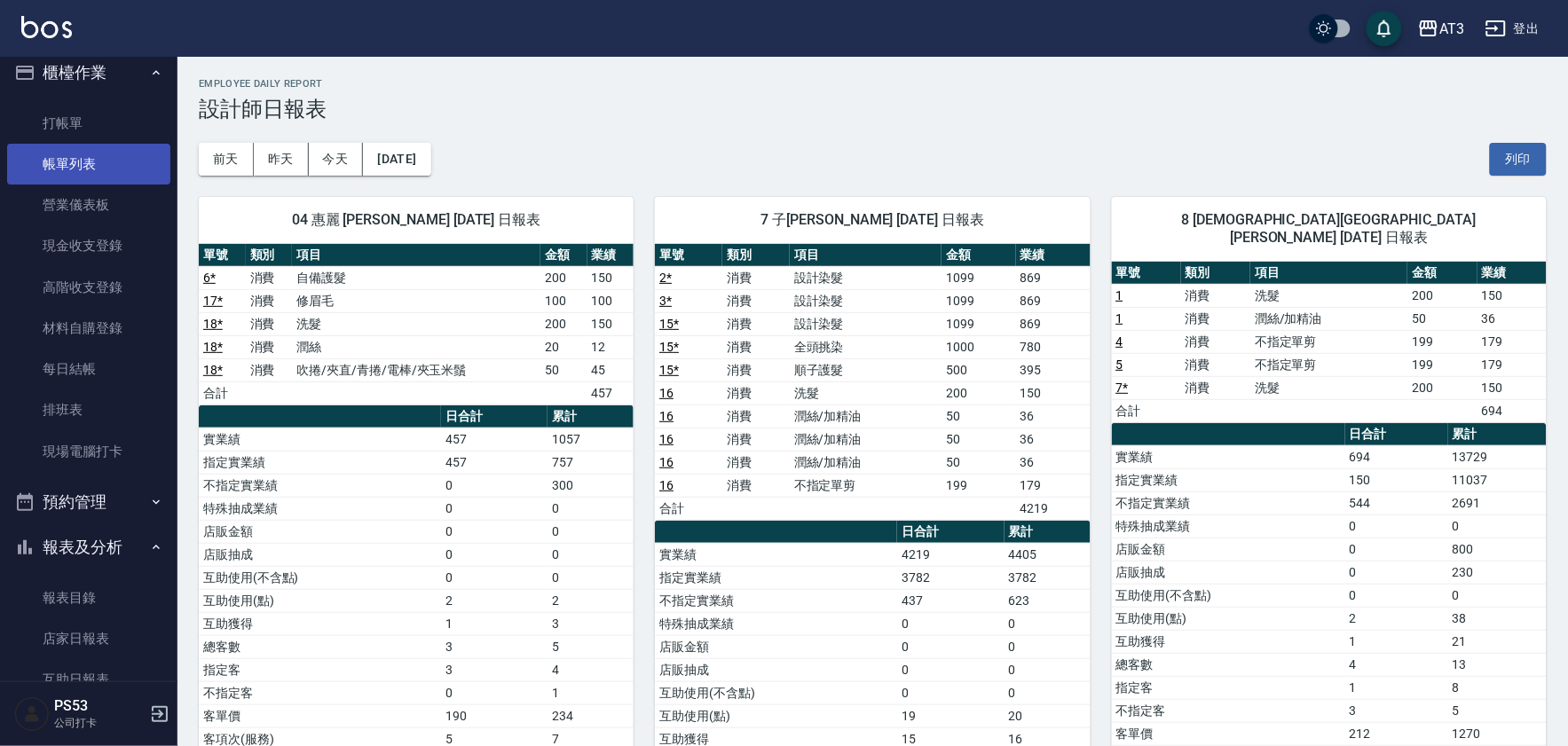
click at [93, 176] on link "帳單列表" at bounding box center [89, 164] width 163 height 41
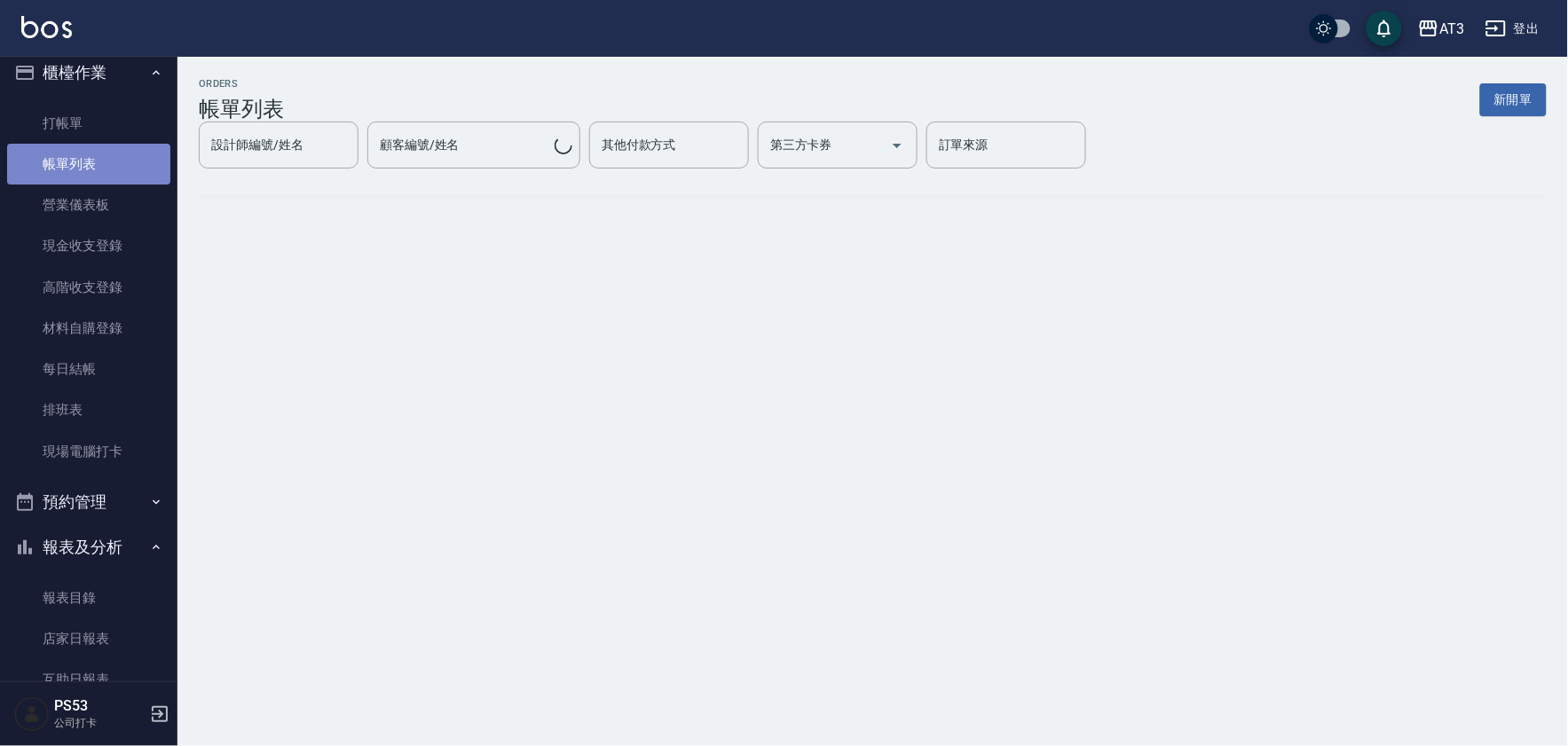
click at [94, 167] on link "帳單列表" at bounding box center [89, 164] width 163 height 41
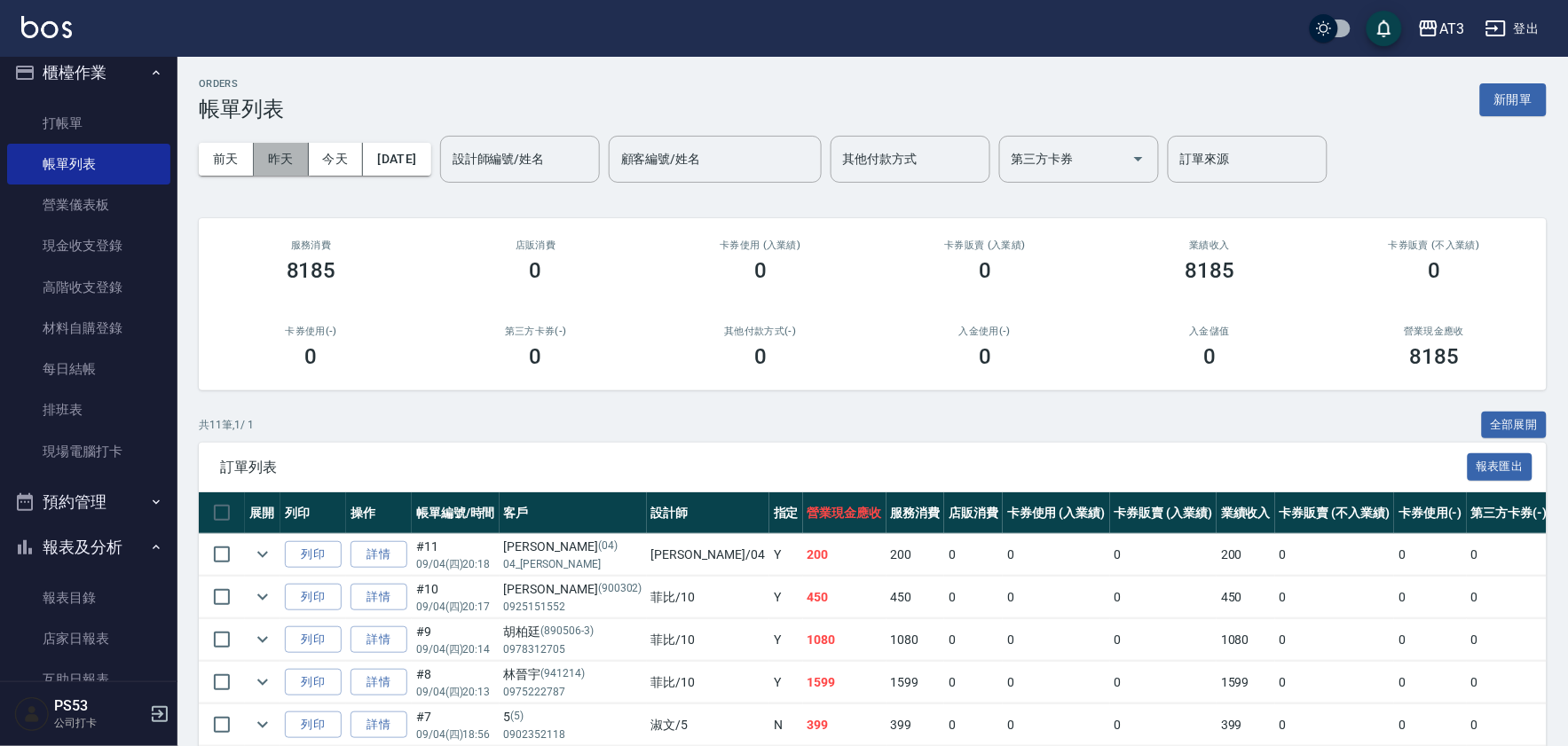
click at [293, 156] on button "昨天" at bounding box center [281, 159] width 55 height 33
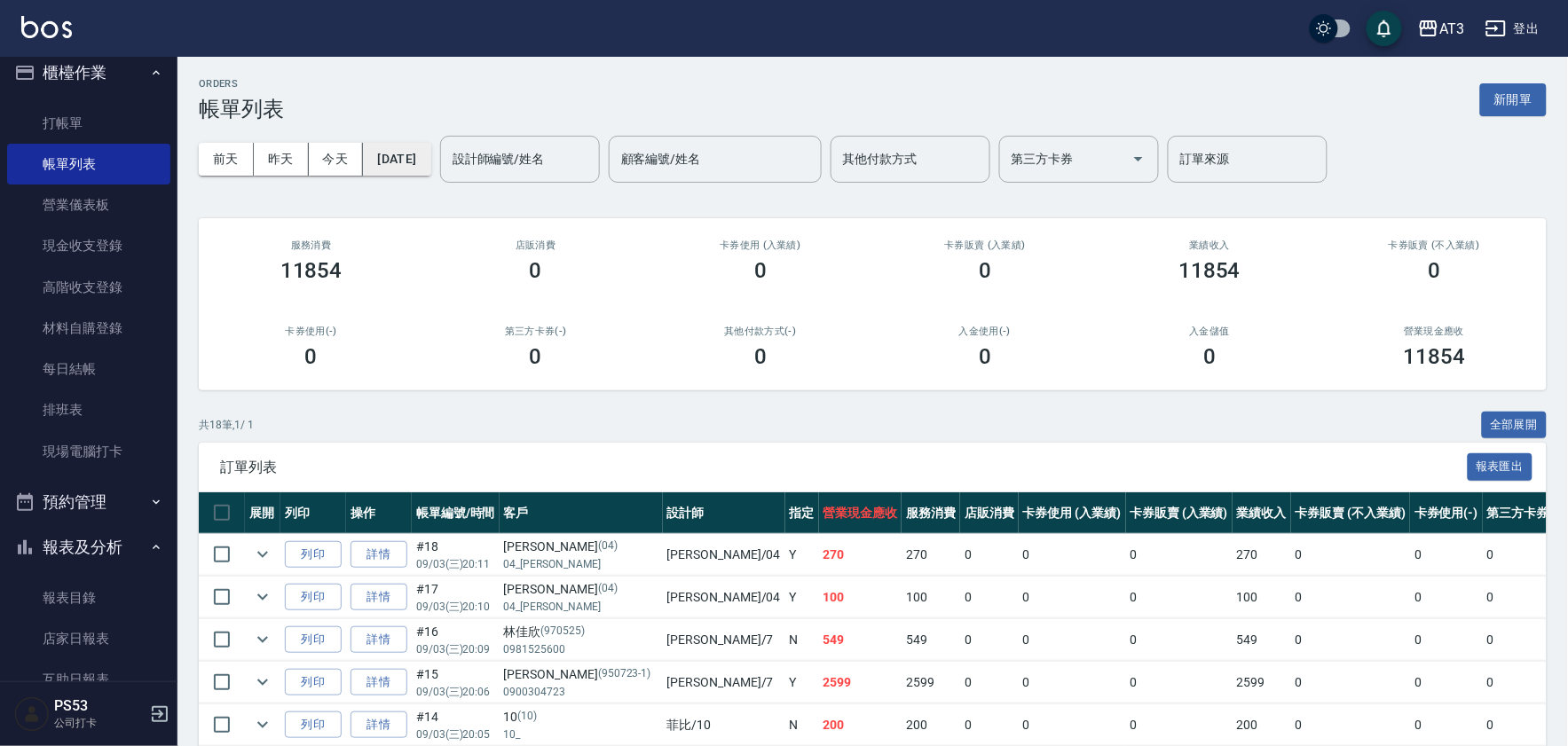
click at [430, 154] on button "[DATE]" at bounding box center [397, 159] width 68 height 33
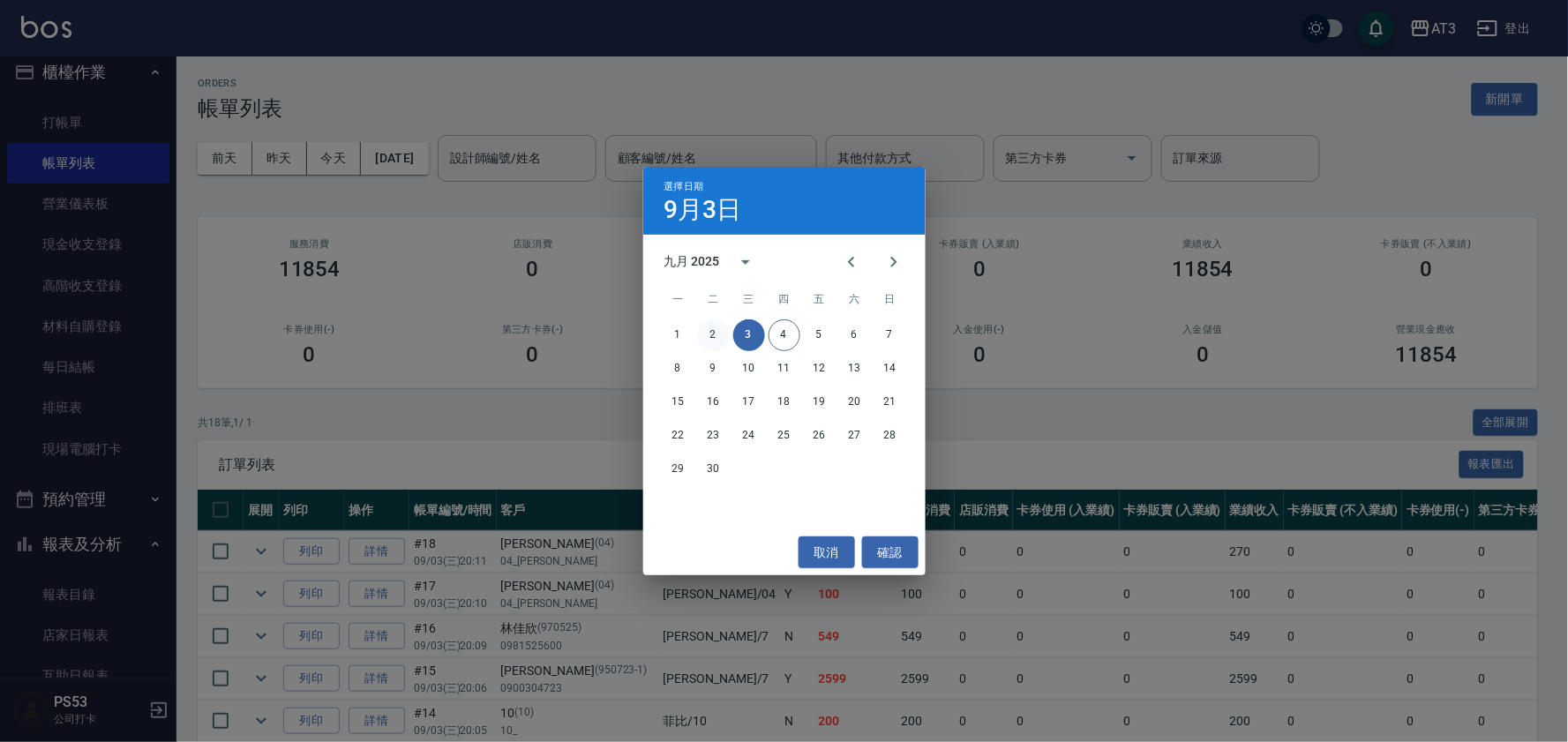
click at [715, 337] on button "2" at bounding box center [713, 335] width 32 height 32
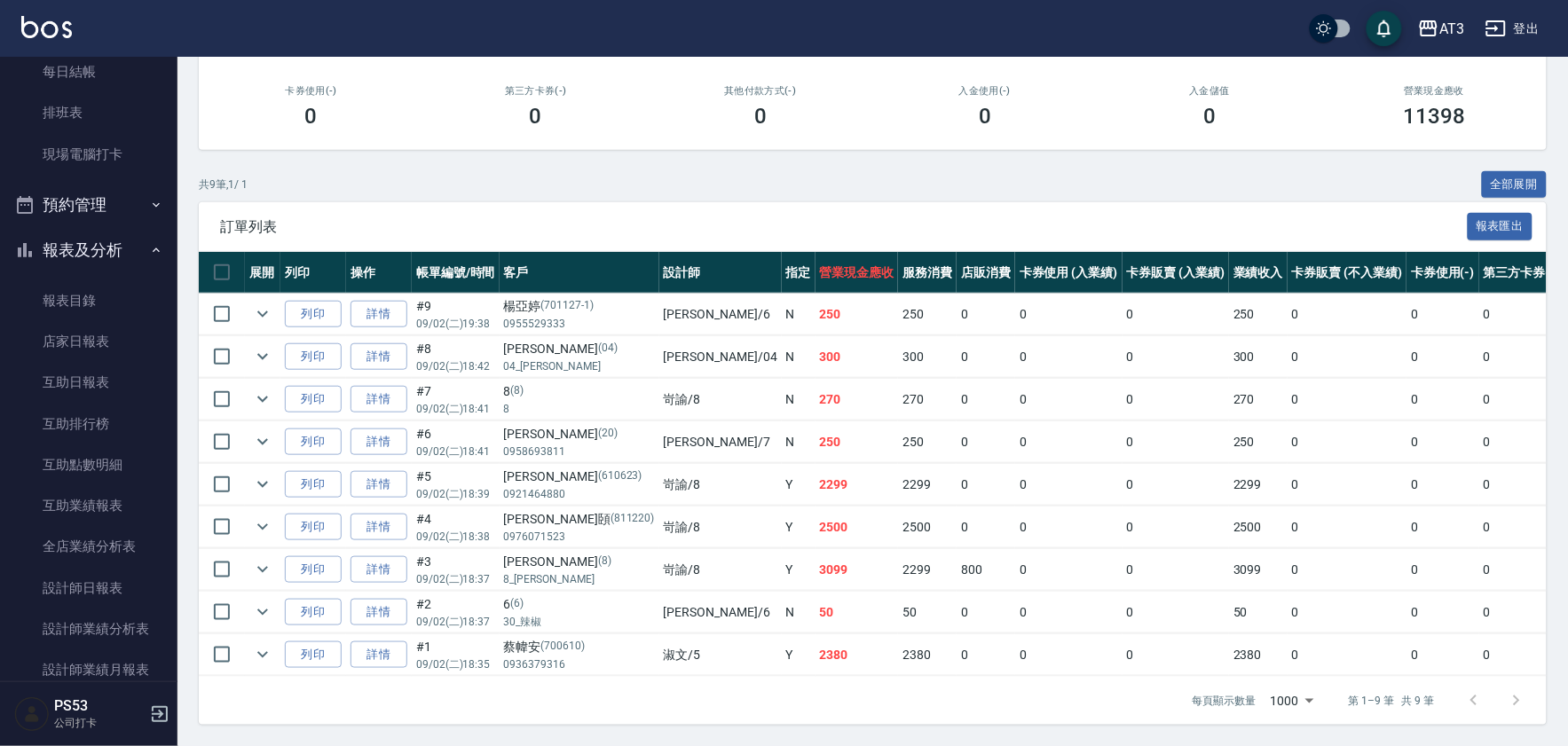
scroll to position [409, 0]
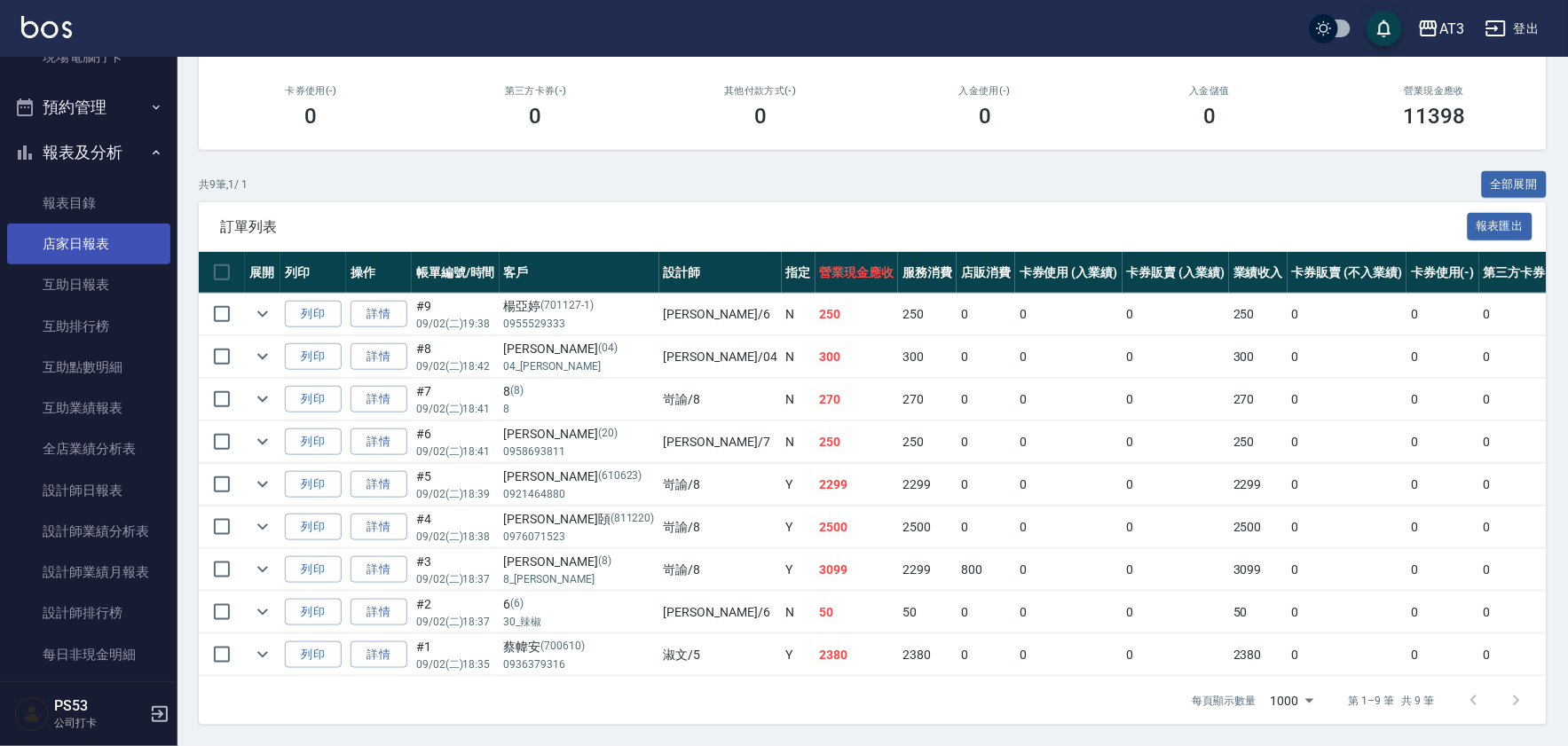
click at [85, 232] on link "店家日報表" at bounding box center [89, 243] width 163 height 41
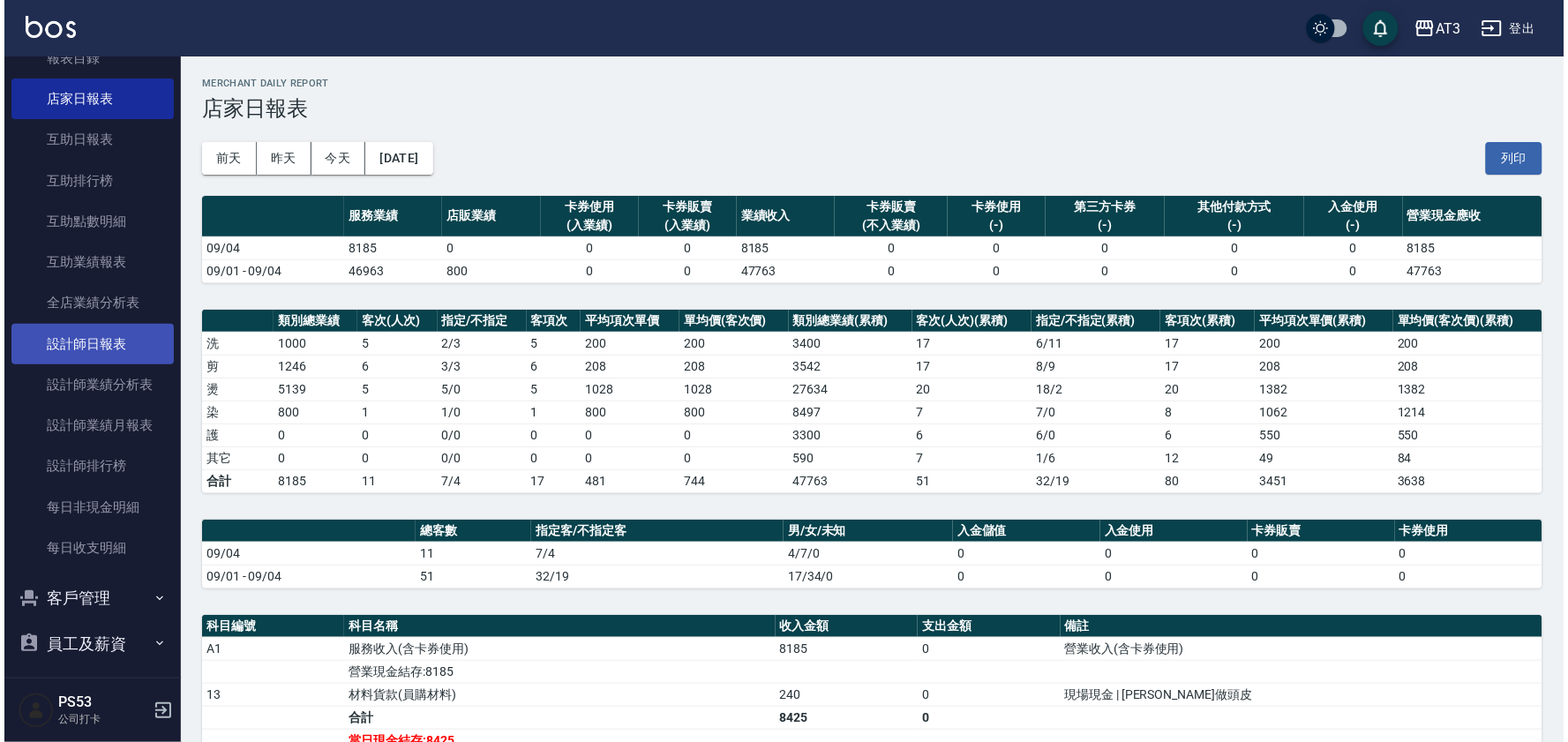
scroll to position [559, 0]
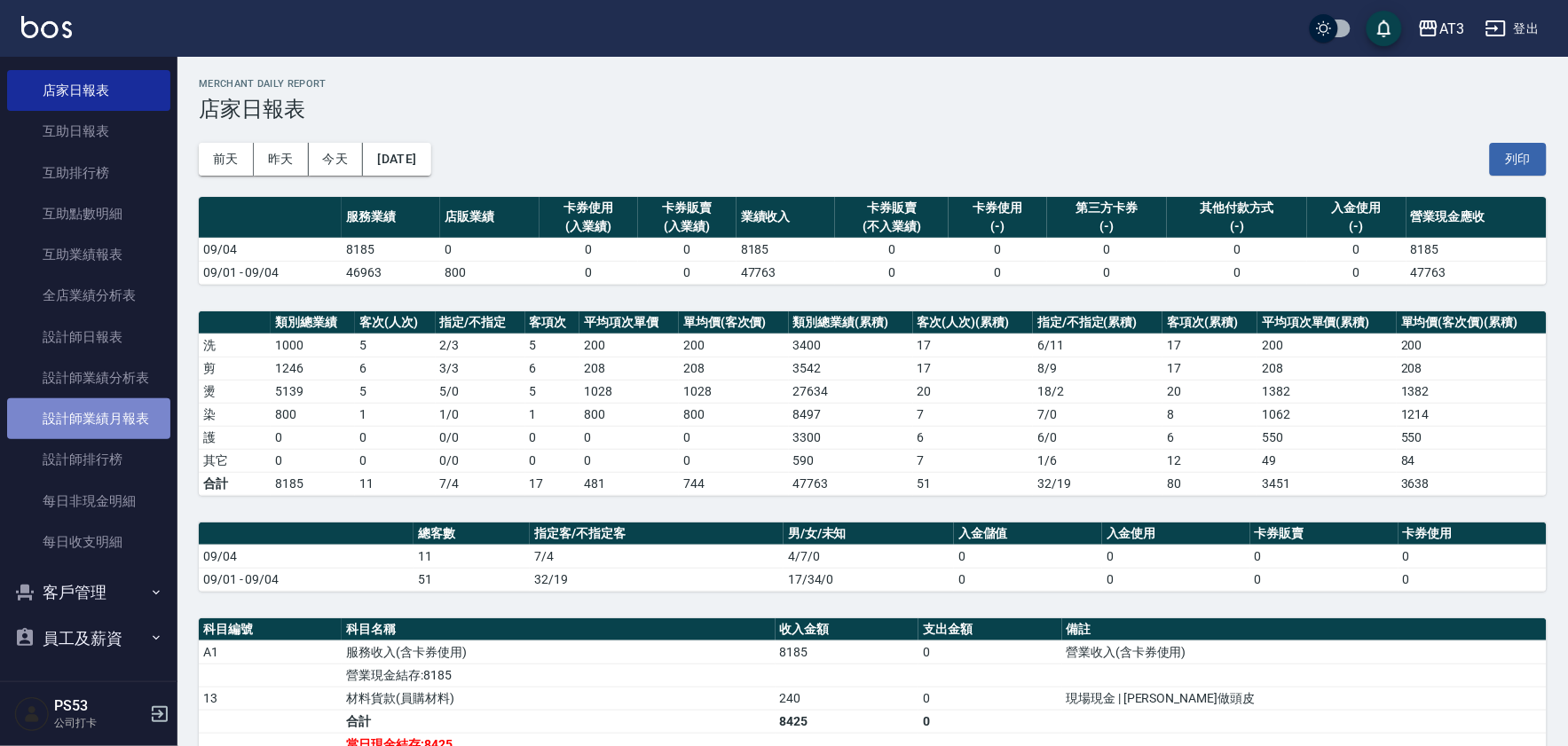
click at [93, 414] on link "設計師業績月報表" at bounding box center [89, 418] width 163 height 41
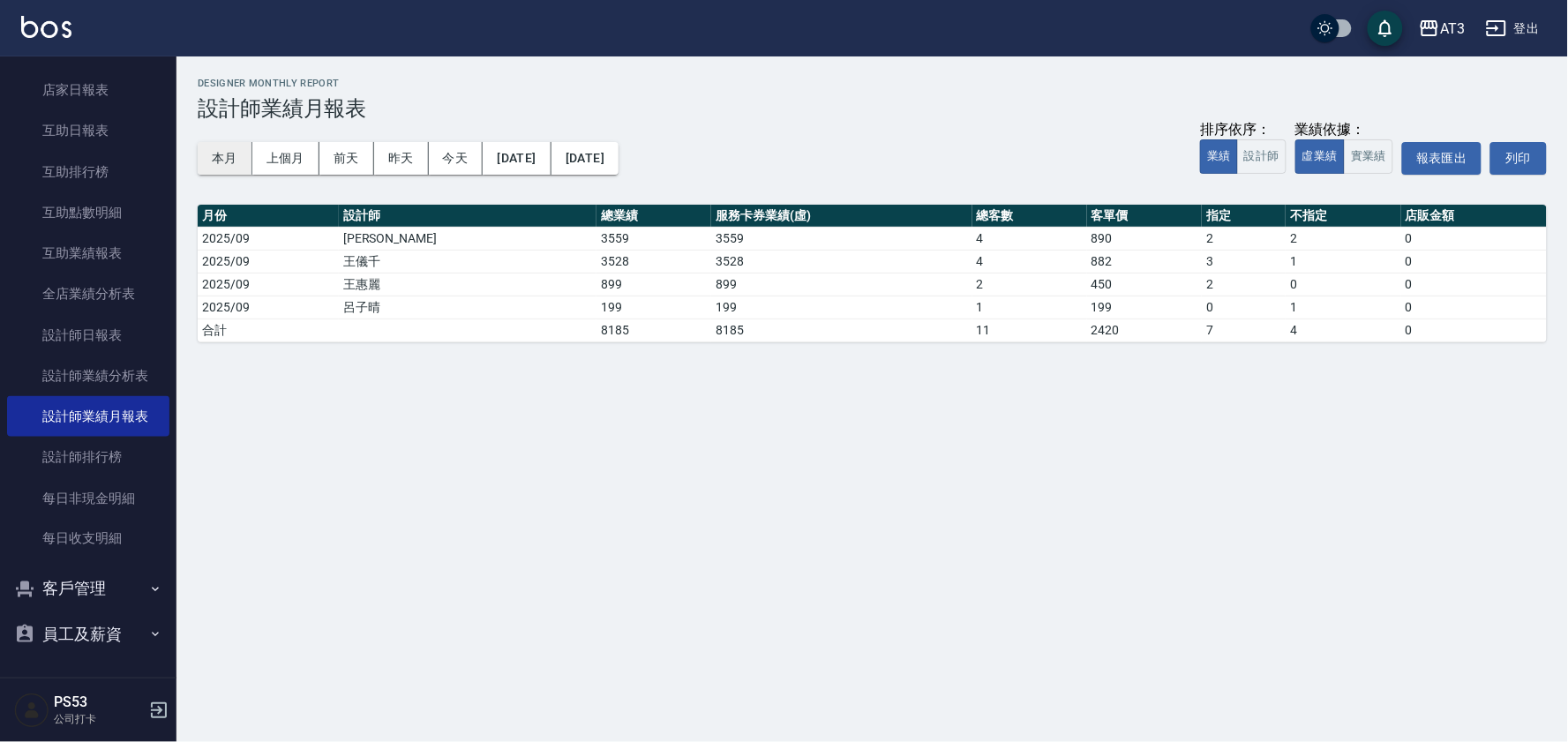
click at [240, 154] on button "本月" at bounding box center [225, 158] width 55 height 33
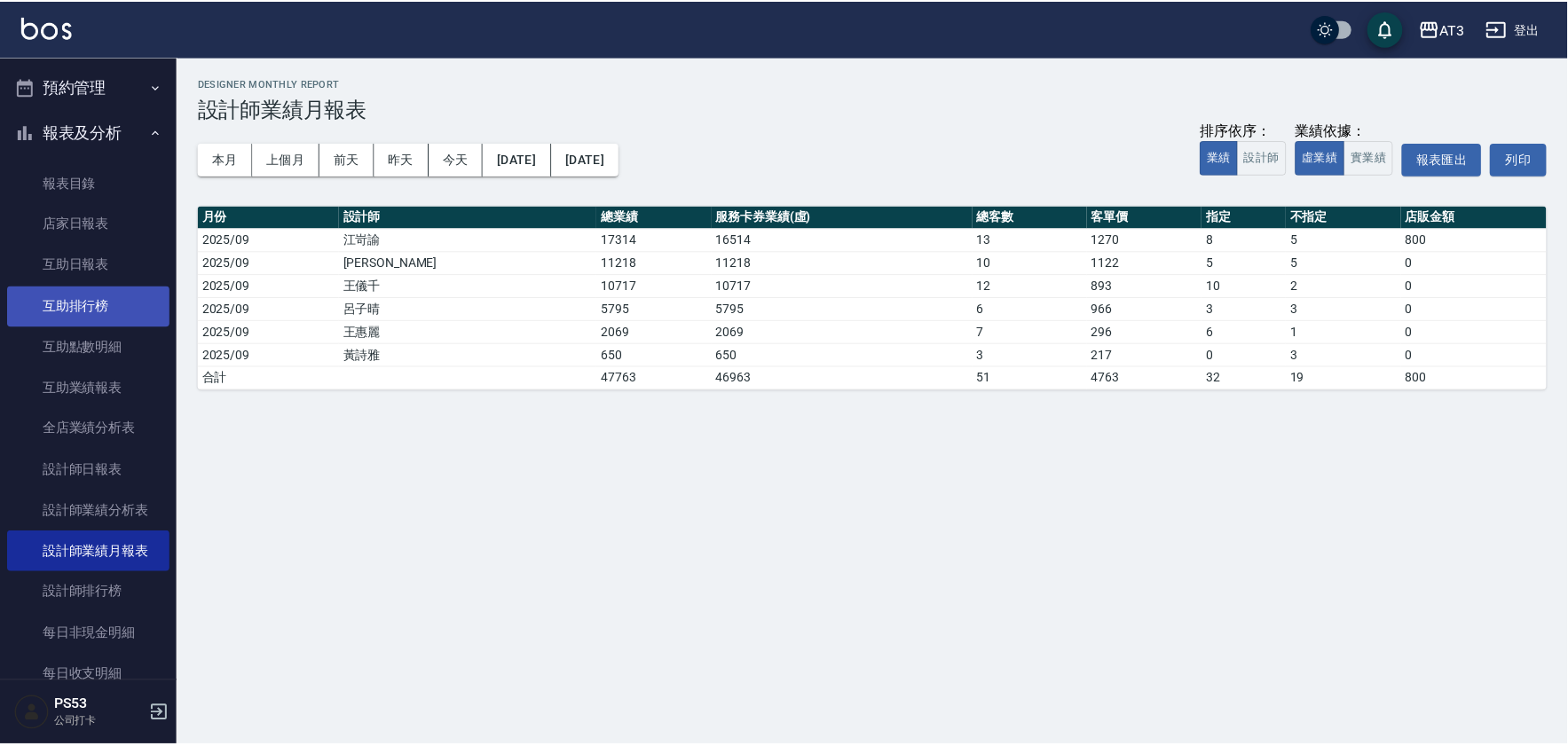
scroll to position [168, 0]
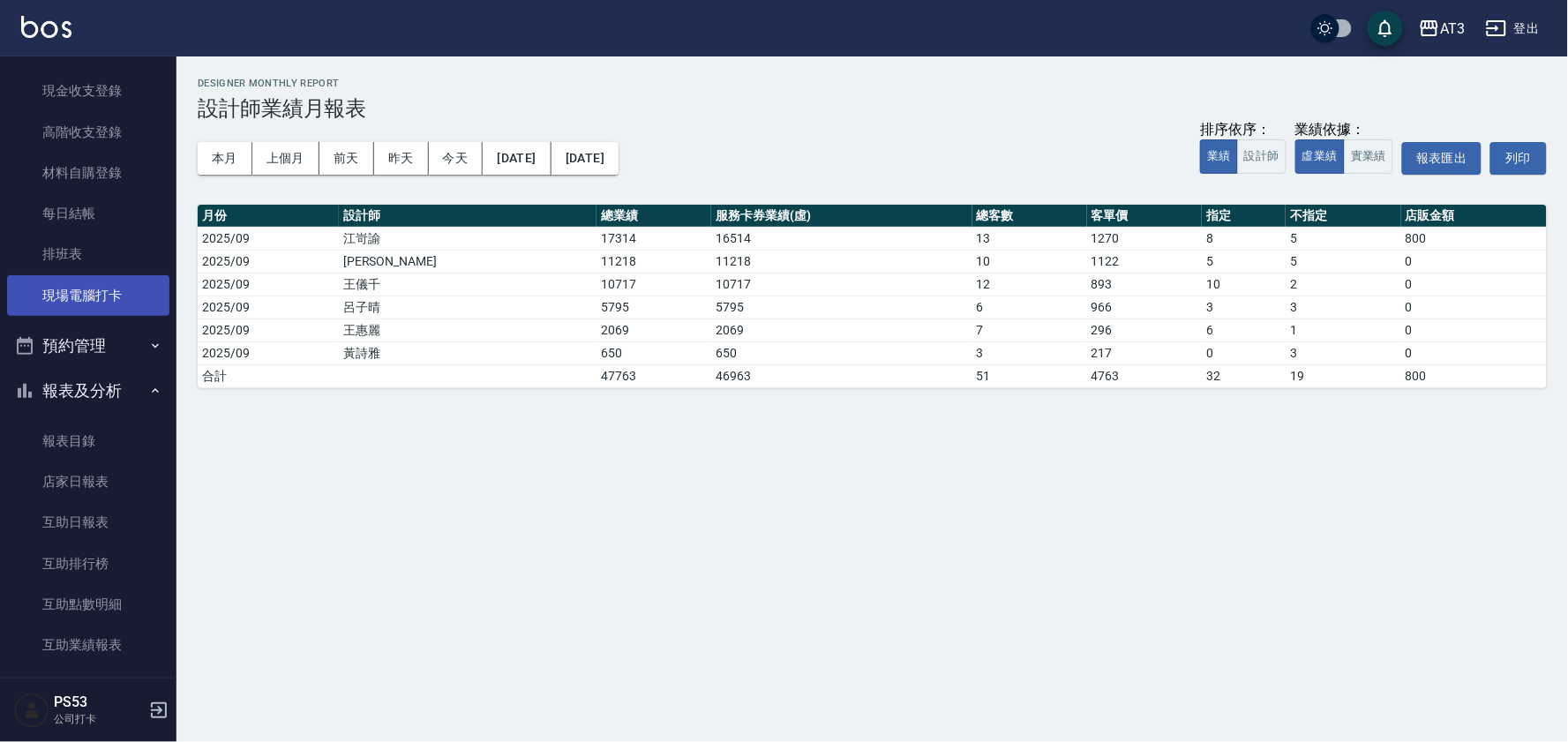
click at [99, 297] on link "現場電腦打卡" at bounding box center [88, 295] width 162 height 41
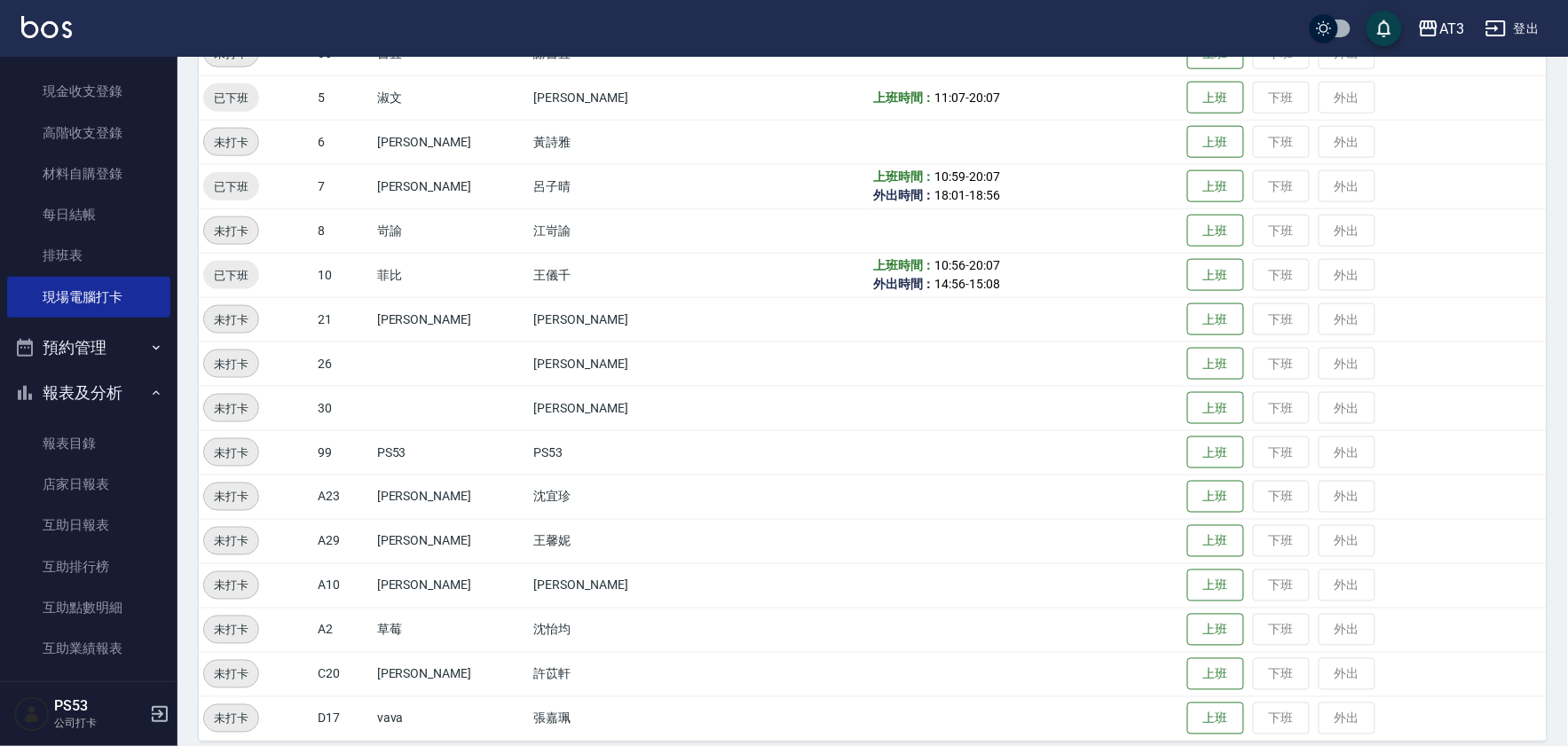
scroll to position [537, 0]
